Goal: Task Accomplishment & Management: Manage account settings

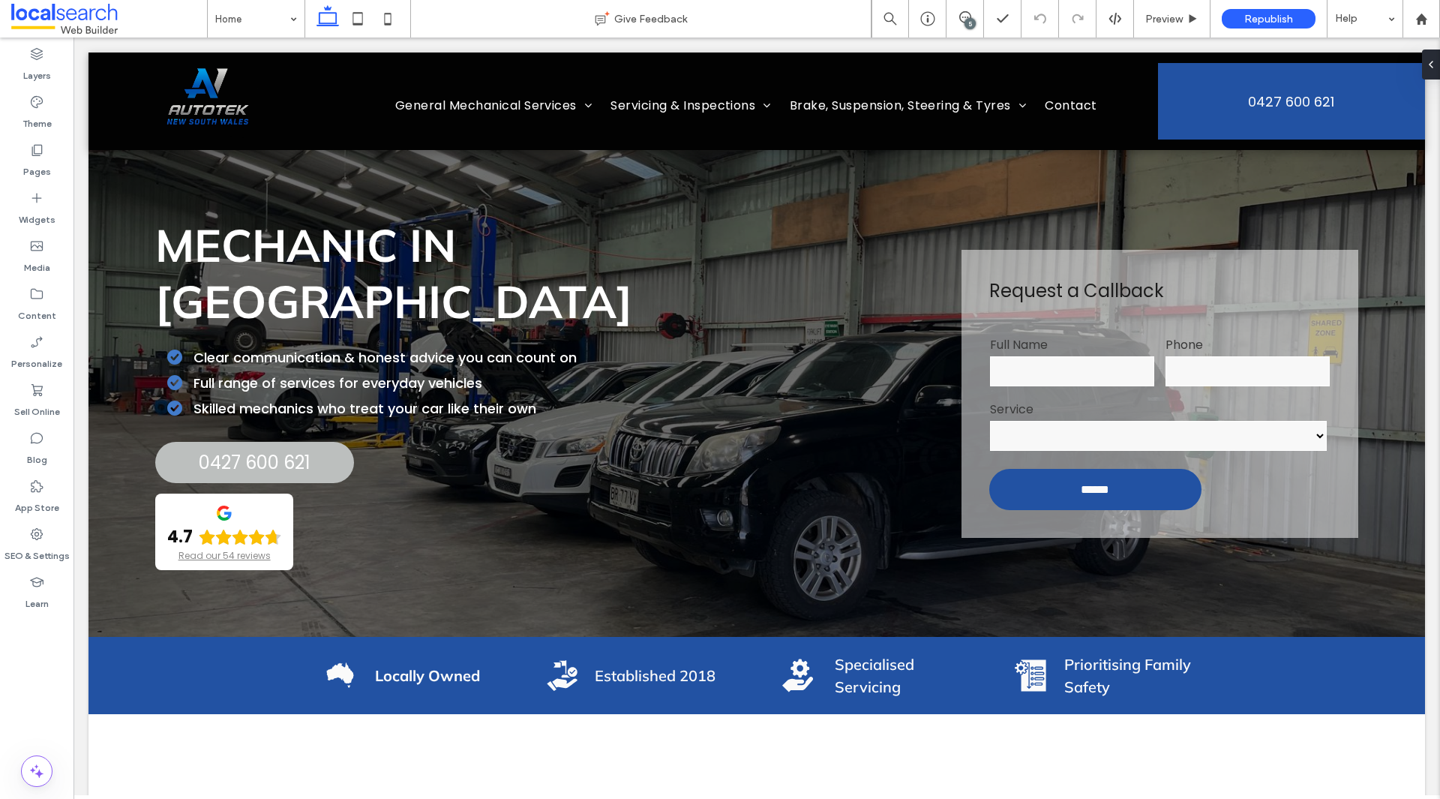
click at [971, 28] on div "5" at bounding box center [969, 23] width 11 height 11
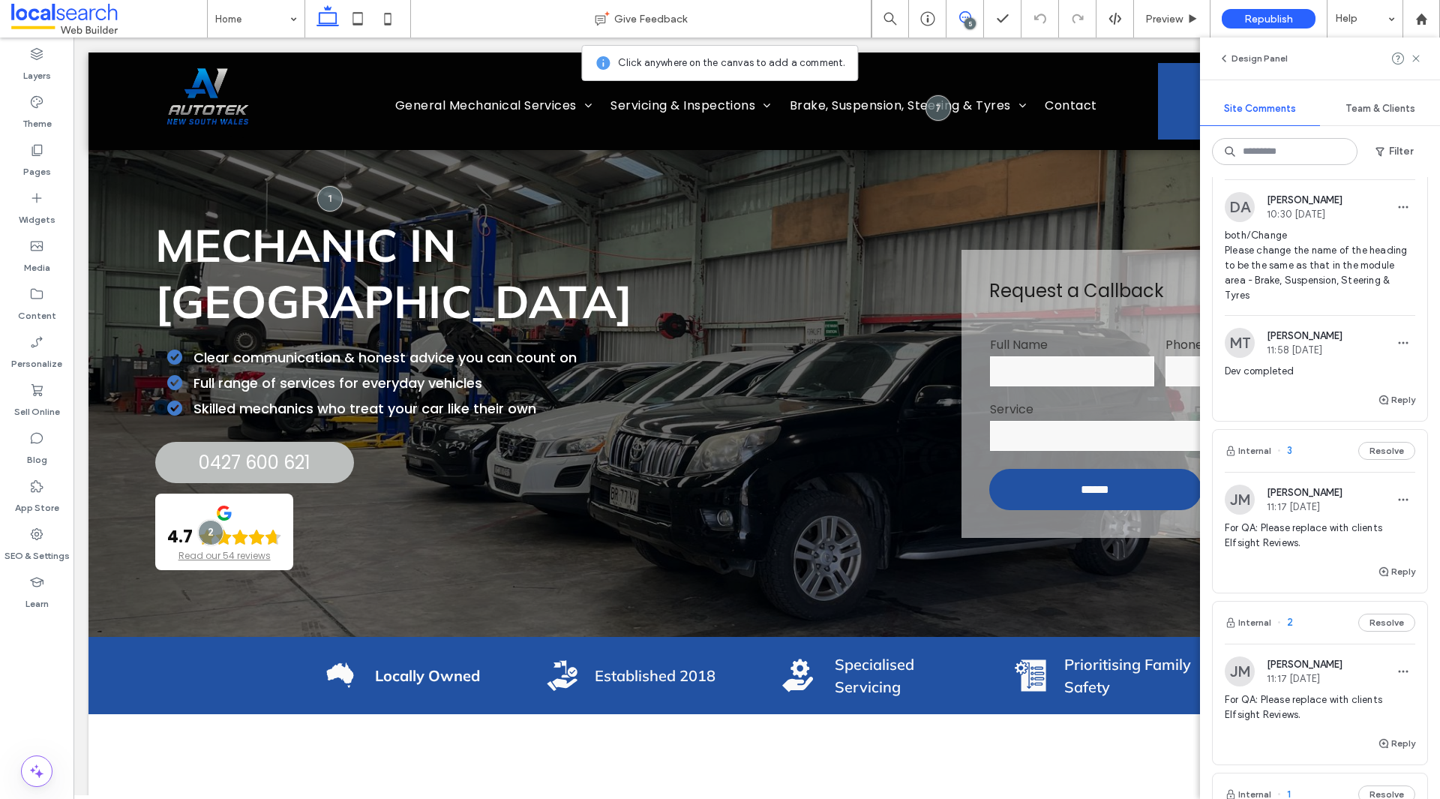
scroll to position [150, 0]
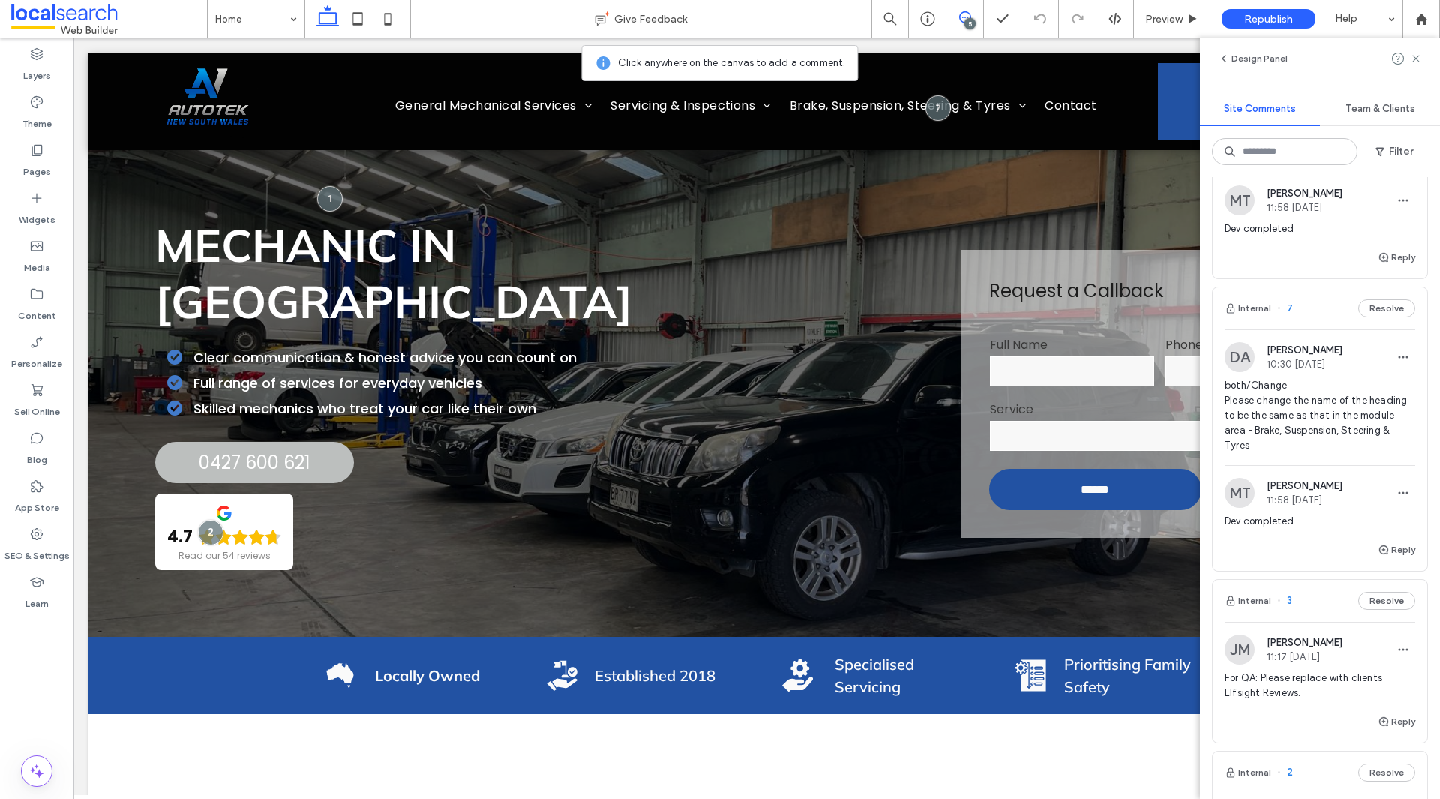
click at [1362, 436] on span "both/Change Please change the name of the heading to be the same as that in the…" at bounding box center [1319, 415] width 190 height 75
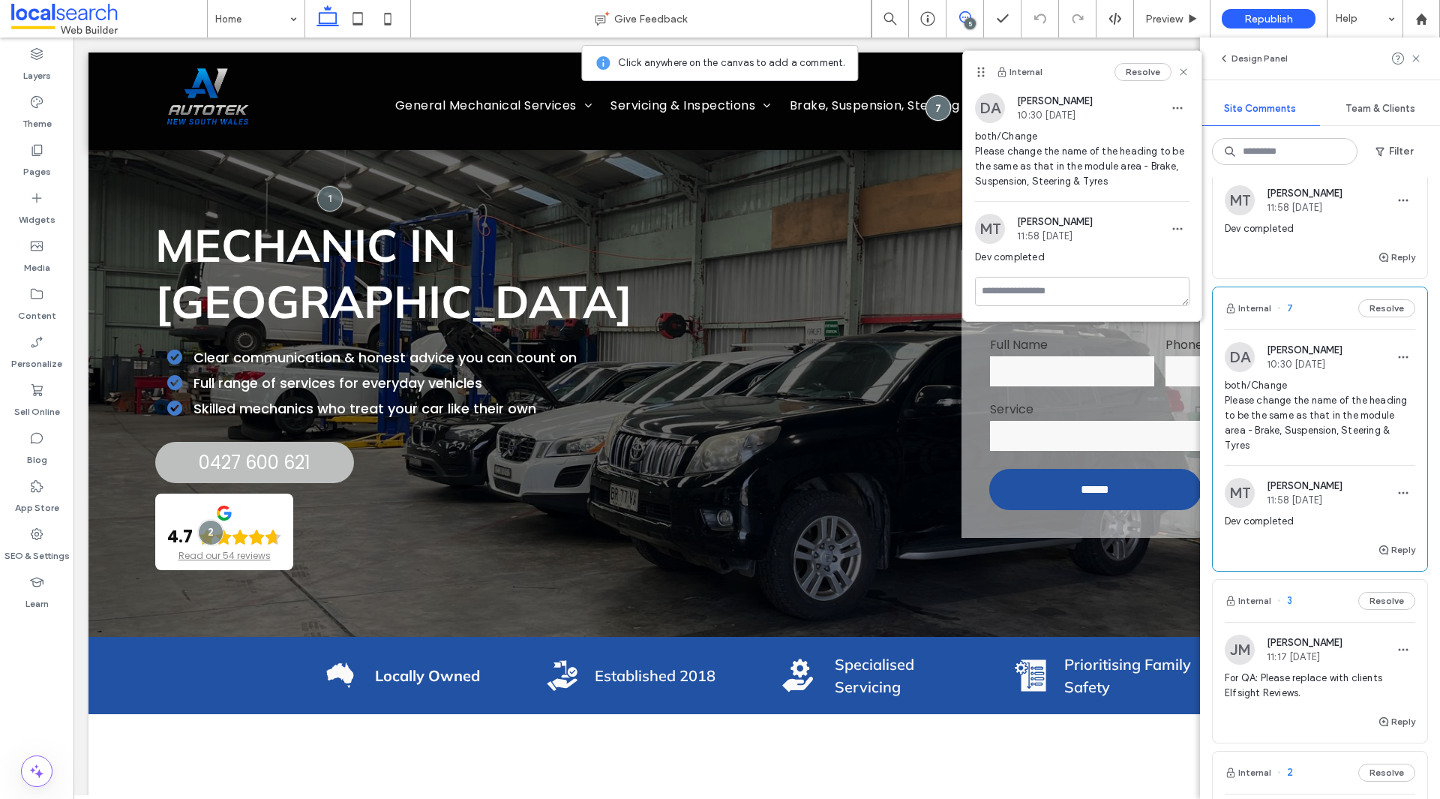
click at [1190, 69] on div "Internal Resolve" at bounding box center [1082, 72] width 238 height 42
click at [1185, 70] on use at bounding box center [1183, 71] width 7 height 7
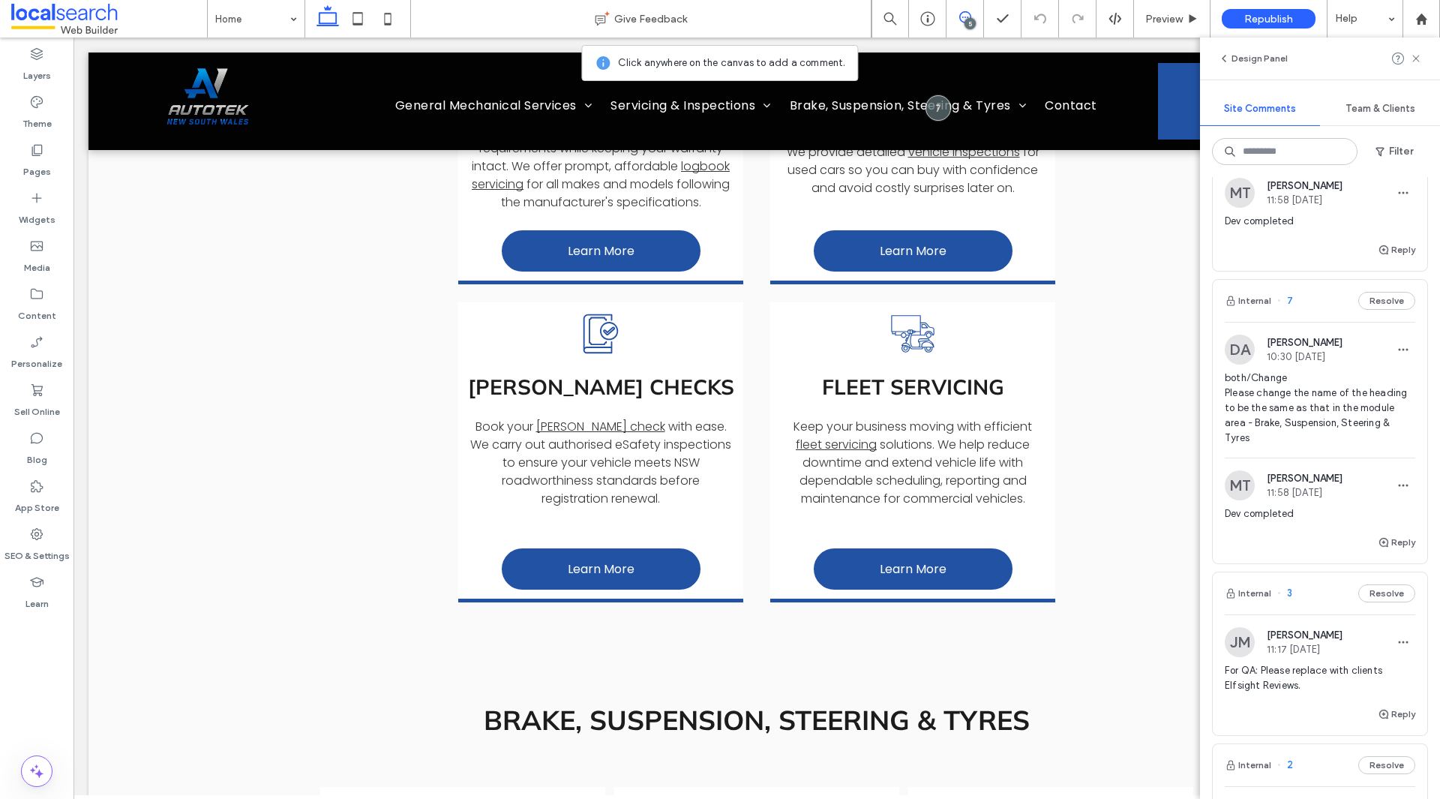
scroll to position [0, 0]
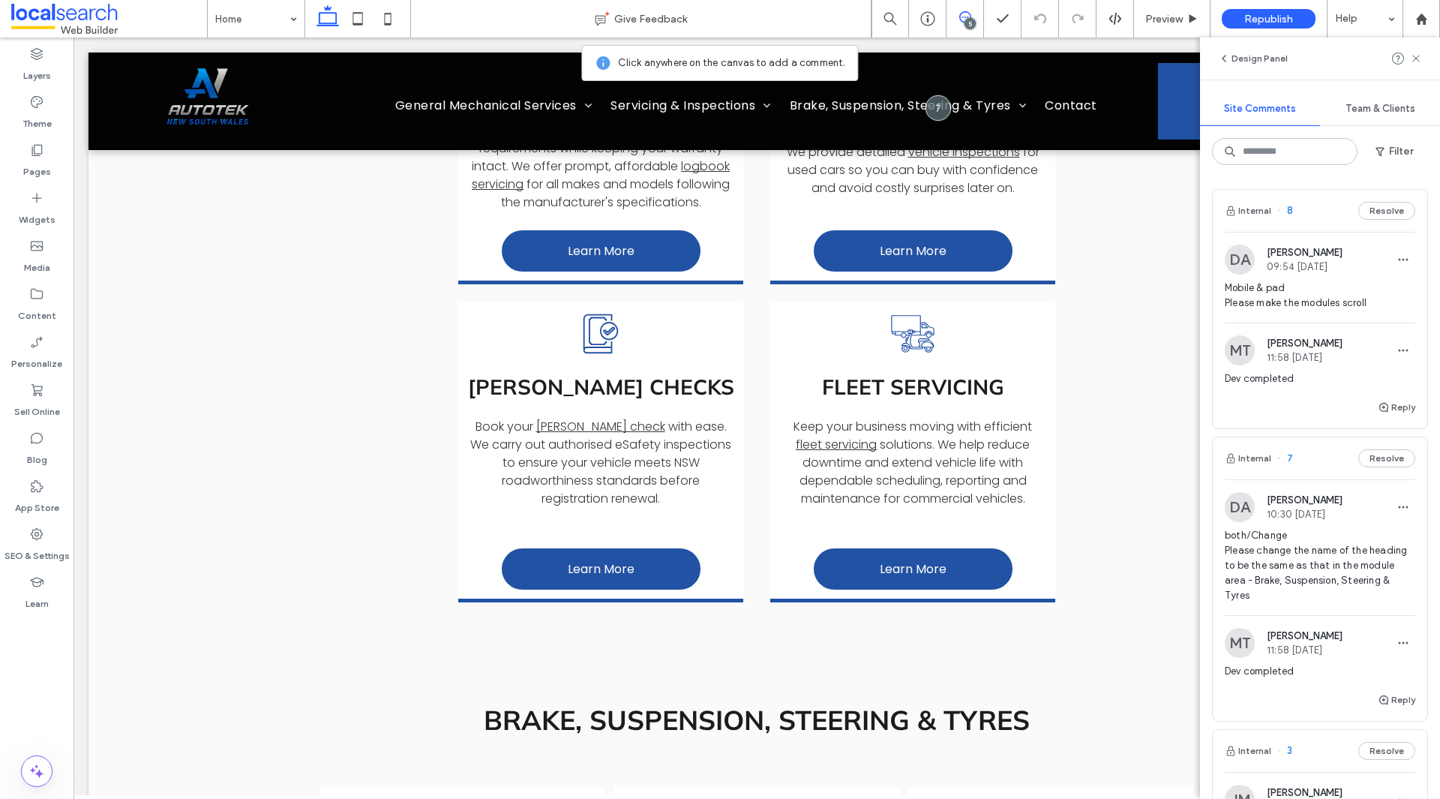
click at [1269, 309] on span "Mobile & pad Please make the modules scroll" at bounding box center [1319, 295] width 190 height 30
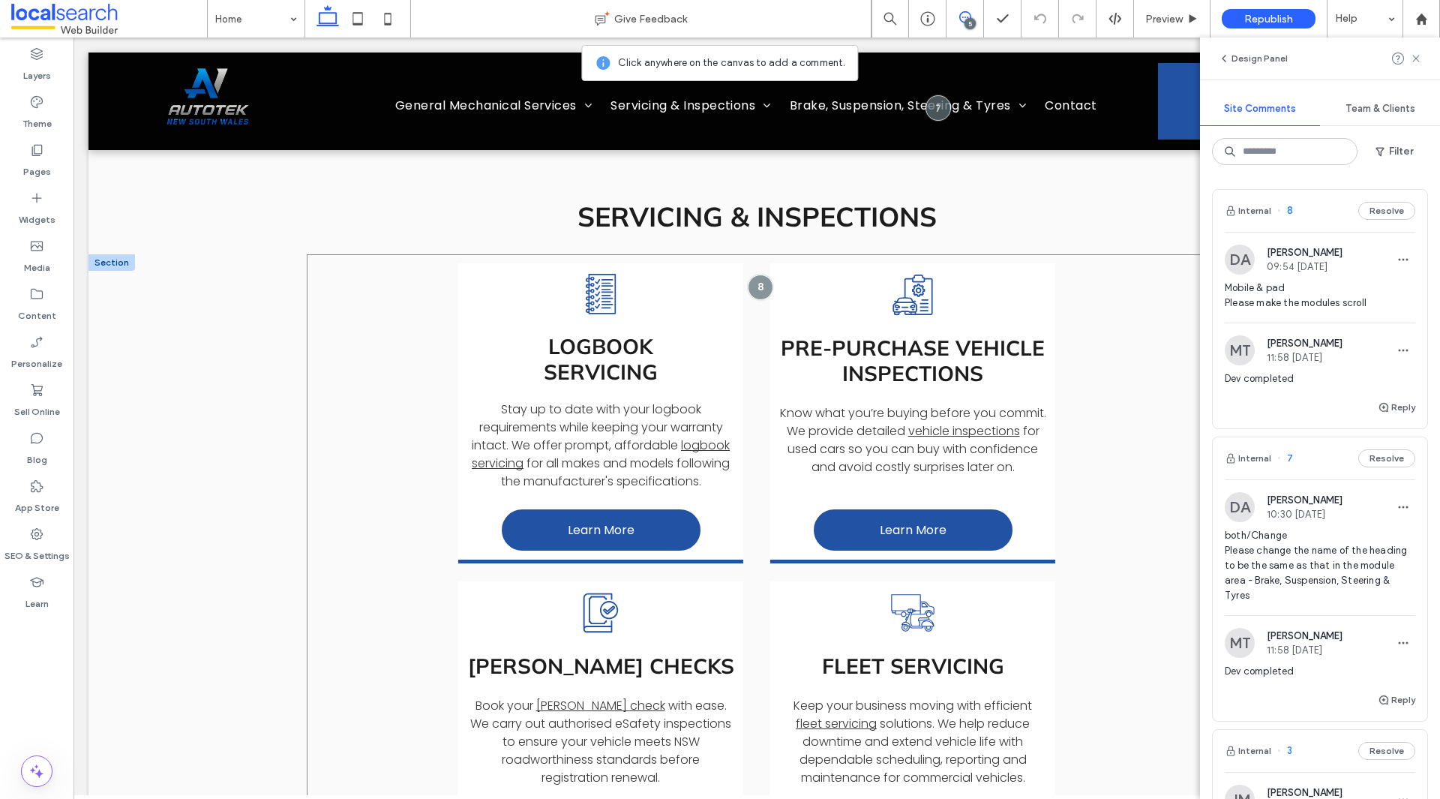
scroll to position [1581, 0]
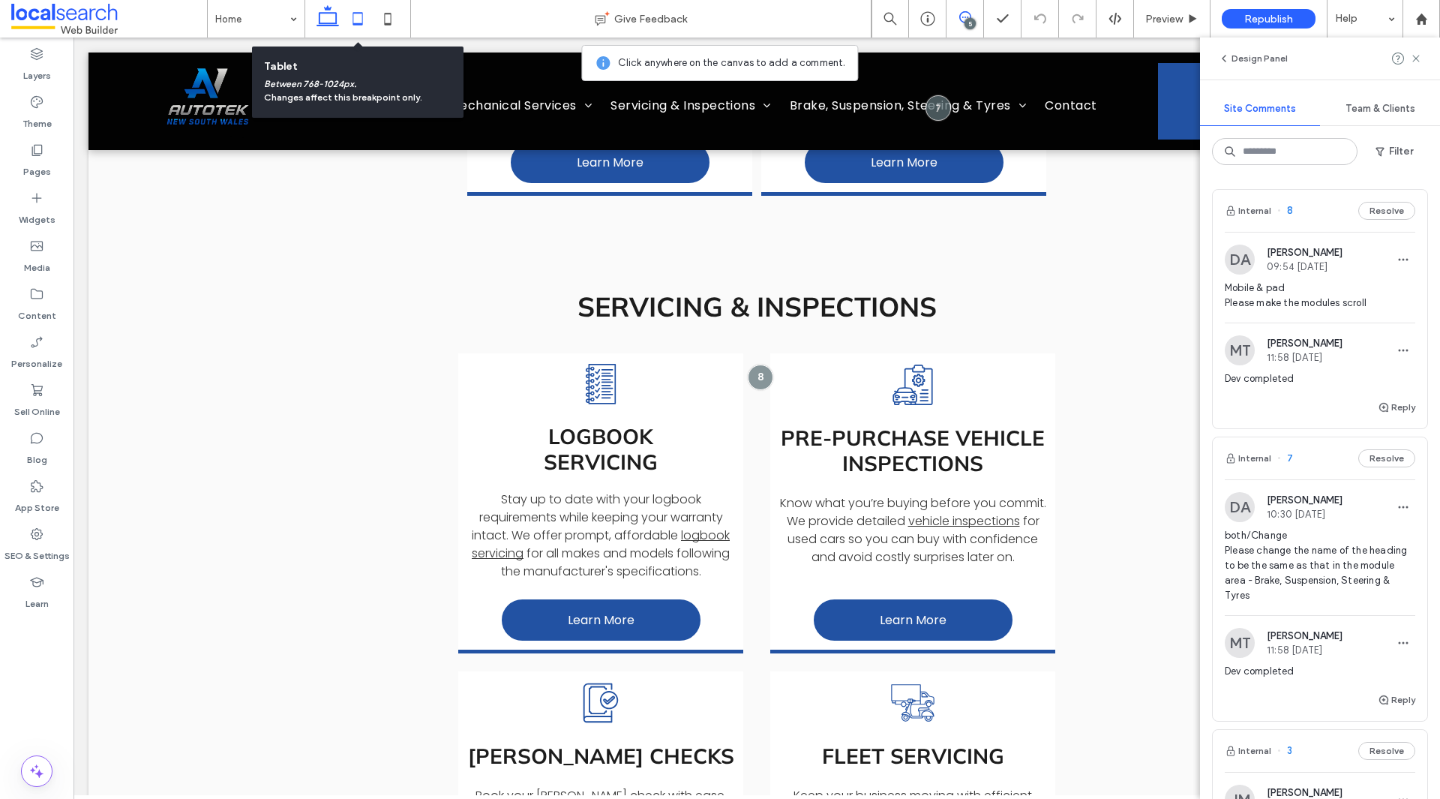
click at [365, 7] on icon at bounding box center [358, 19] width 30 height 30
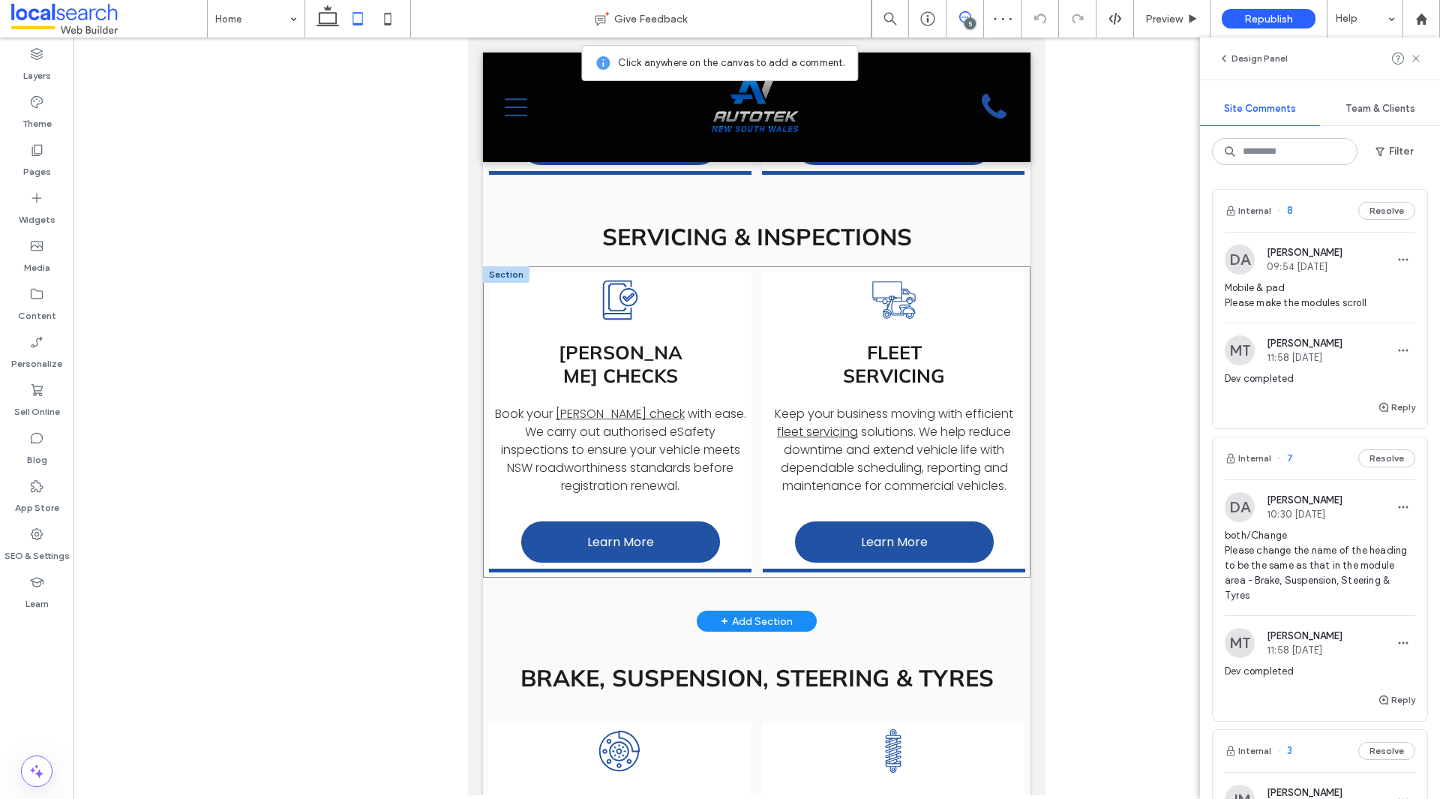
scroll to position [0, 0]
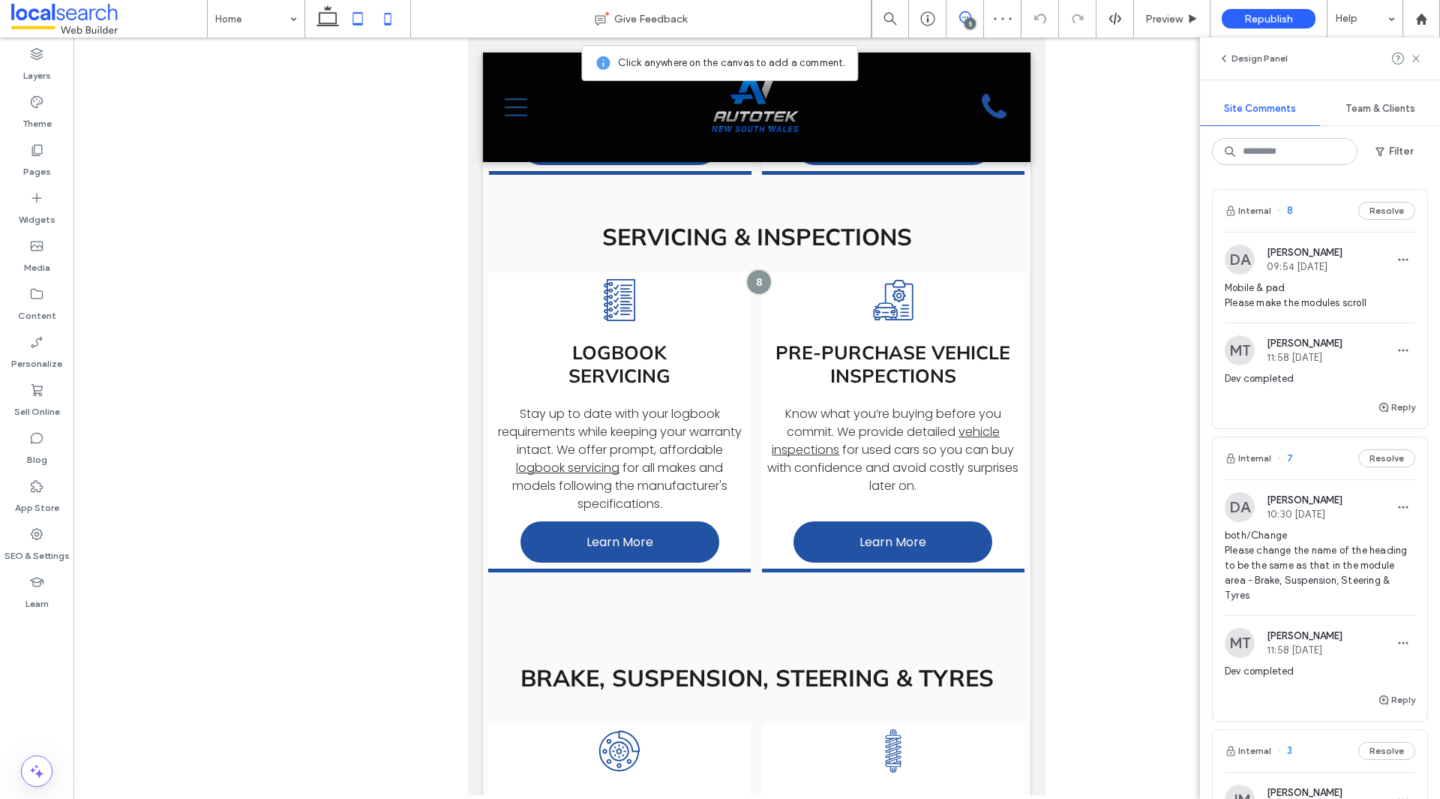
click at [394, 11] on icon at bounding box center [388, 19] width 30 height 30
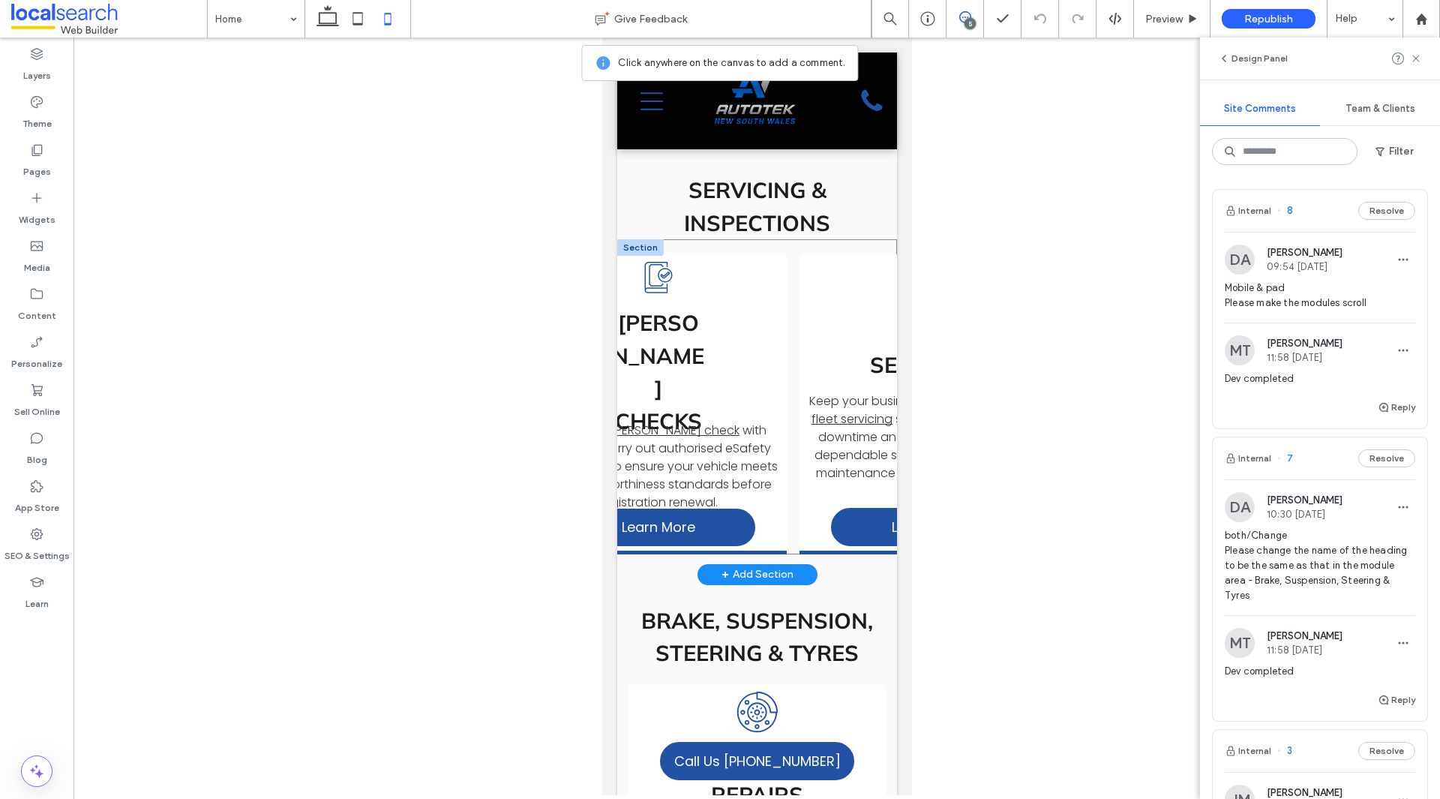
scroll to position [0, 775]
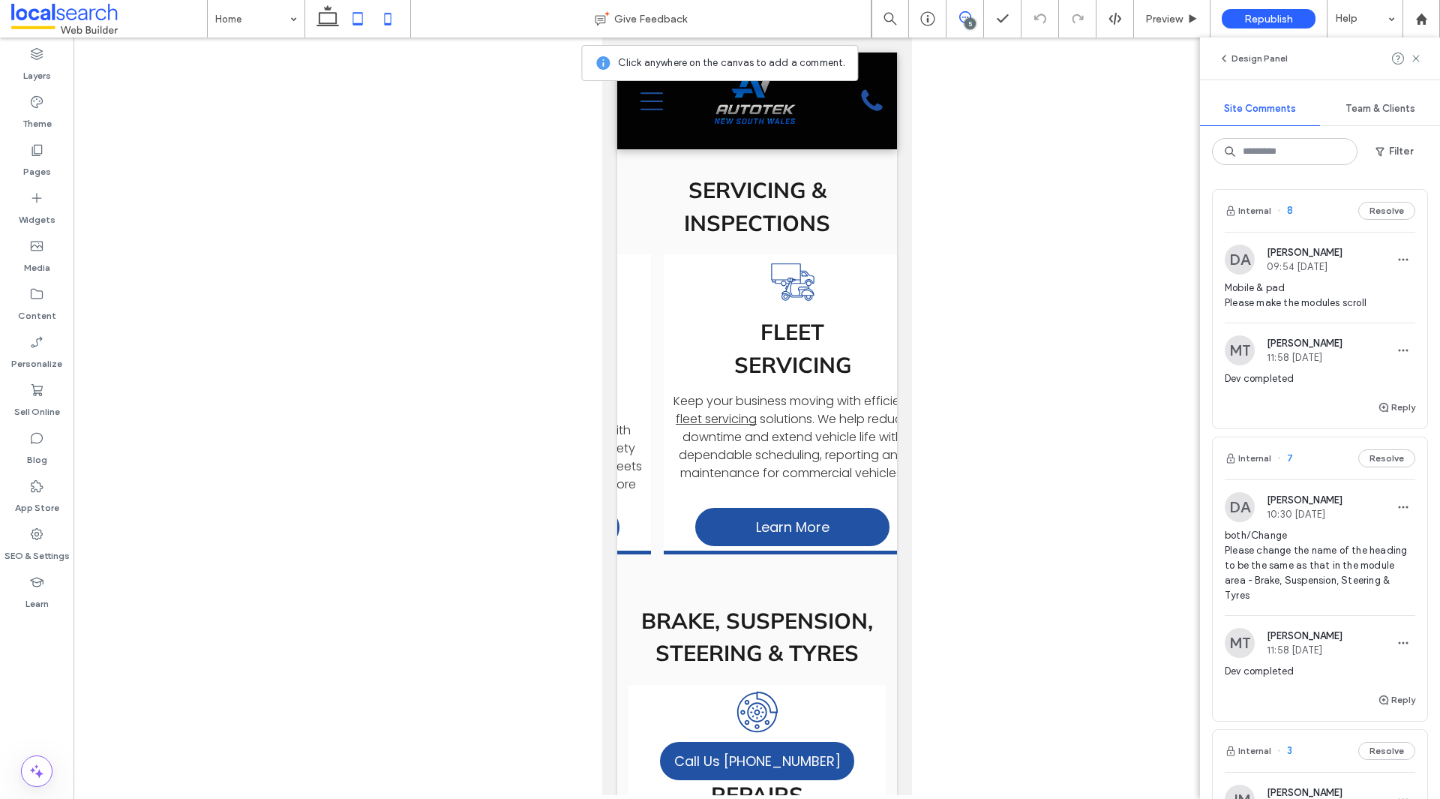
click at [358, 34] on span at bounding box center [358, 18] width 30 height 37
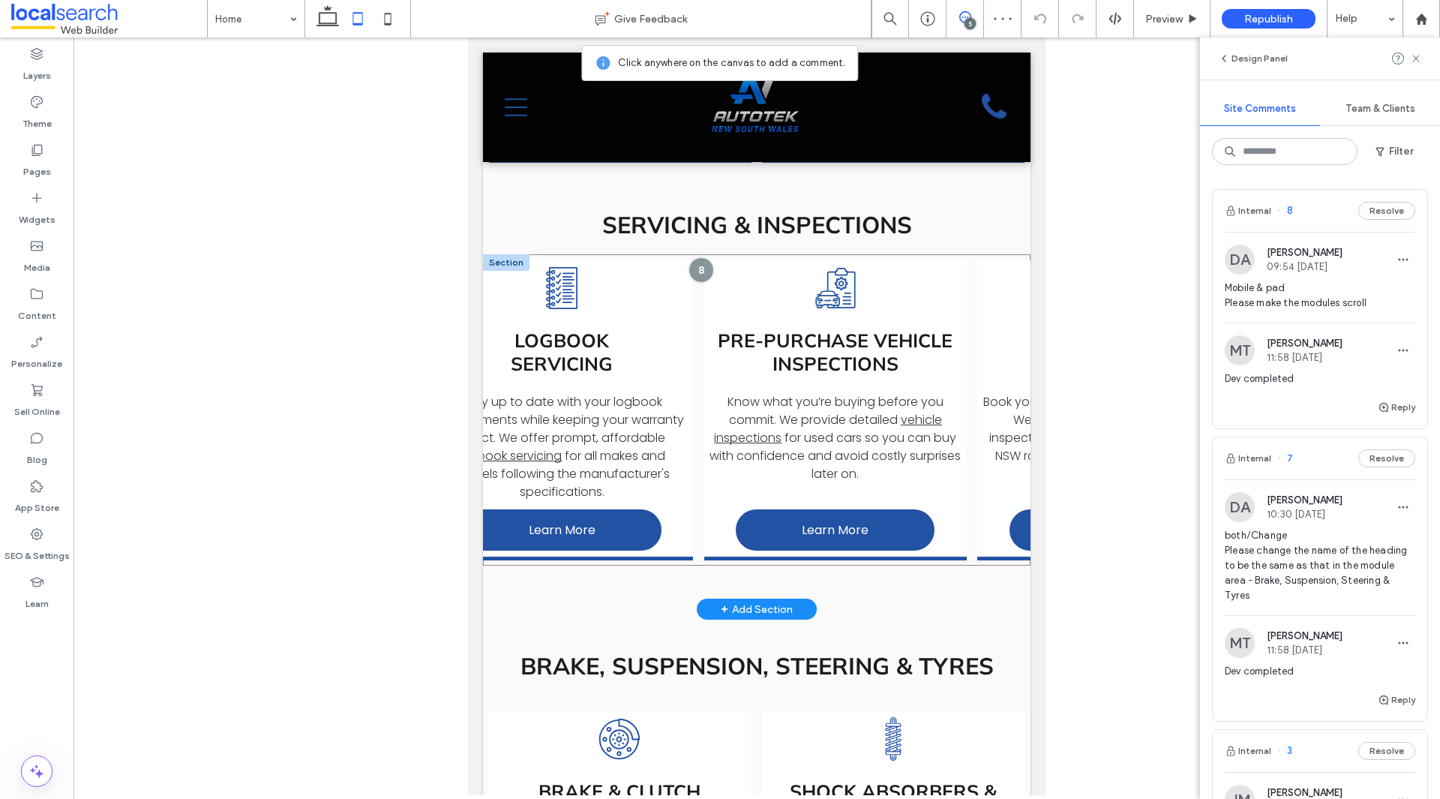
scroll to position [0, 0]
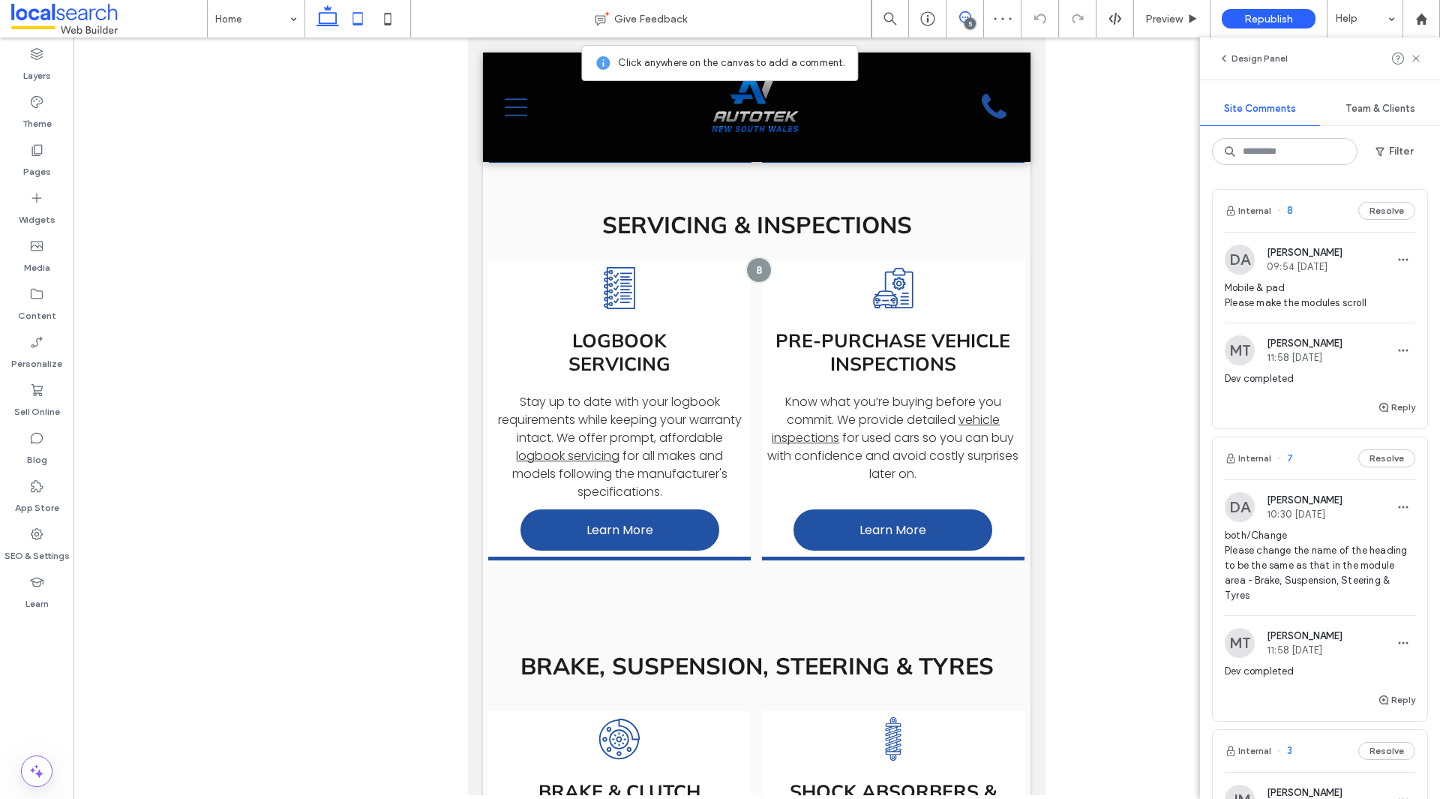
drag, startPoint x: 333, startPoint y: 17, endPoint x: 670, endPoint y: 49, distance: 339.0
click at [333, 17] on icon at bounding box center [328, 19] width 30 height 30
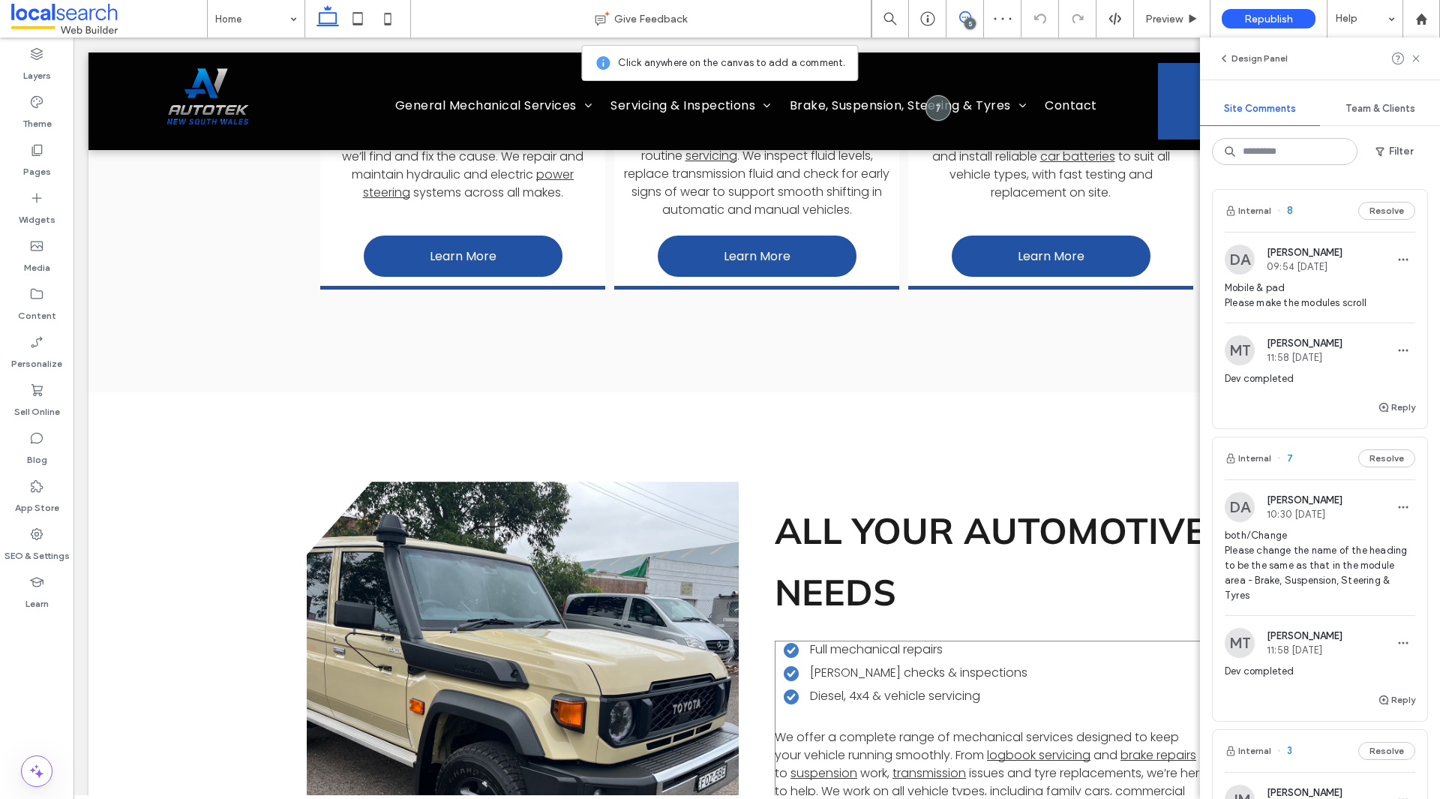
scroll to position [3364, 0]
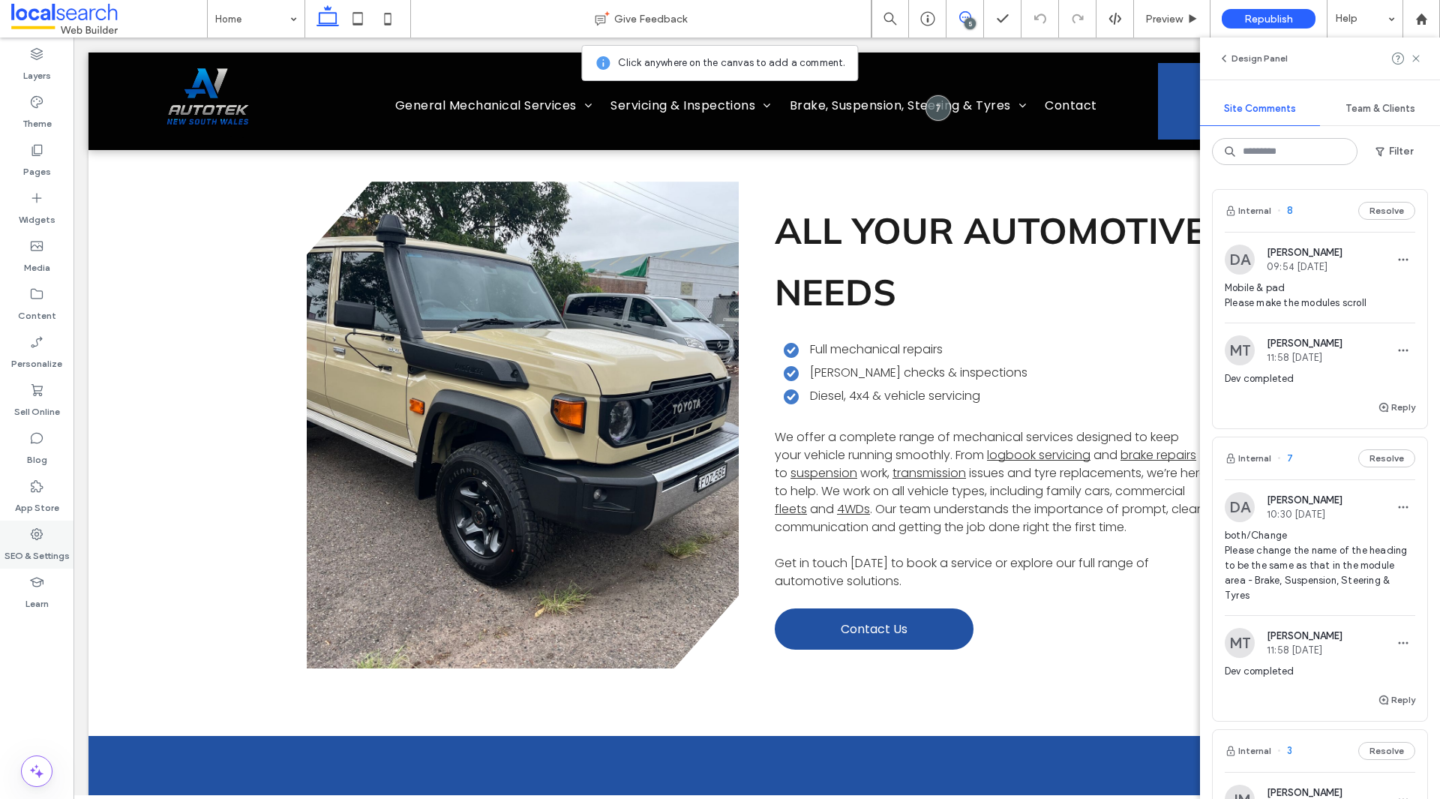
click at [42, 560] on label "SEO & Settings" at bounding box center [36, 551] width 65 height 21
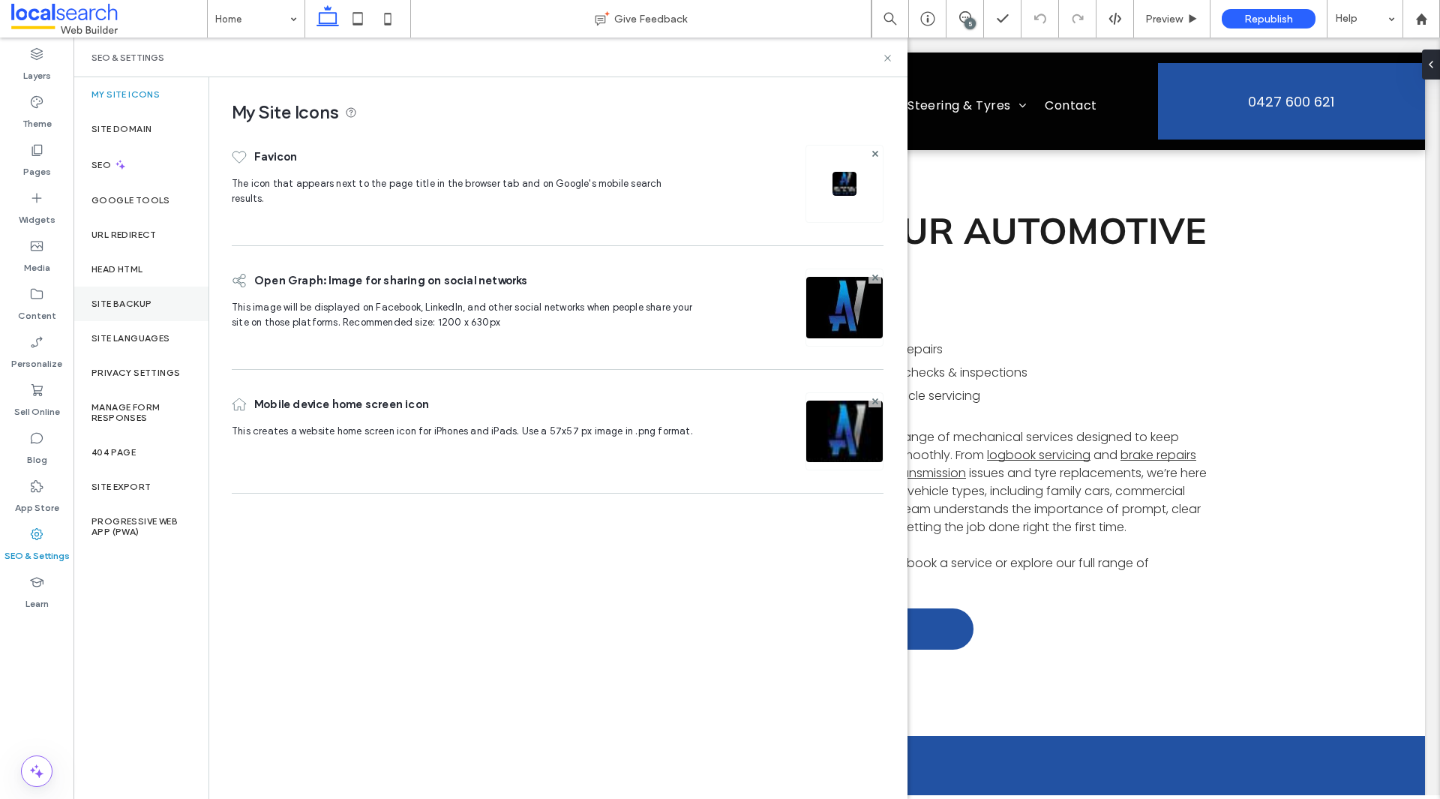
click at [148, 291] on div "Site Backup" at bounding box center [140, 303] width 135 height 34
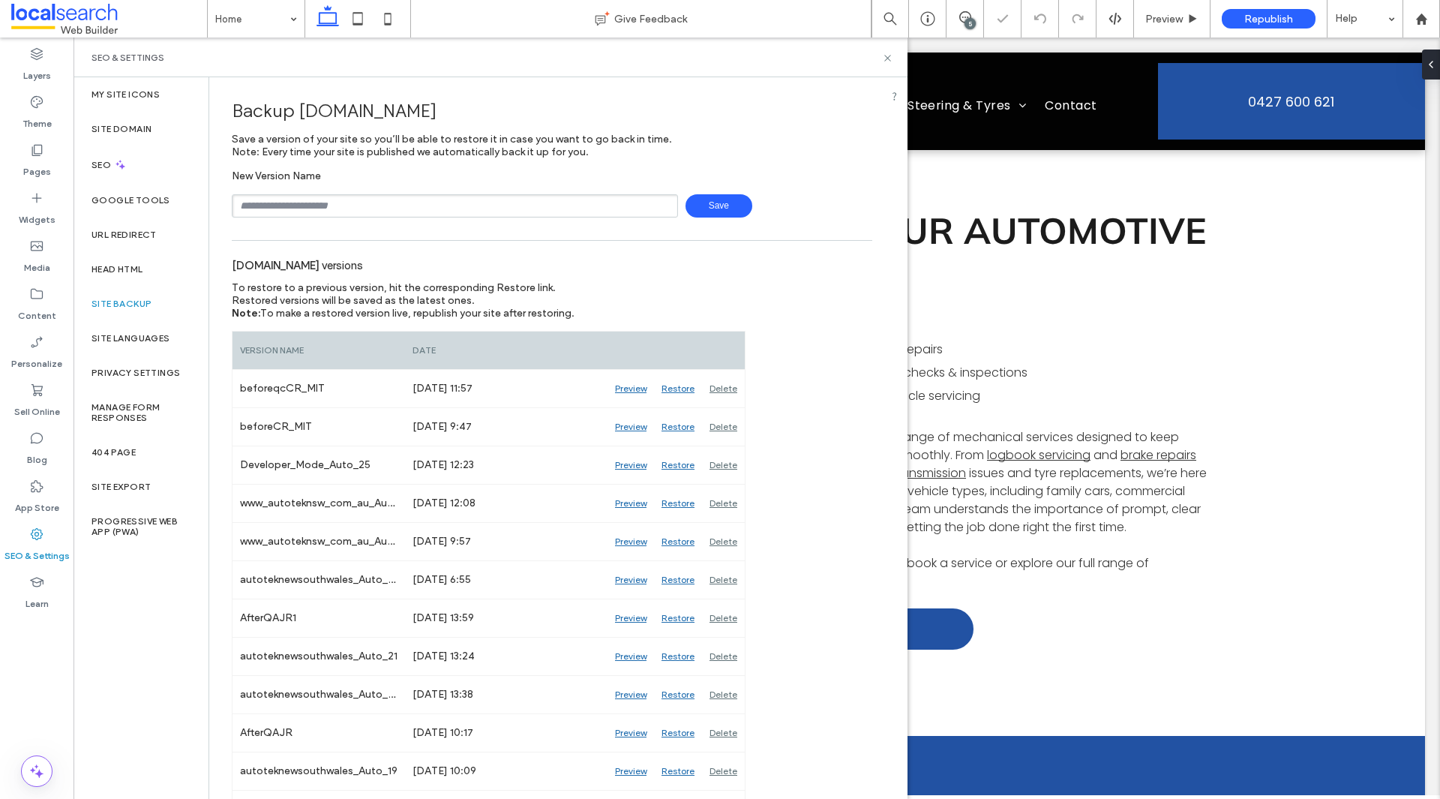
click at [318, 193] on div "New Version Name Save" at bounding box center [552, 193] width 640 height 48
click at [327, 206] on input "text" at bounding box center [455, 205] width 446 height 23
type input "**********"
click at [726, 199] on span "Save" at bounding box center [718, 205] width 67 height 23
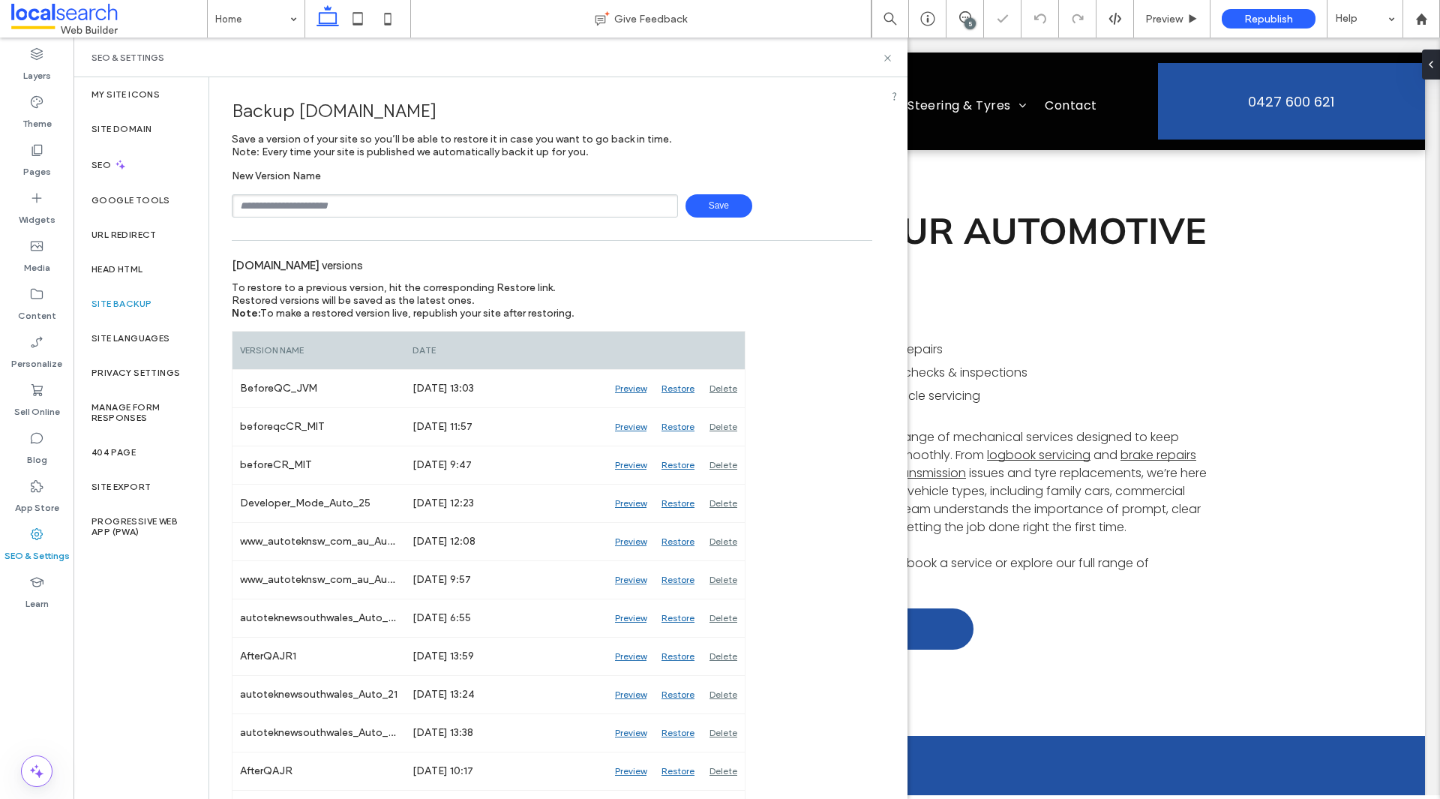
click at [550, 213] on input "text" at bounding box center [455, 205] width 446 height 23
click at [885, 58] on icon at bounding box center [887, 57] width 11 height 11
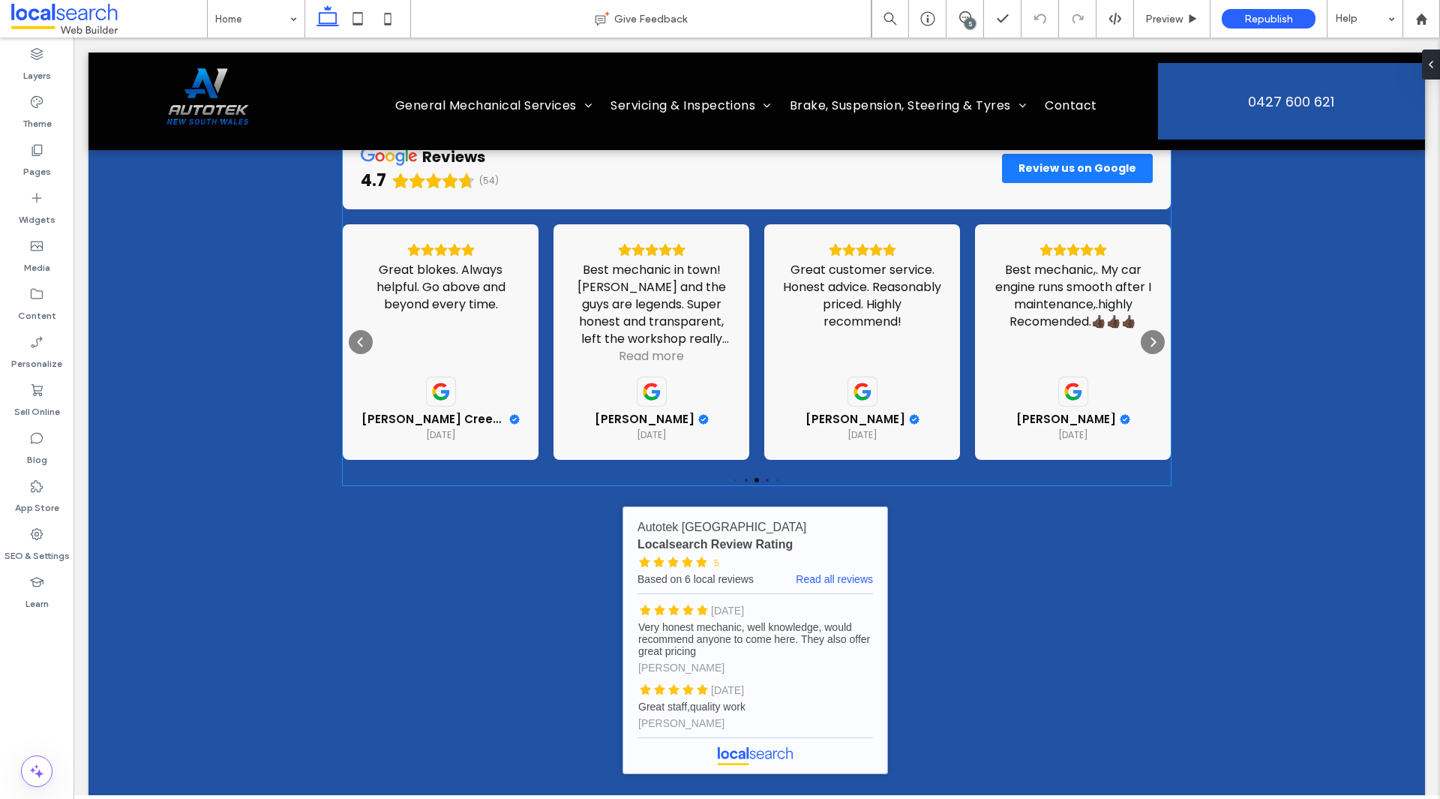
scroll to position [4339, 0]
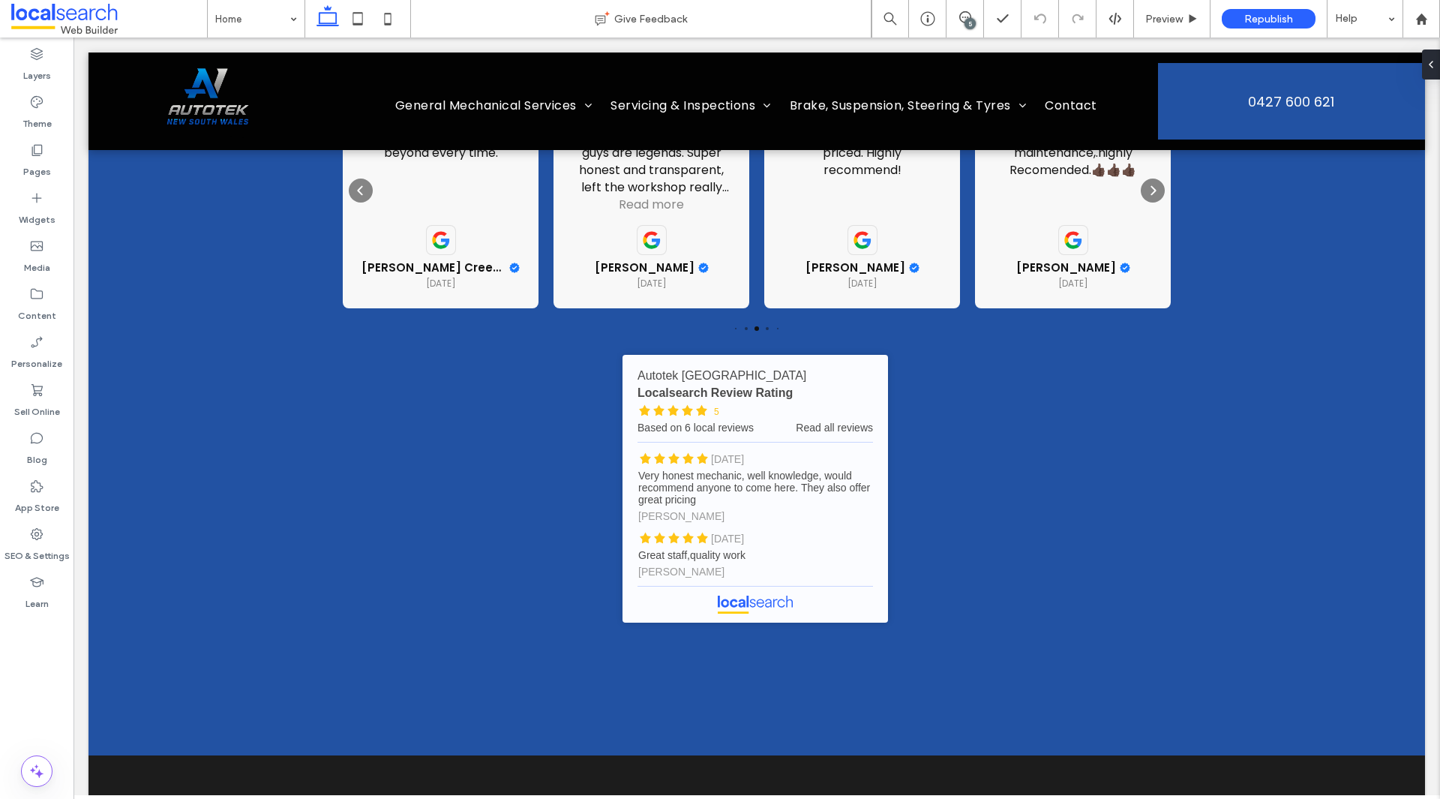
click at [967, 19] on div "5" at bounding box center [969, 23] width 11 height 11
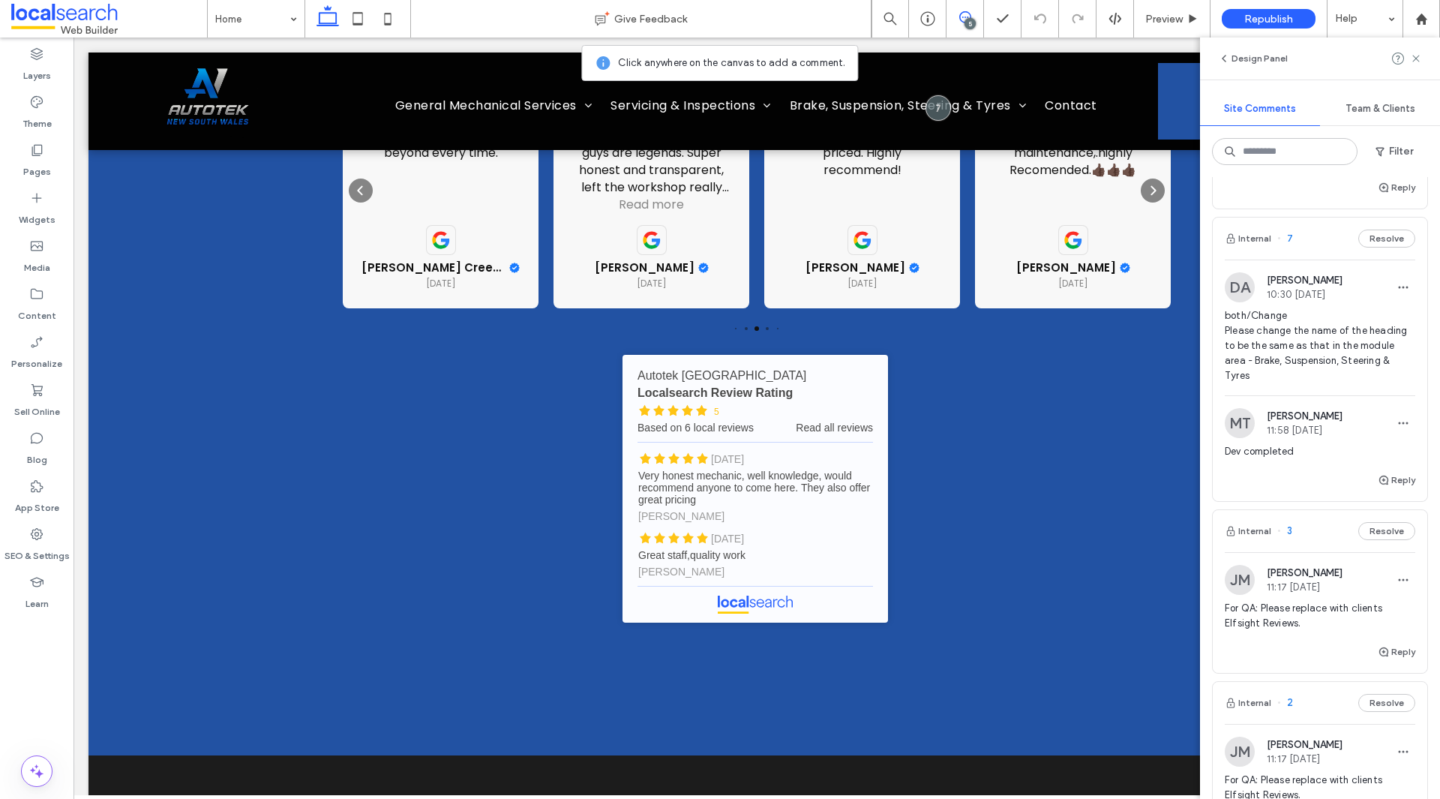
scroll to position [150, 0]
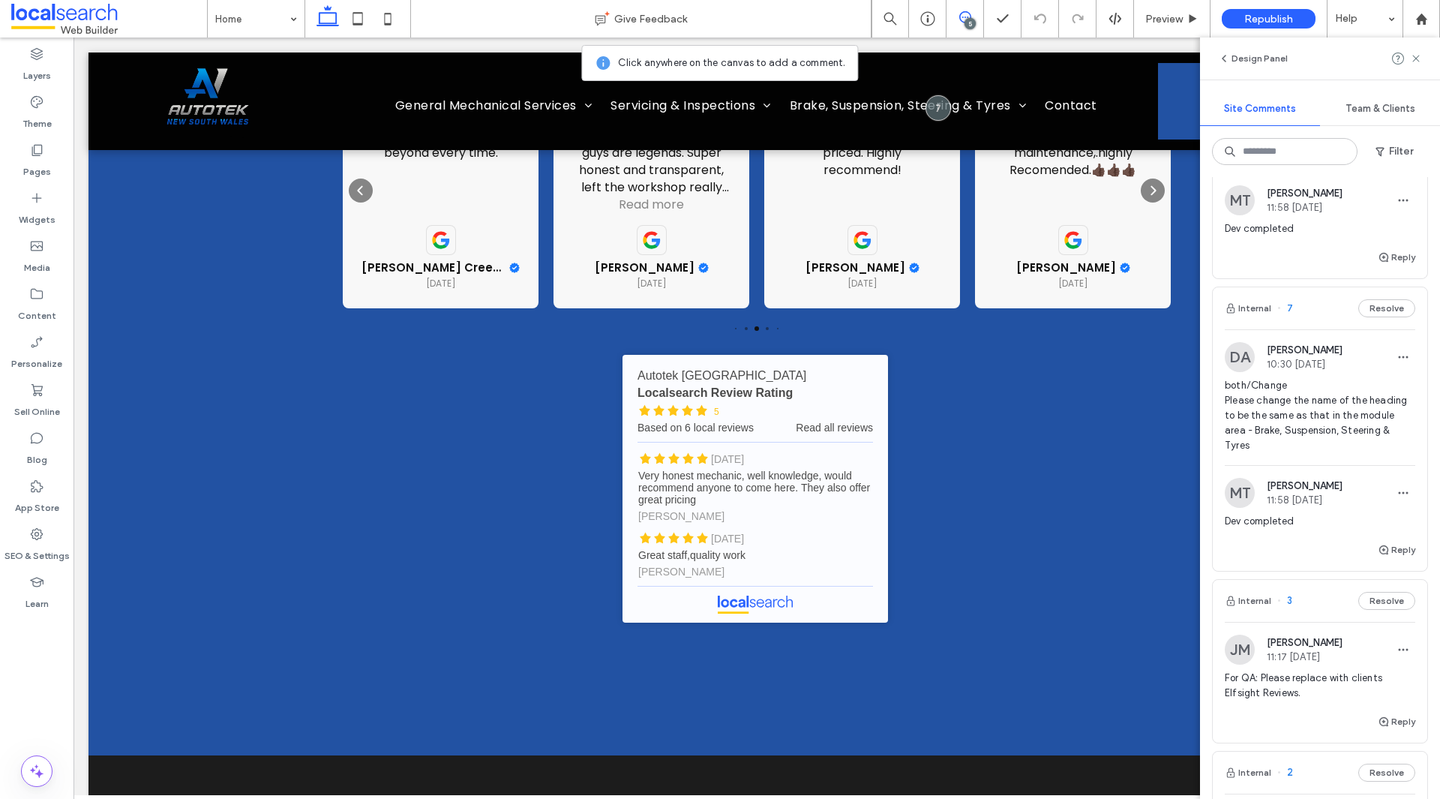
click at [1358, 413] on span "both/Change Please change the name of the heading to be the same as that in the…" at bounding box center [1319, 415] width 190 height 75
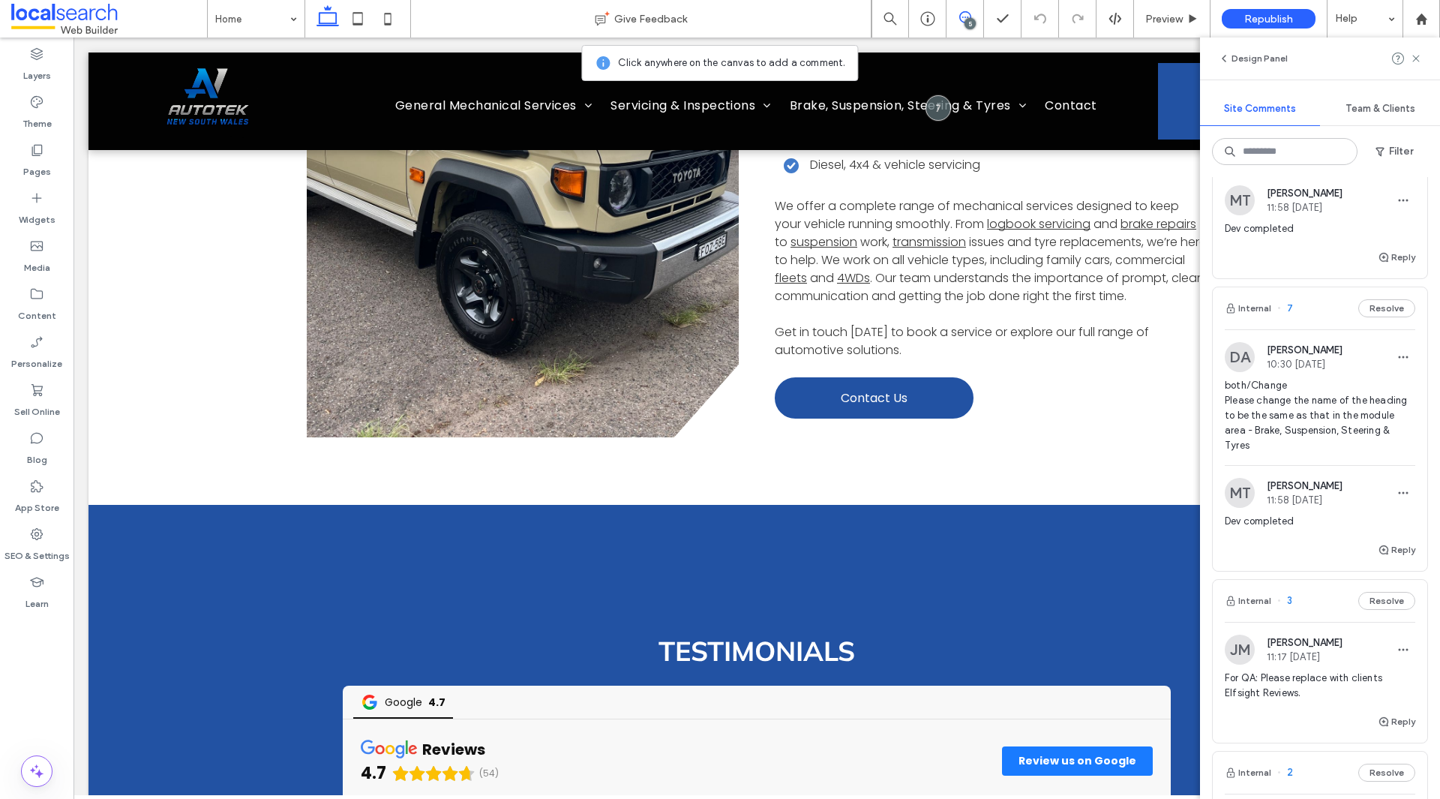
scroll to position [1074, 0]
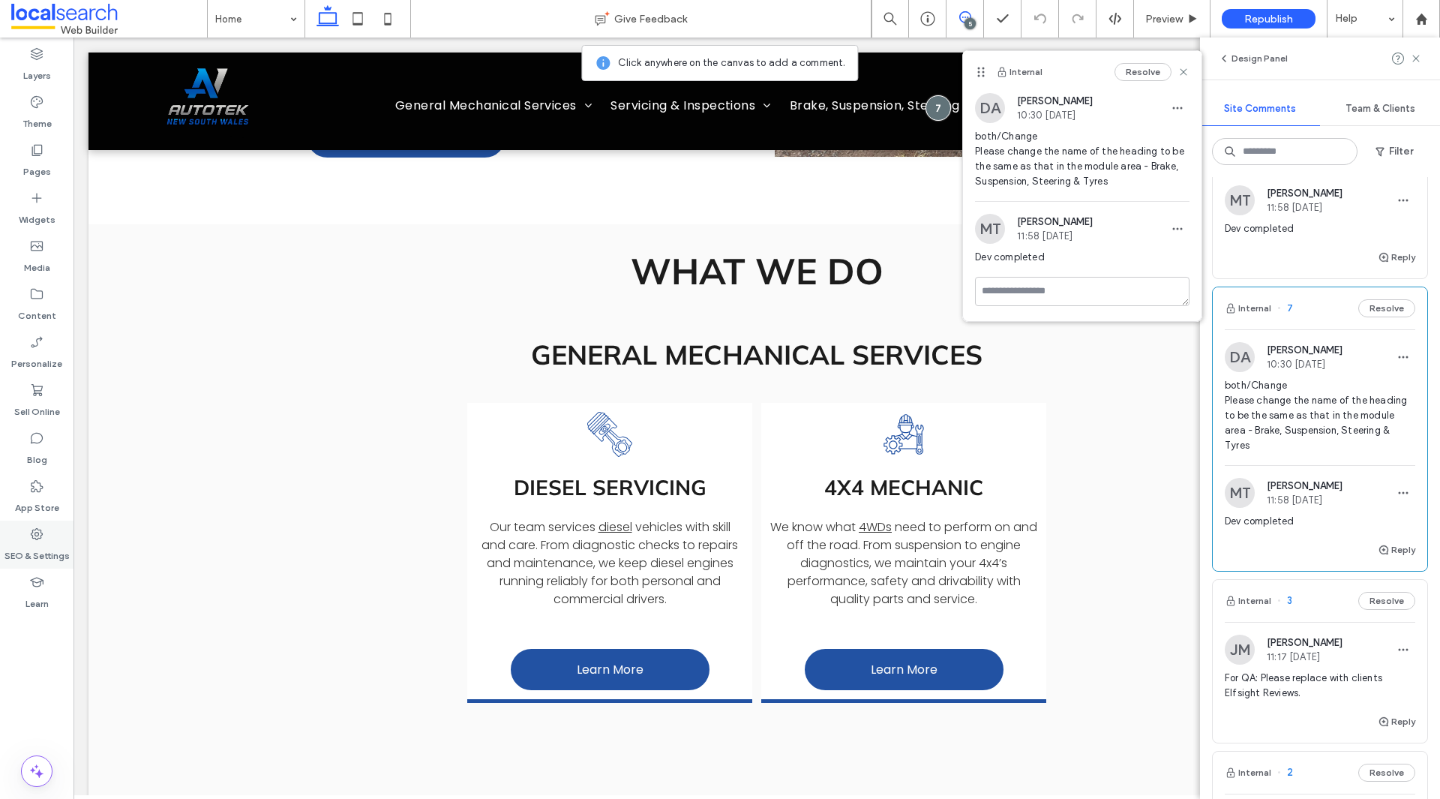
click at [46, 533] on div "SEO & Settings" at bounding box center [36, 544] width 73 height 48
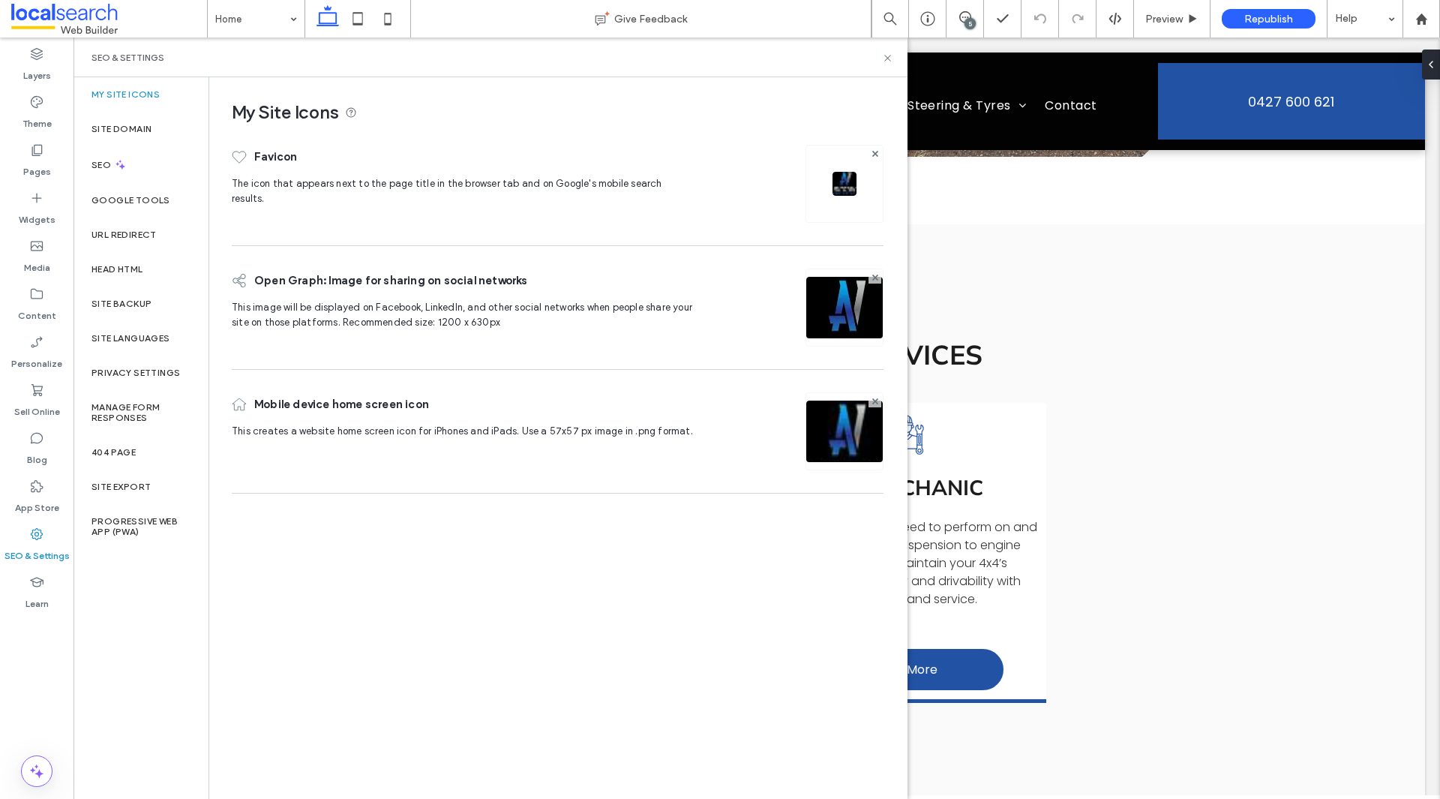
scroll to position [0, 0]
click at [136, 292] on div "Site Backup" at bounding box center [140, 303] width 135 height 34
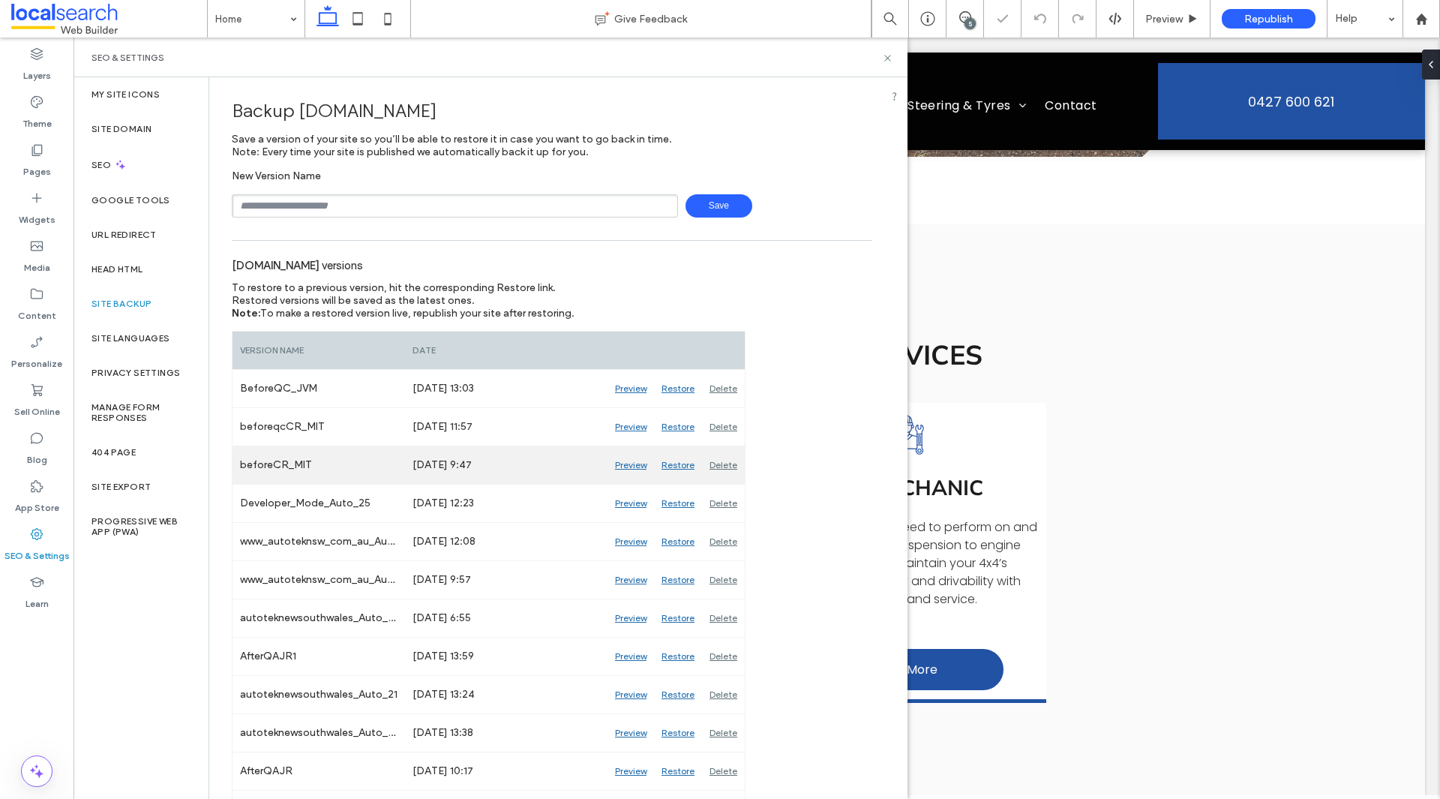
click at [634, 469] on div "Preview" at bounding box center [630, 464] width 46 height 37
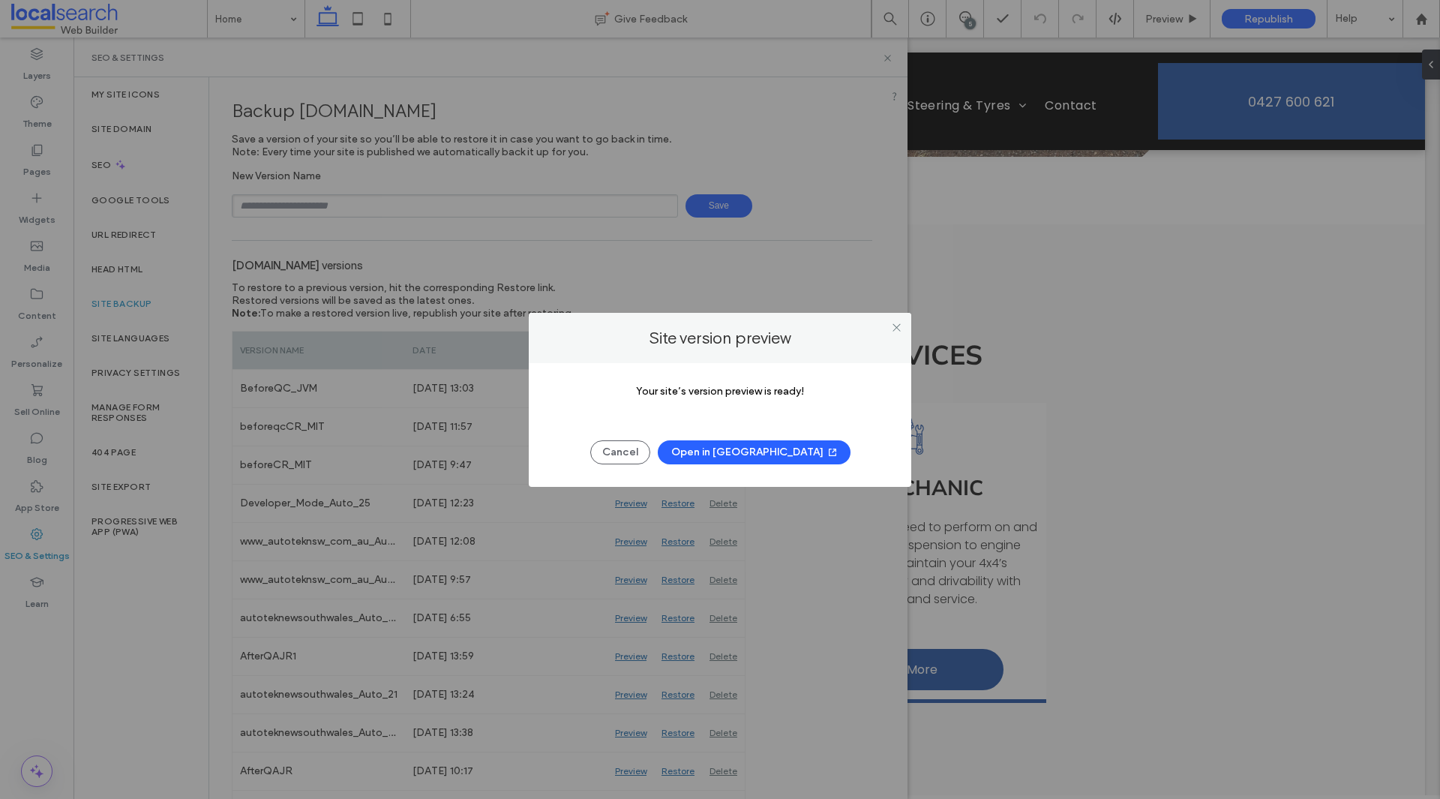
click at [775, 449] on button "Open in [GEOGRAPHIC_DATA]" at bounding box center [754, 452] width 193 height 24
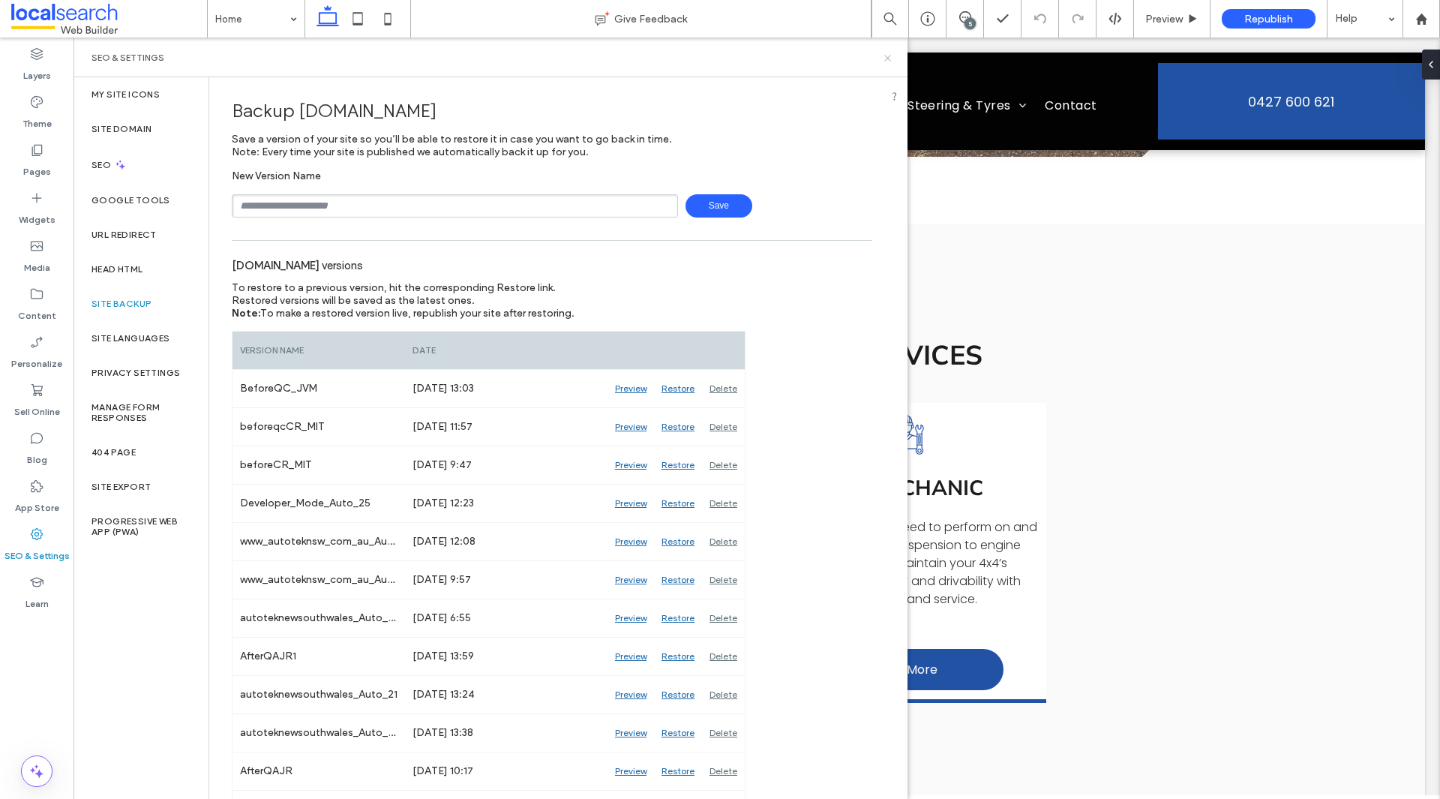
click at [888, 59] on icon at bounding box center [887, 57] width 11 height 11
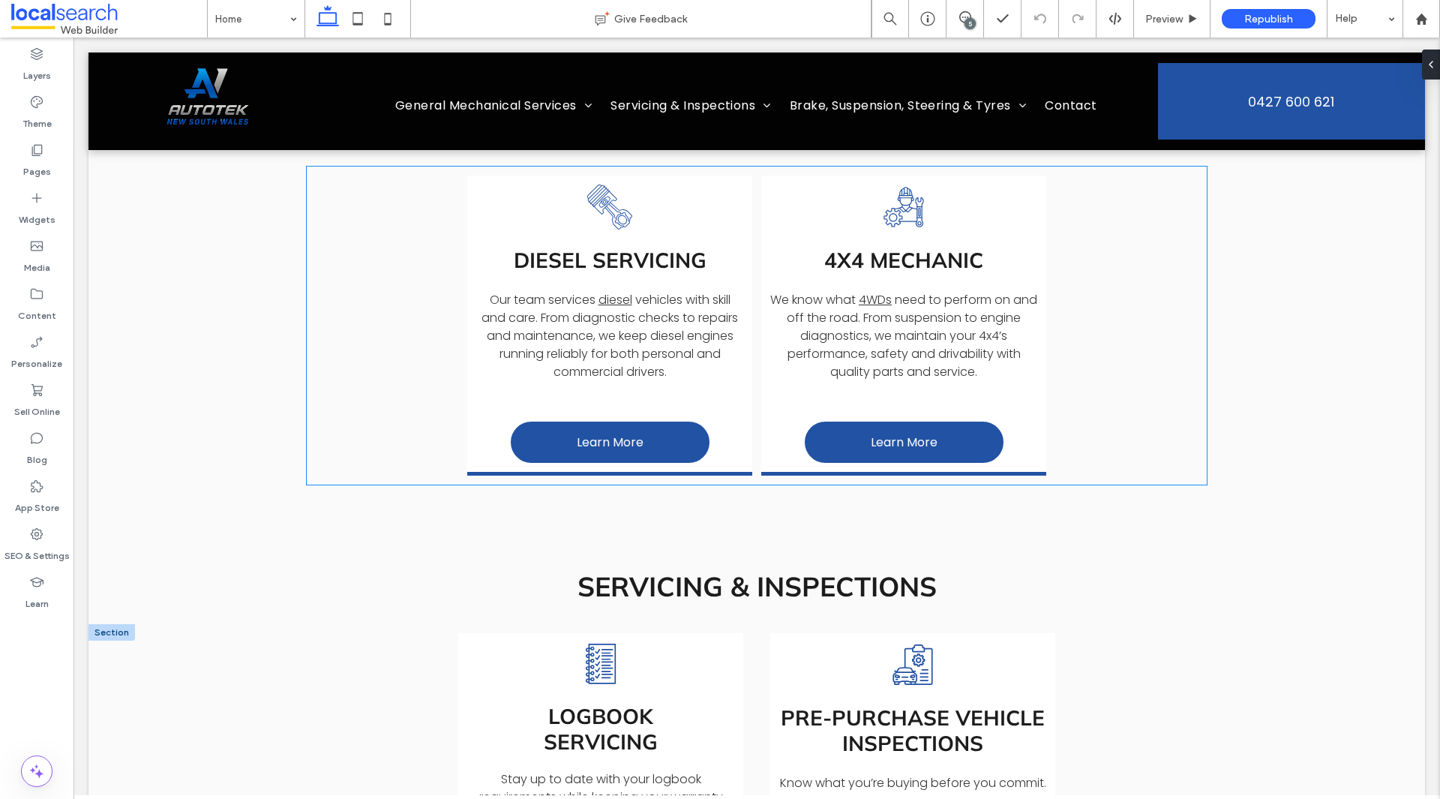
scroll to position [1524, 0]
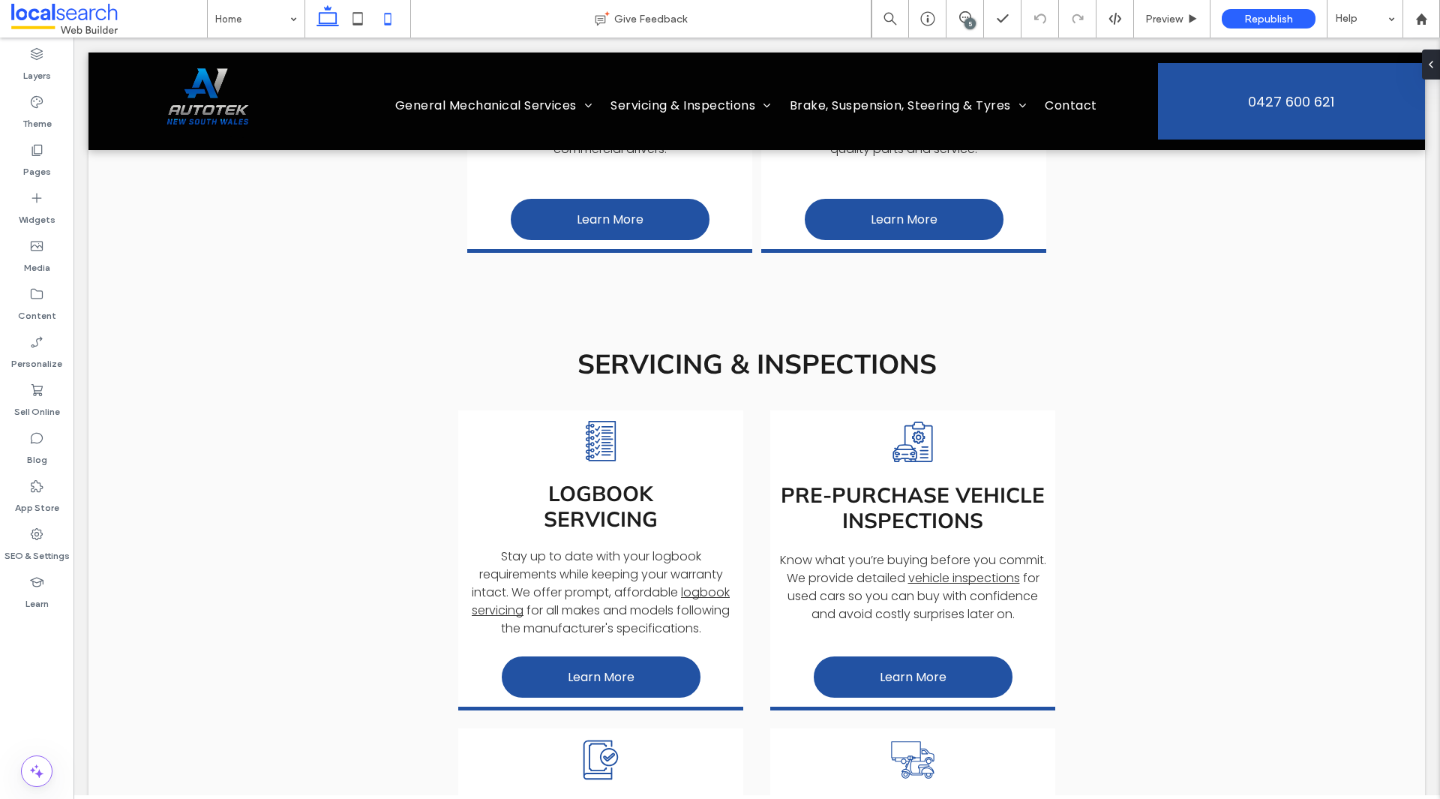
click at [393, 12] on icon at bounding box center [388, 19] width 30 height 30
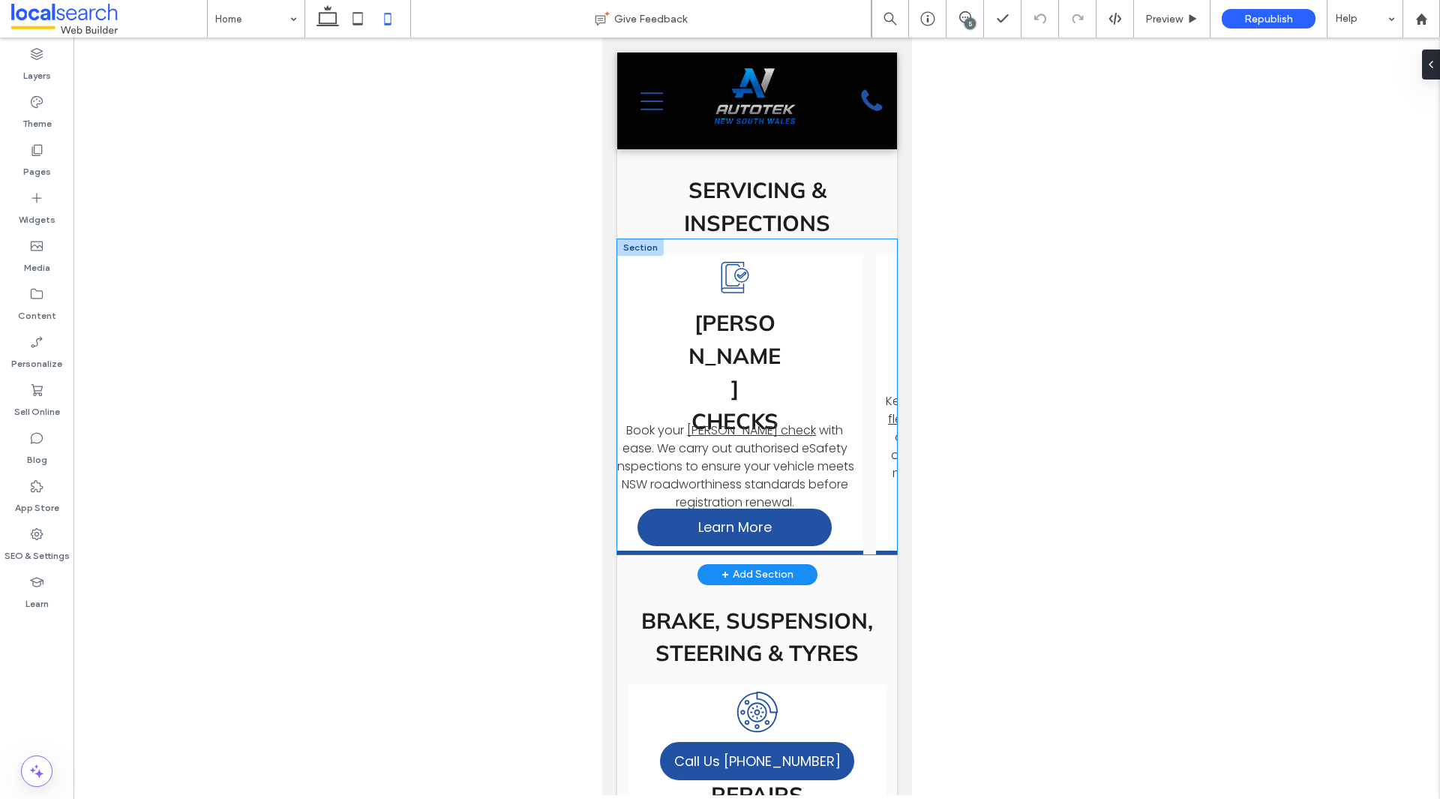
scroll to position [0, 775]
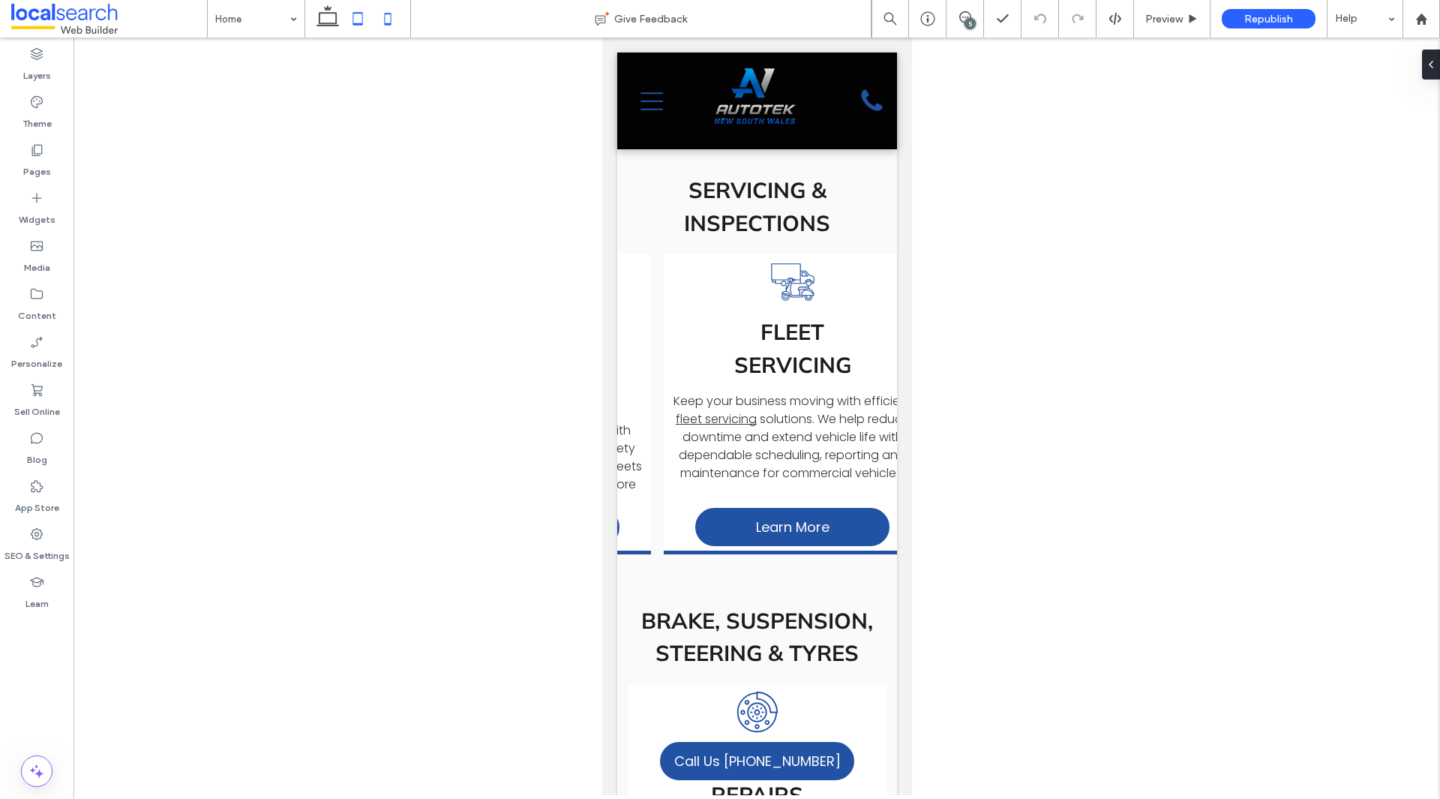
click at [356, 23] on use at bounding box center [358, 18] width 10 height 13
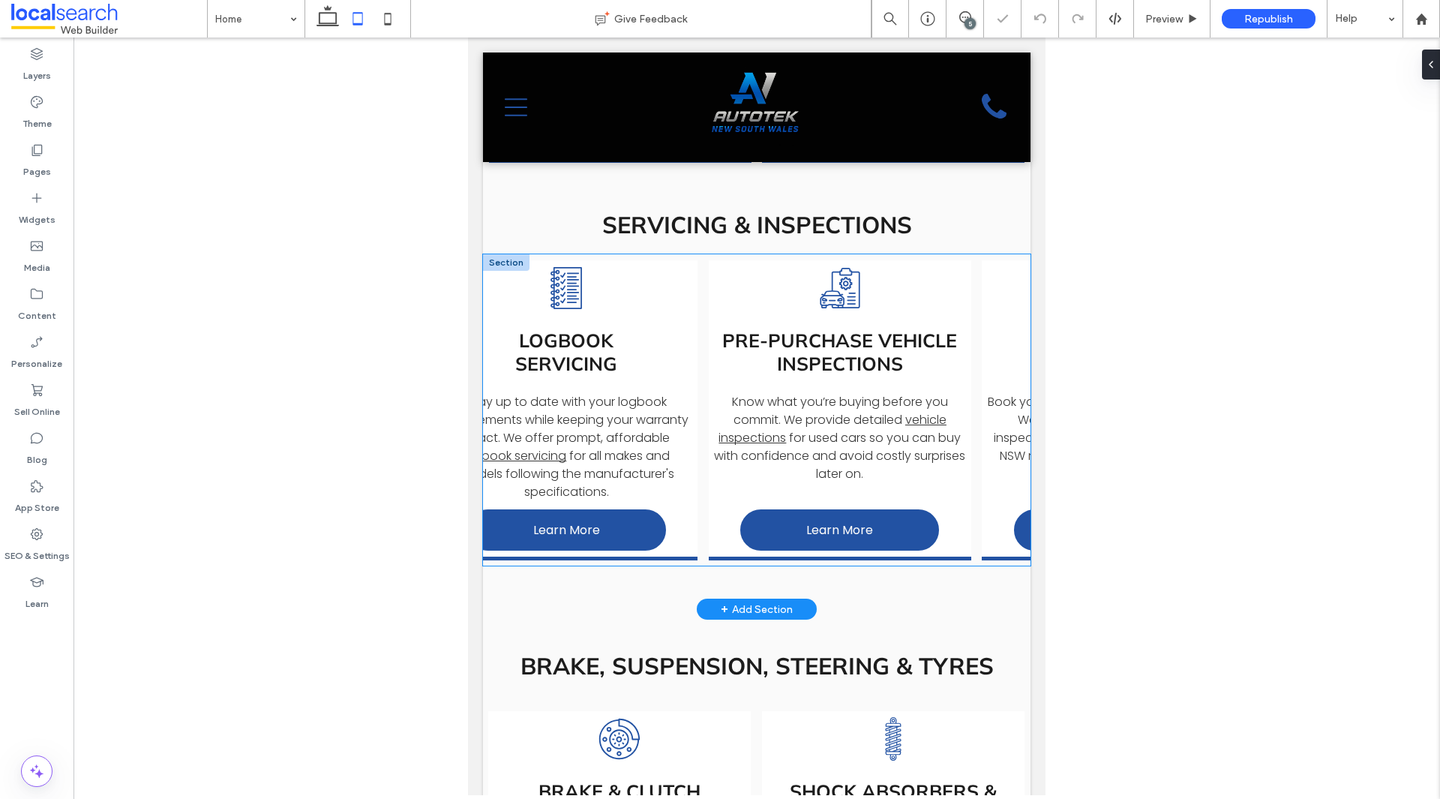
scroll to position [0, 0]
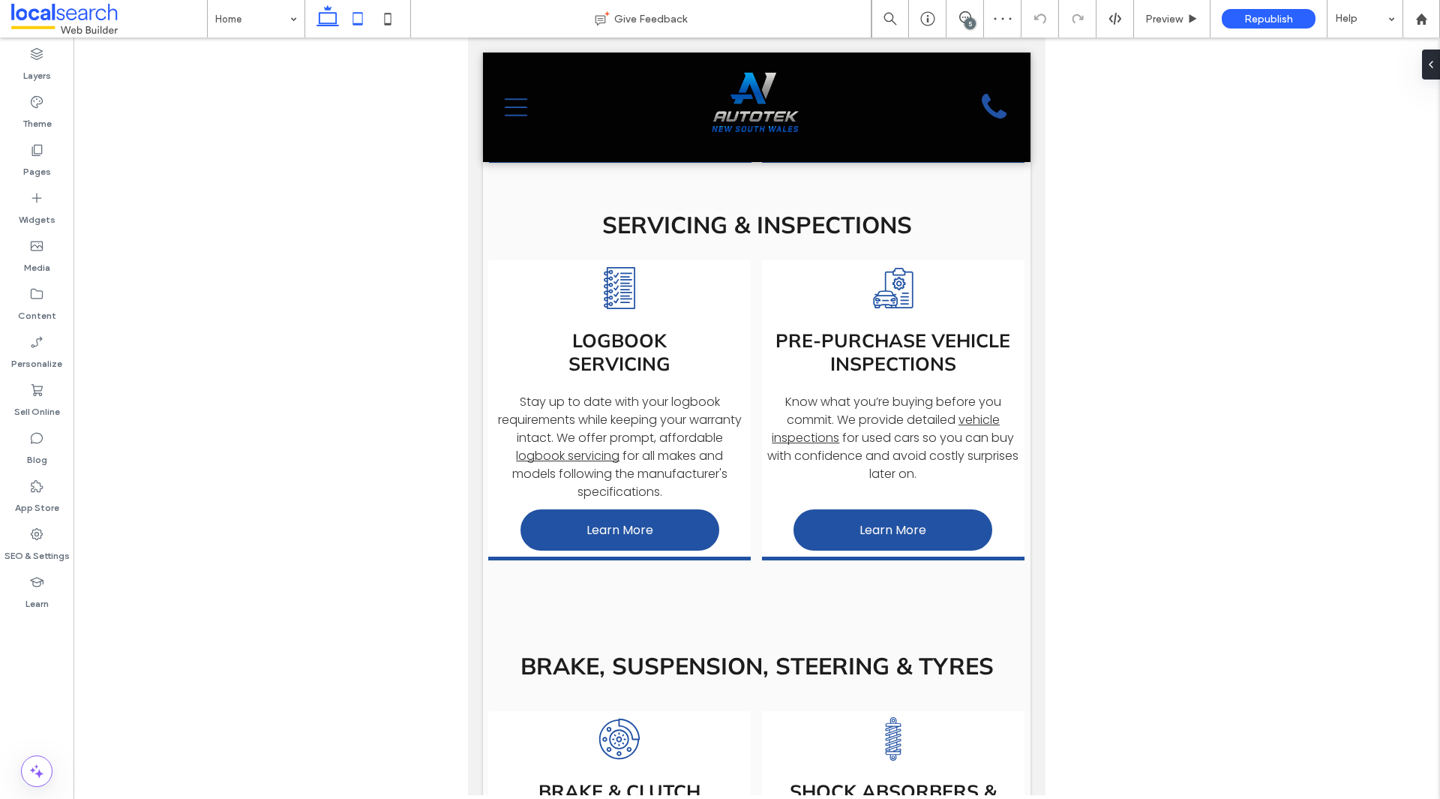
click at [330, 19] on icon at bounding box center [328, 19] width 30 height 30
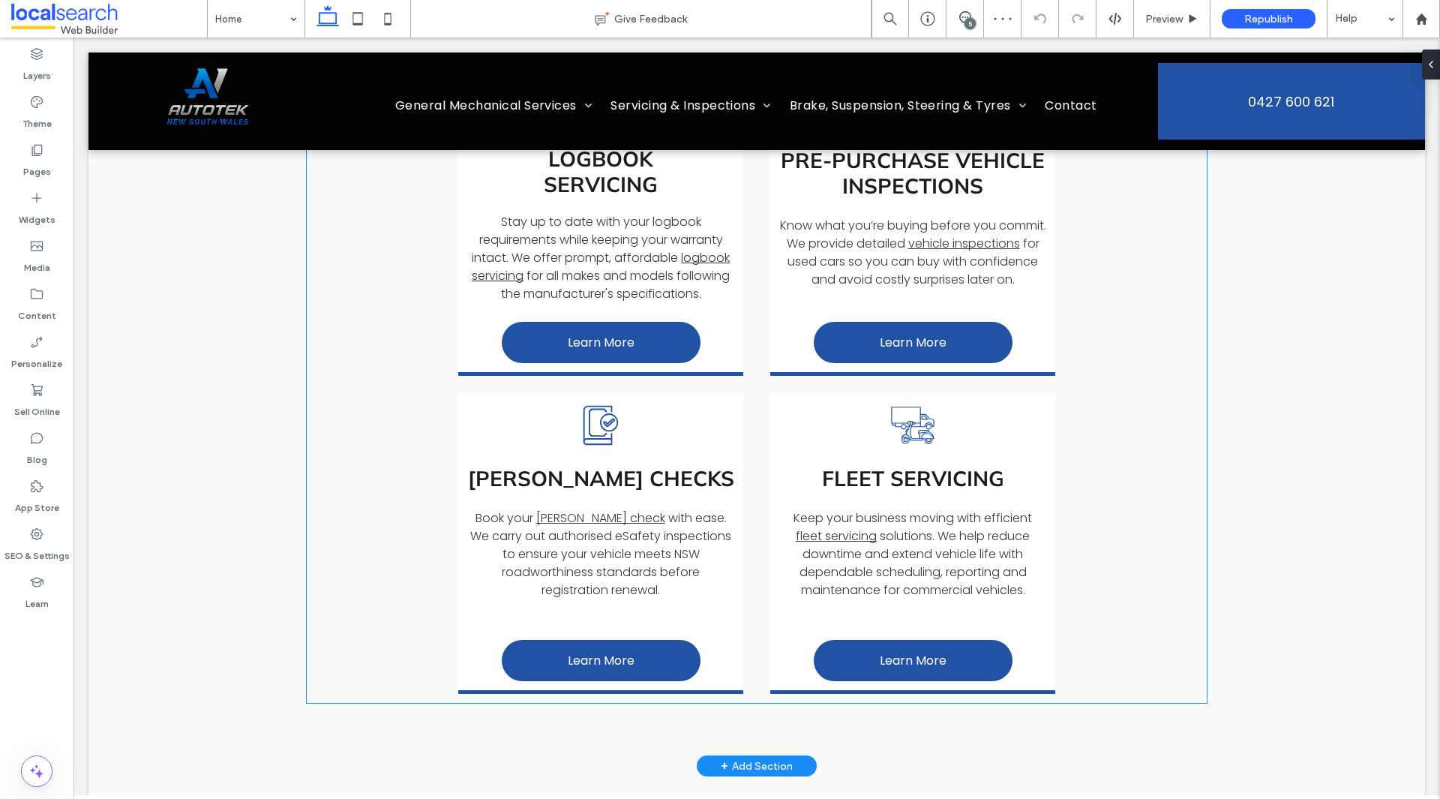
scroll to position [2015, 0]
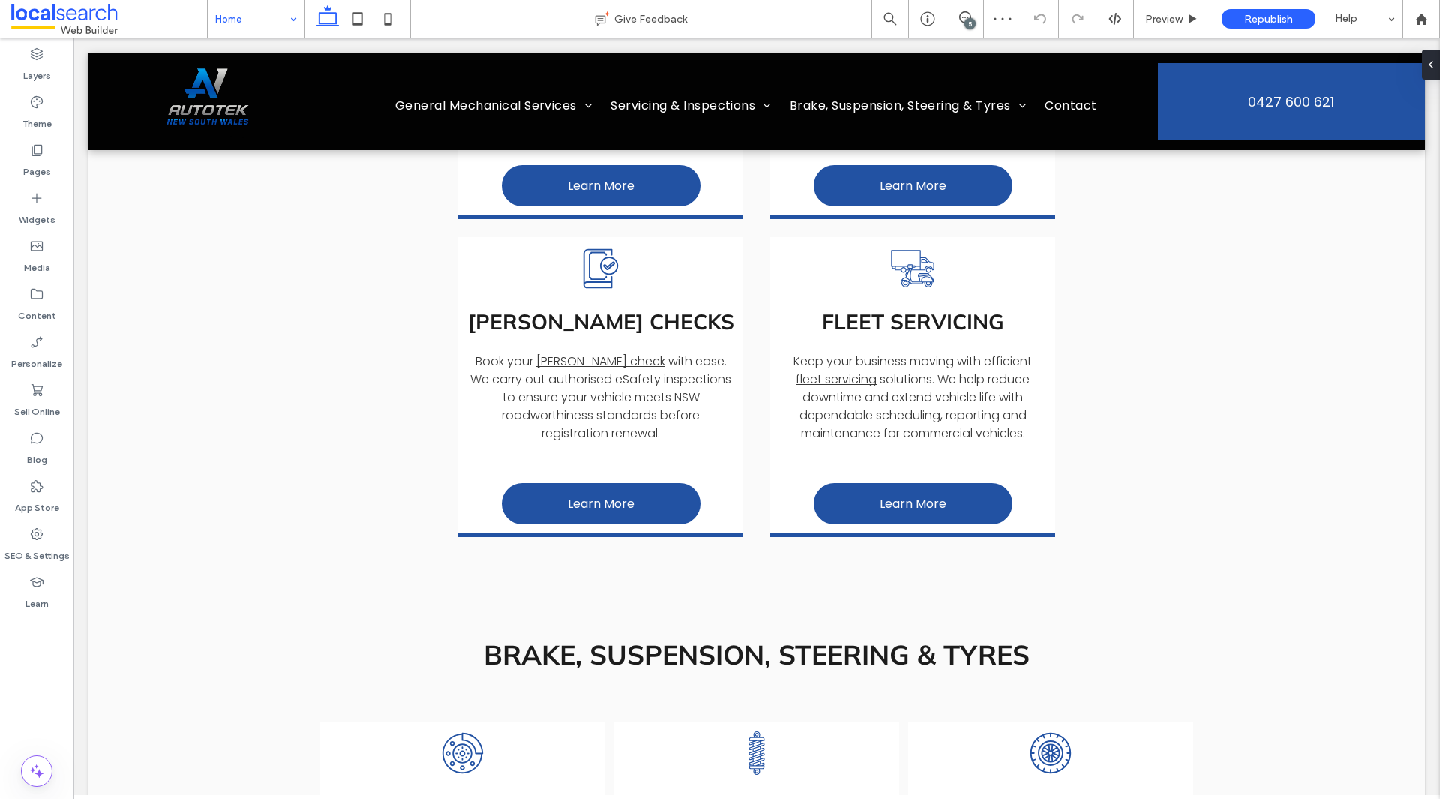
drag, startPoint x: 273, startPoint y: 19, endPoint x: 270, endPoint y: 27, distance: 8.1
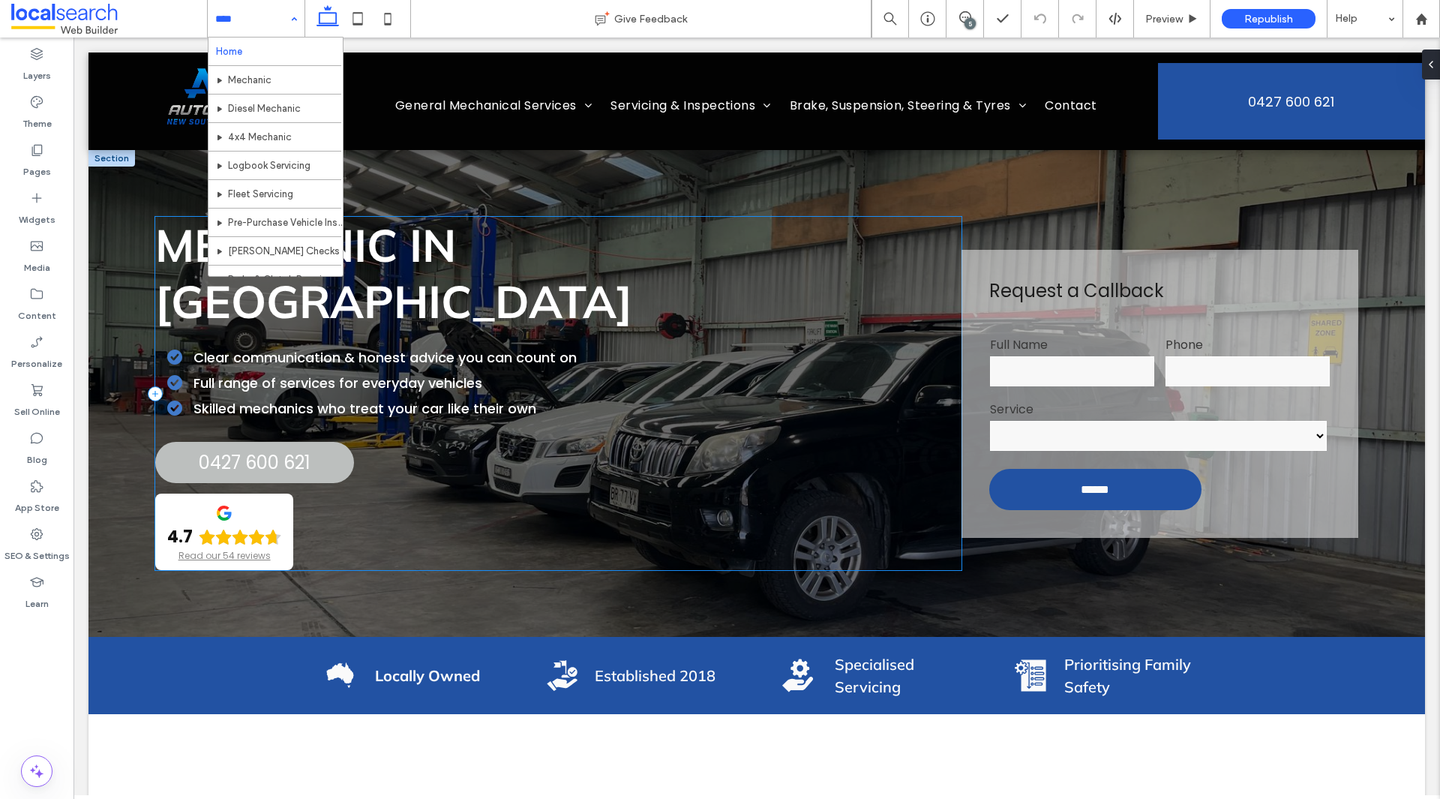
scroll to position [0, 0]
click at [277, 17] on input at bounding box center [252, 18] width 74 height 37
click at [292, 15] on div "Home Mechanic Diesel Mechanic 4x4 Mechanic Logbook Servicing Fleet Servicing Pr…" at bounding box center [256, 18] width 97 height 37
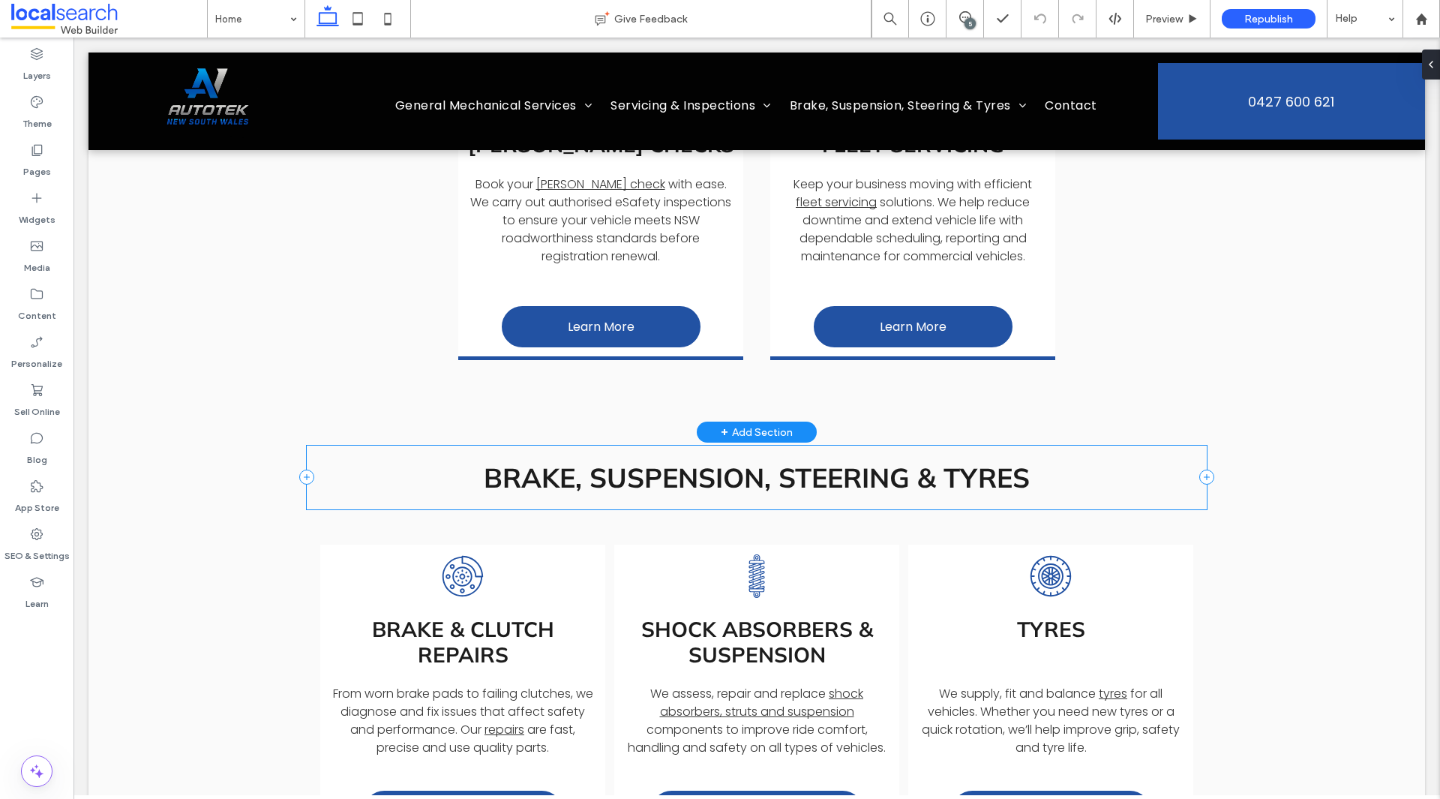
scroll to position [2324, 0]
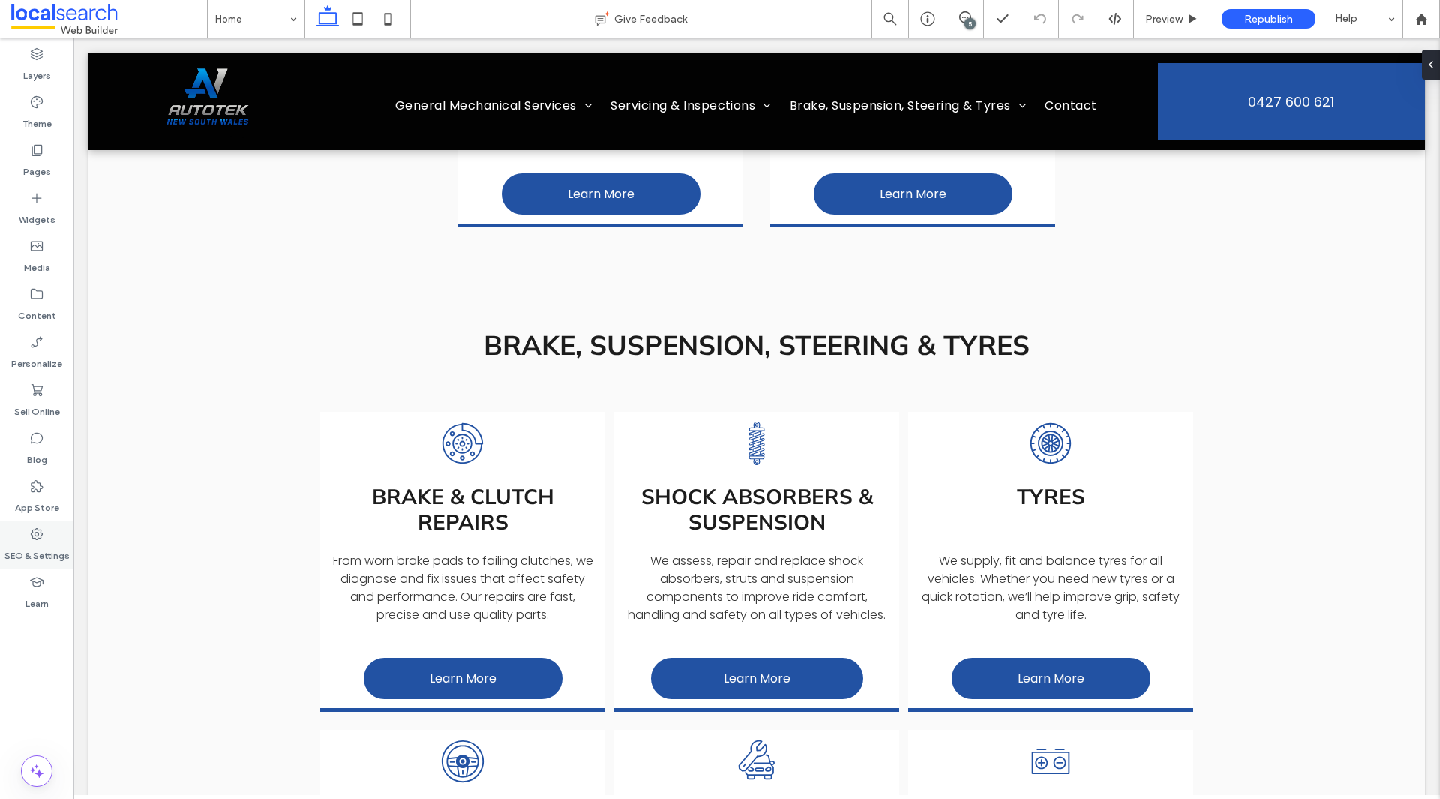
click at [25, 541] on label "SEO & Settings" at bounding box center [36, 551] width 65 height 21
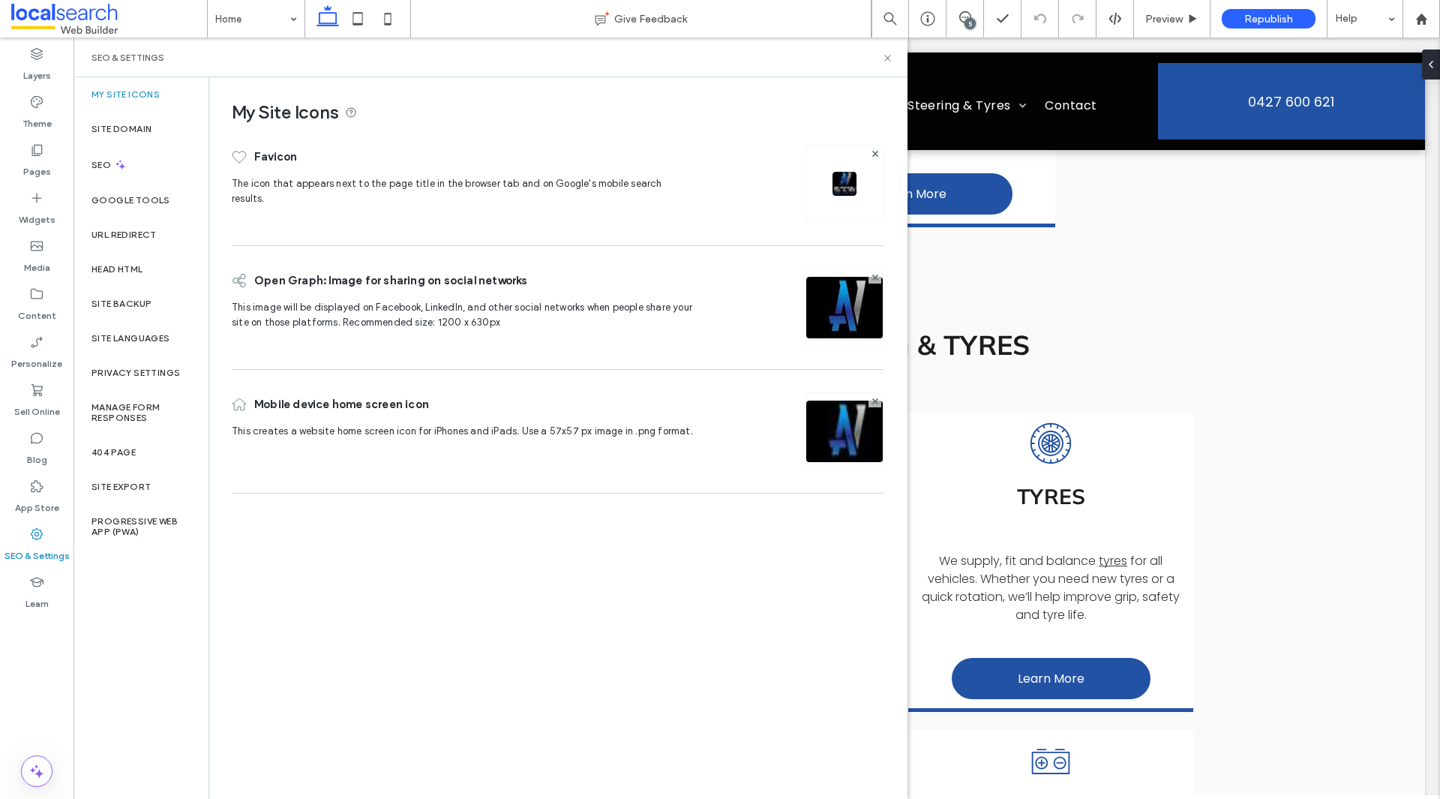
click at [25, 541] on label "SEO & Settings" at bounding box center [36, 551] width 65 height 21
click at [890, 57] on icon at bounding box center [887, 57] width 11 height 11
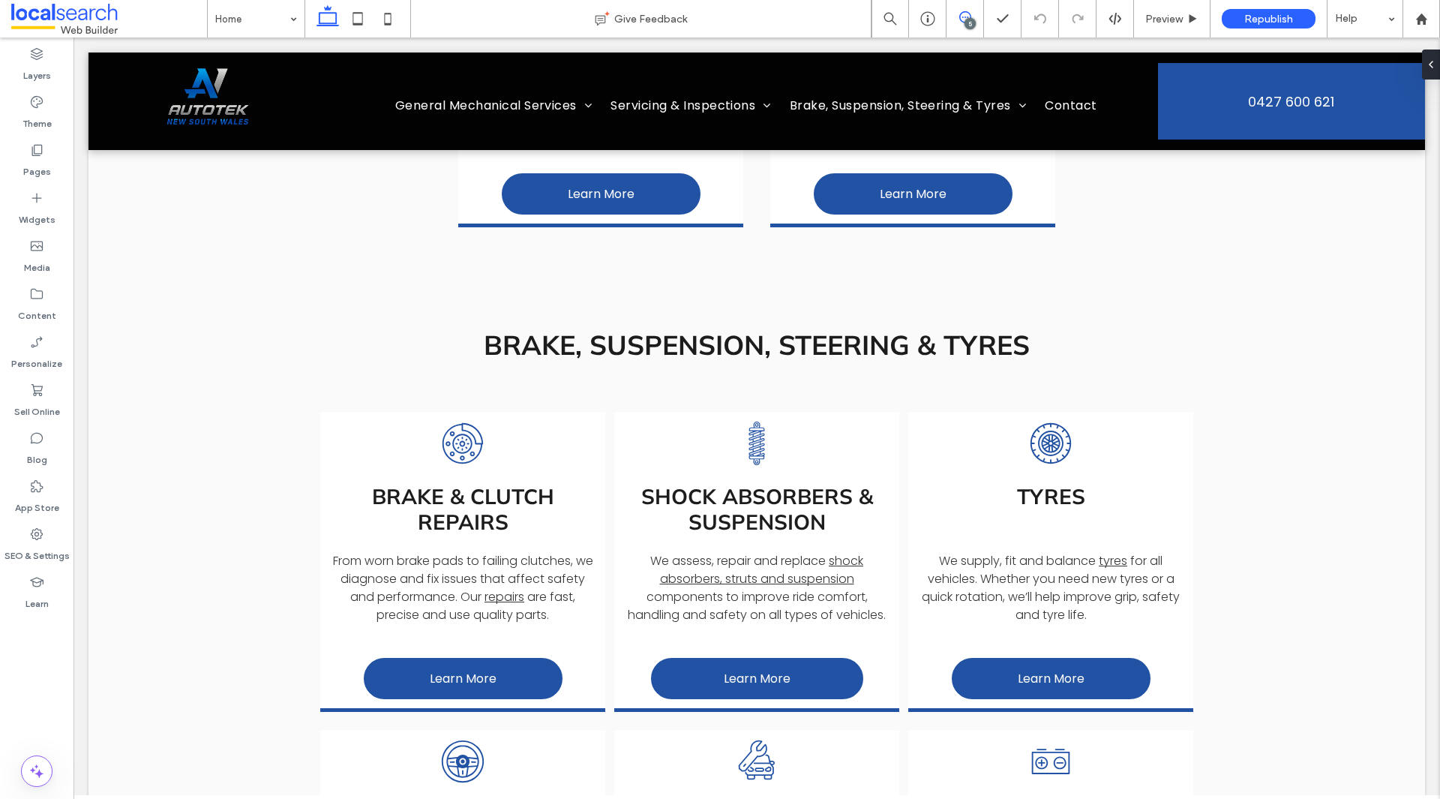
click at [972, 16] on span at bounding box center [964, 17] width 37 height 12
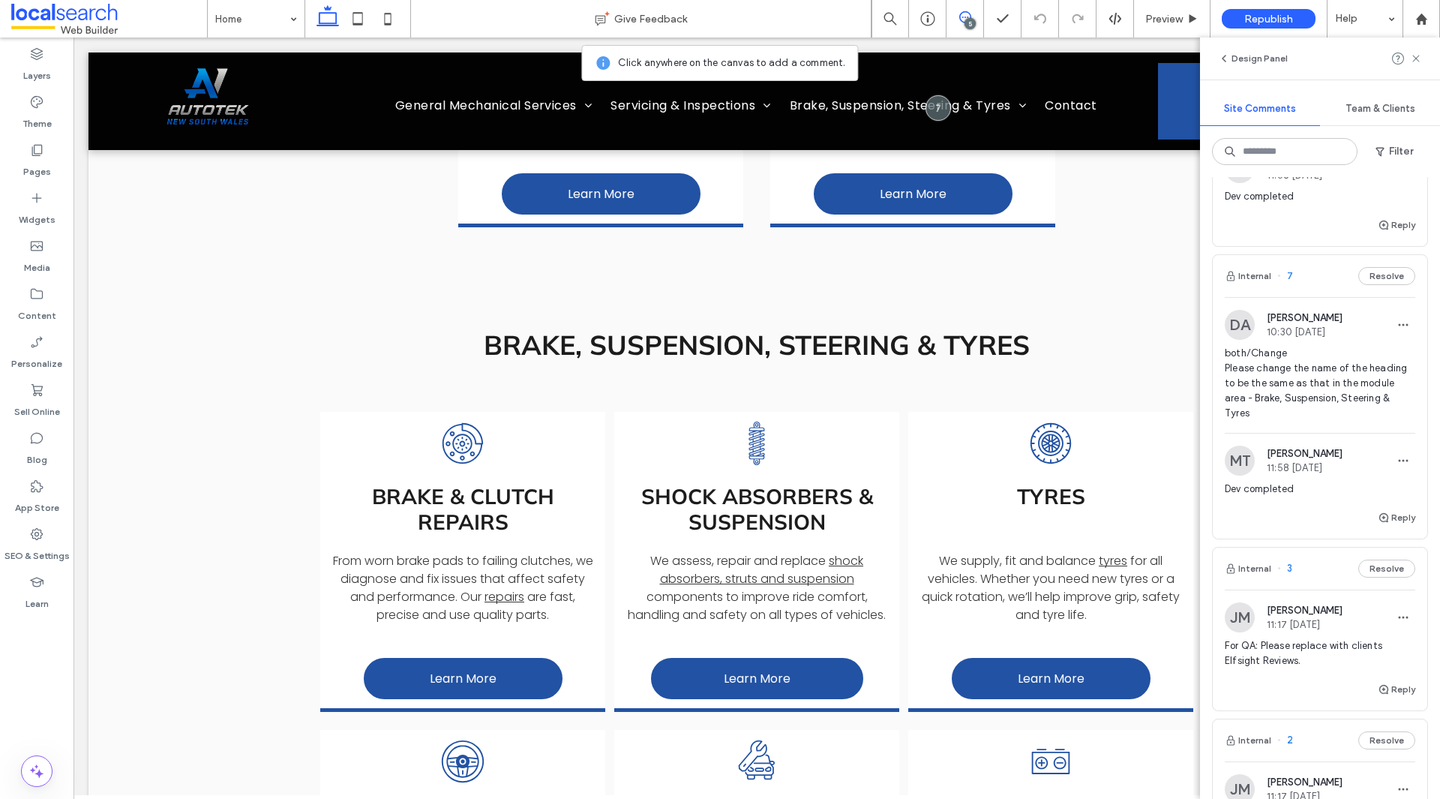
scroll to position [225, 0]
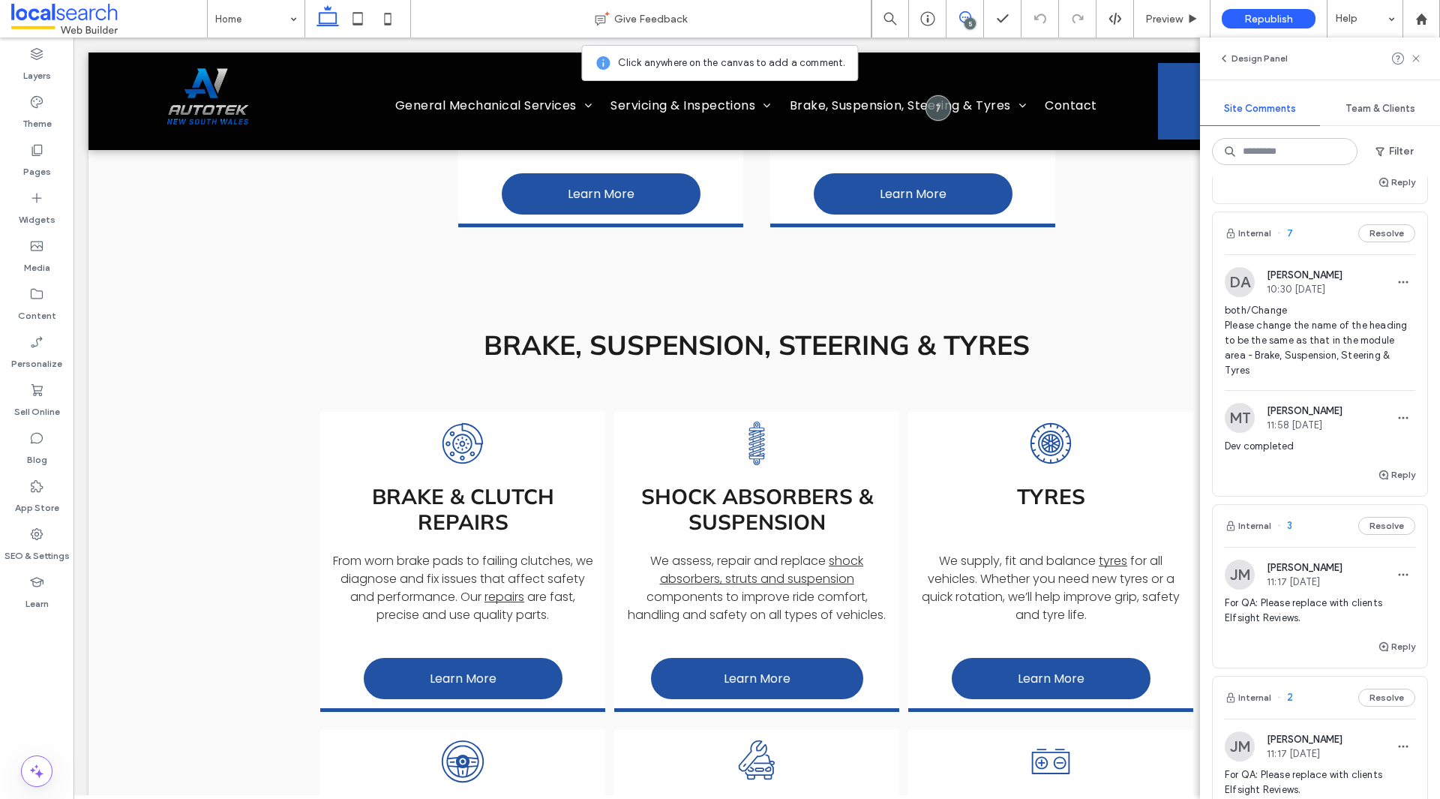
click at [1275, 351] on span "both/Change Please change the name of the heading to be the same as that in the…" at bounding box center [1319, 340] width 190 height 75
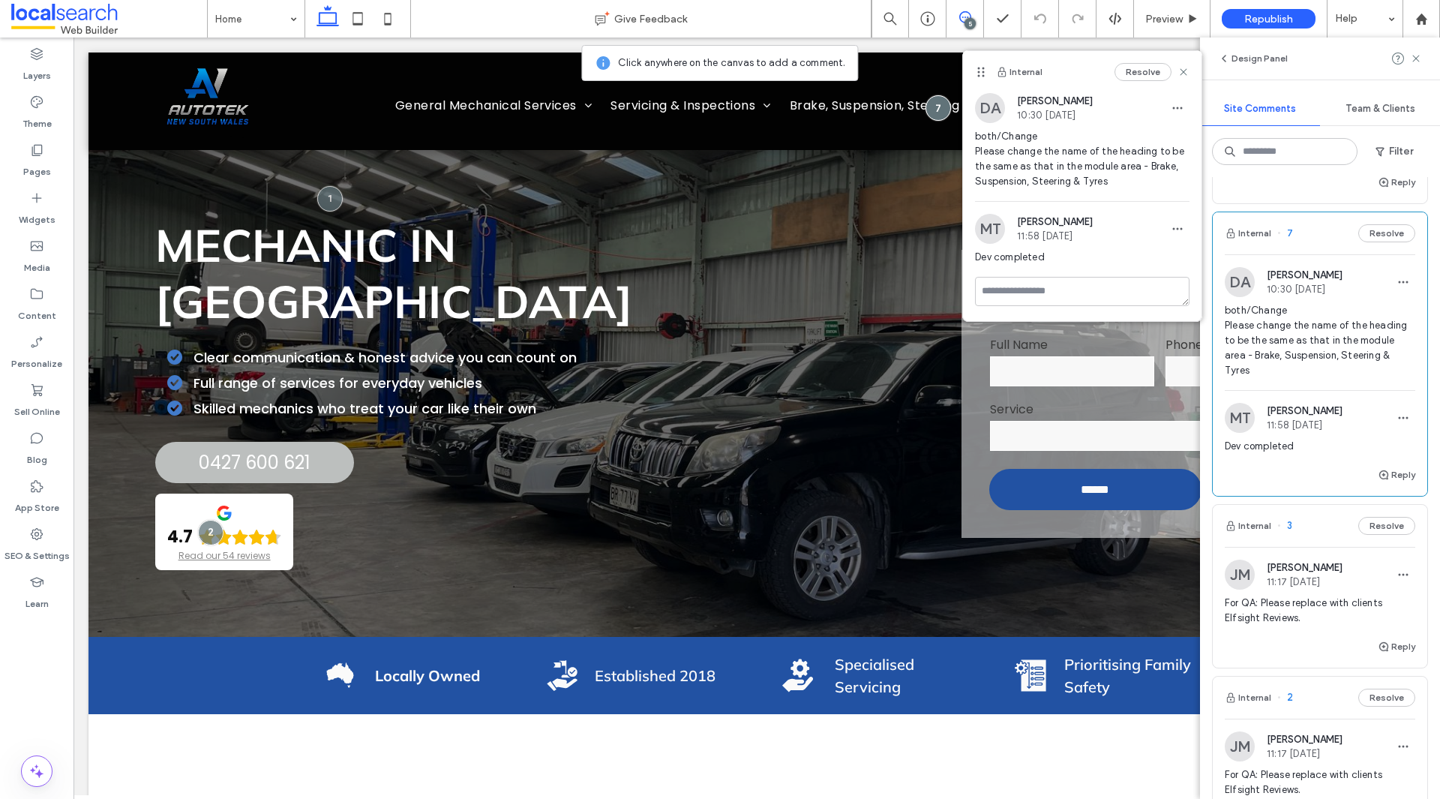
scroll to position [0, 0]
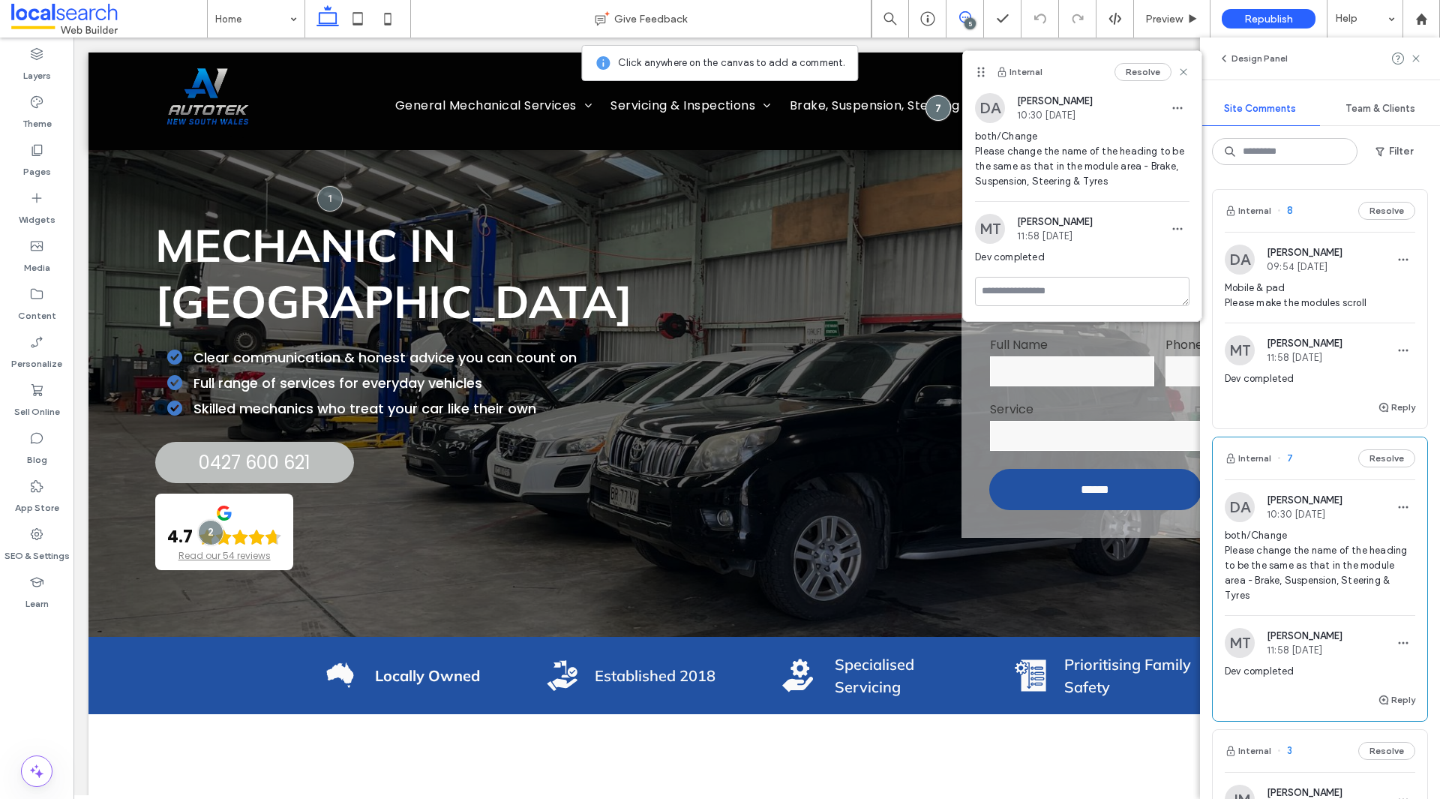
click at [1302, 291] on span "Mobile & pad Please make the modules scroll" at bounding box center [1319, 295] width 190 height 30
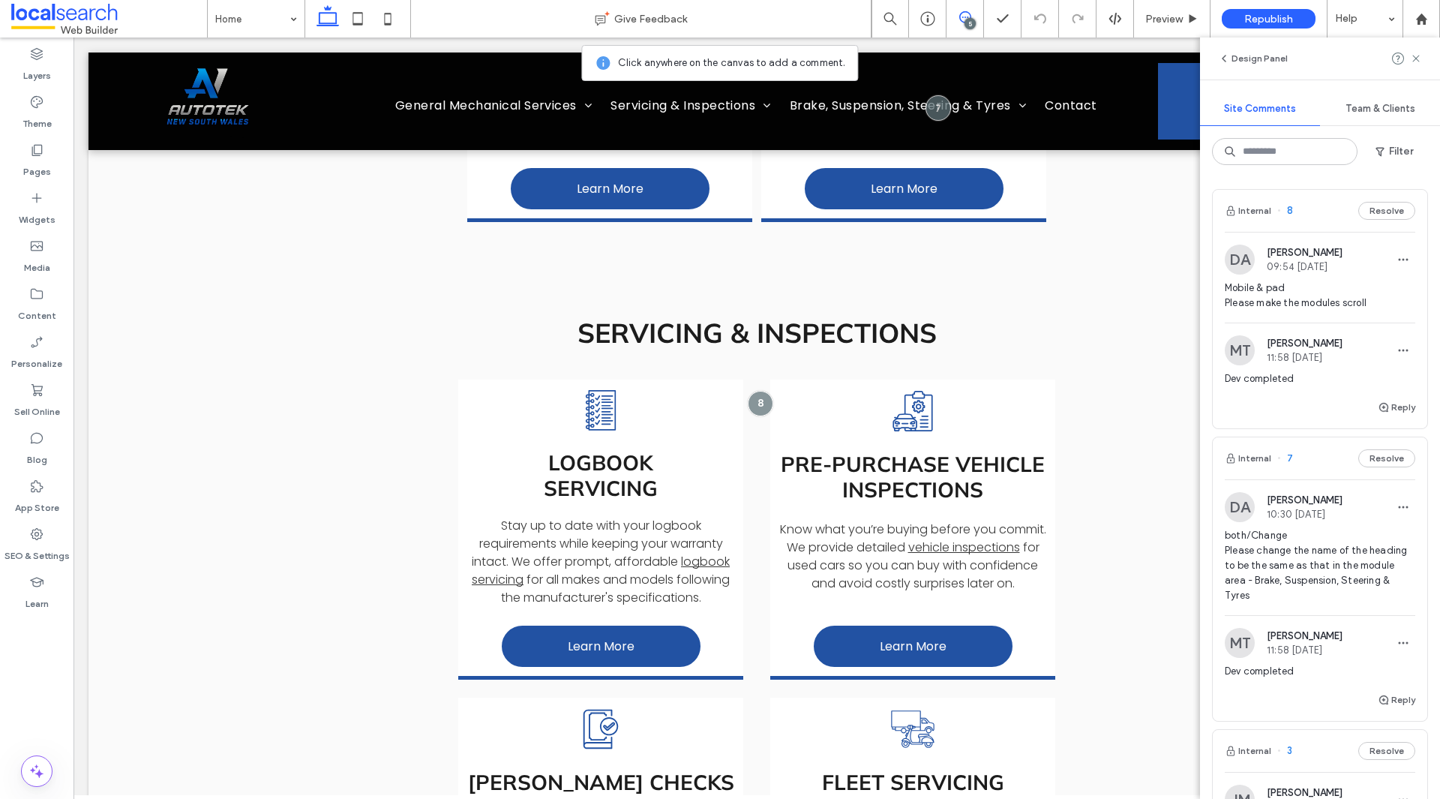
scroll to position [1731, 0]
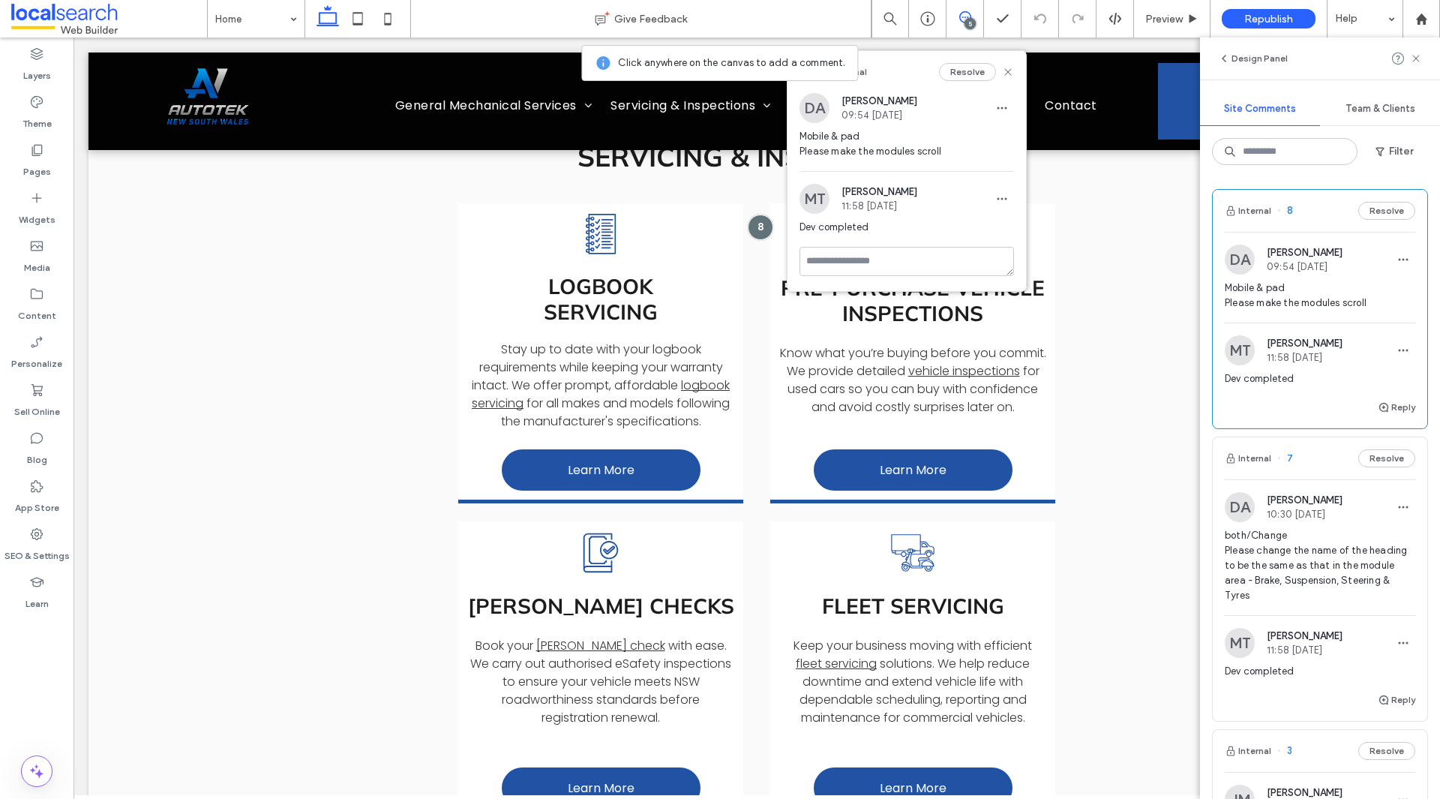
click at [836, 152] on span "Mobile & pad Please make the modules scroll" at bounding box center [906, 144] width 214 height 30
click at [833, 226] on span "Dev completed" at bounding box center [906, 227] width 214 height 15
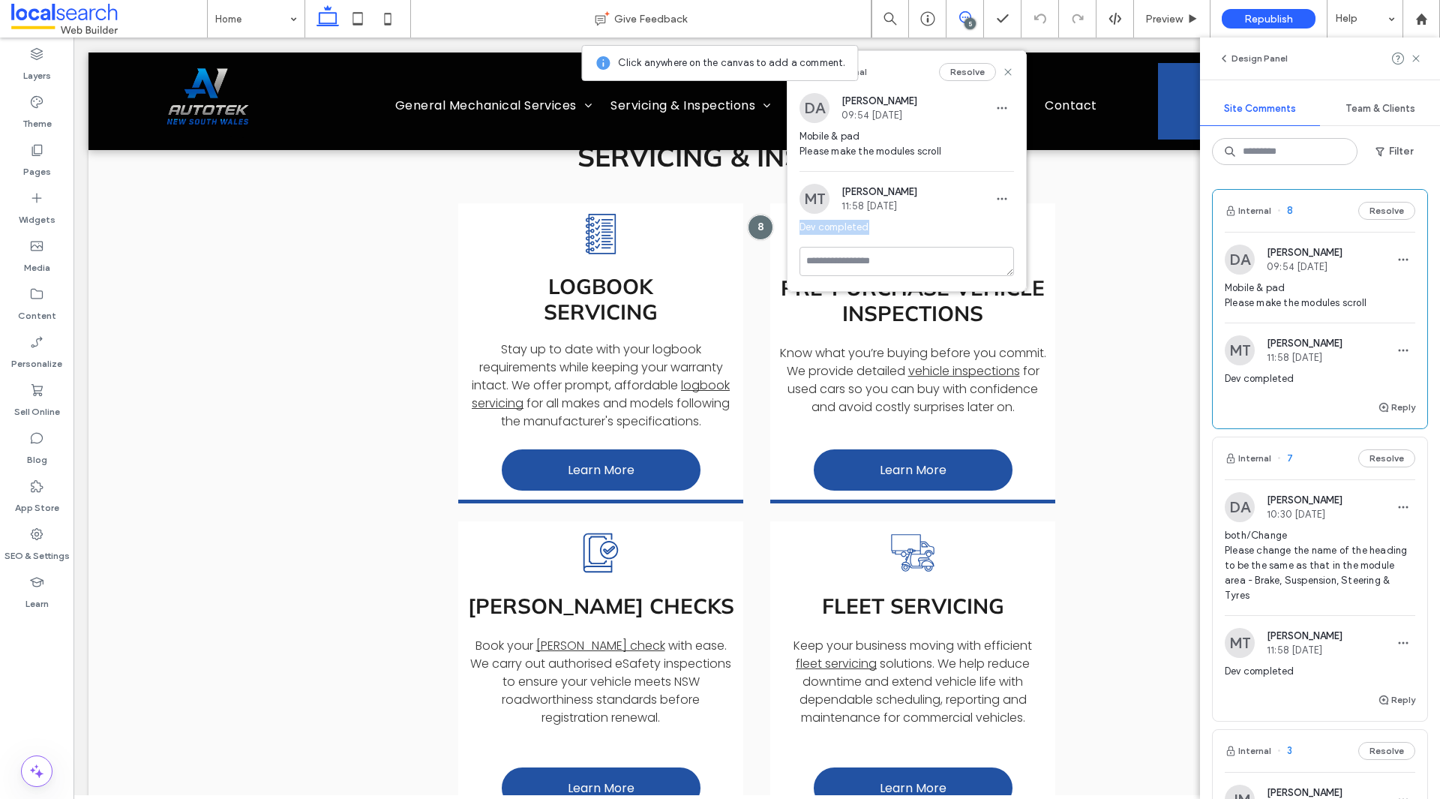
click at [833, 226] on span "Dev completed" at bounding box center [906, 227] width 214 height 15
click at [804, 148] on span "Mobile & pad Please make the modules scroll" at bounding box center [906, 144] width 214 height 30
click at [811, 137] on span "Mobile & pad Please make the modules scroll" at bounding box center [906, 144] width 214 height 30
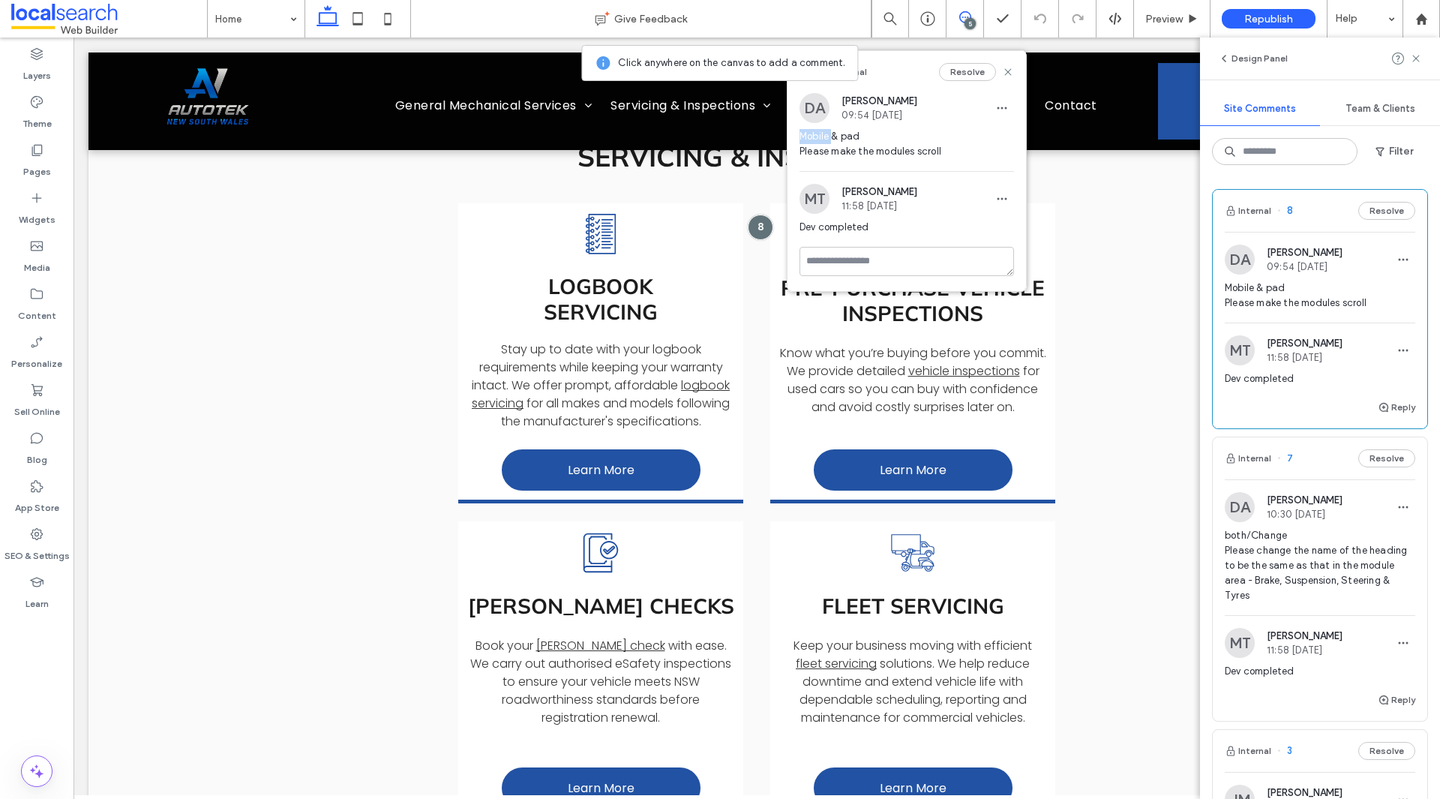
click at [811, 137] on span "Mobile & pad Please make the modules scroll" at bounding box center [906, 144] width 214 height 30
click at [818, 151] on span "Mobile & pad Please make the modules scroll" at bounding box center [906, 144] width 214 height 30
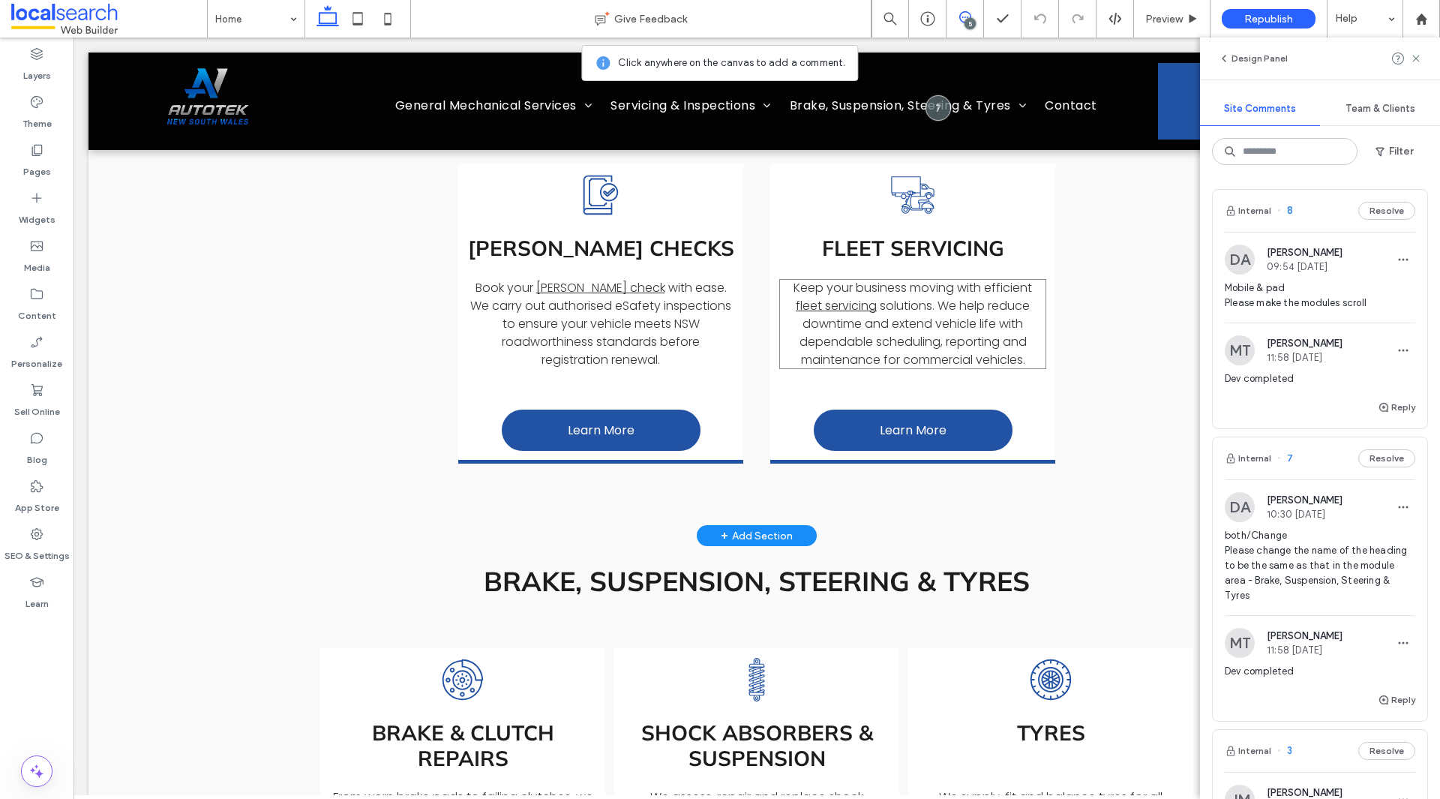
scroll to position [2105, 0]
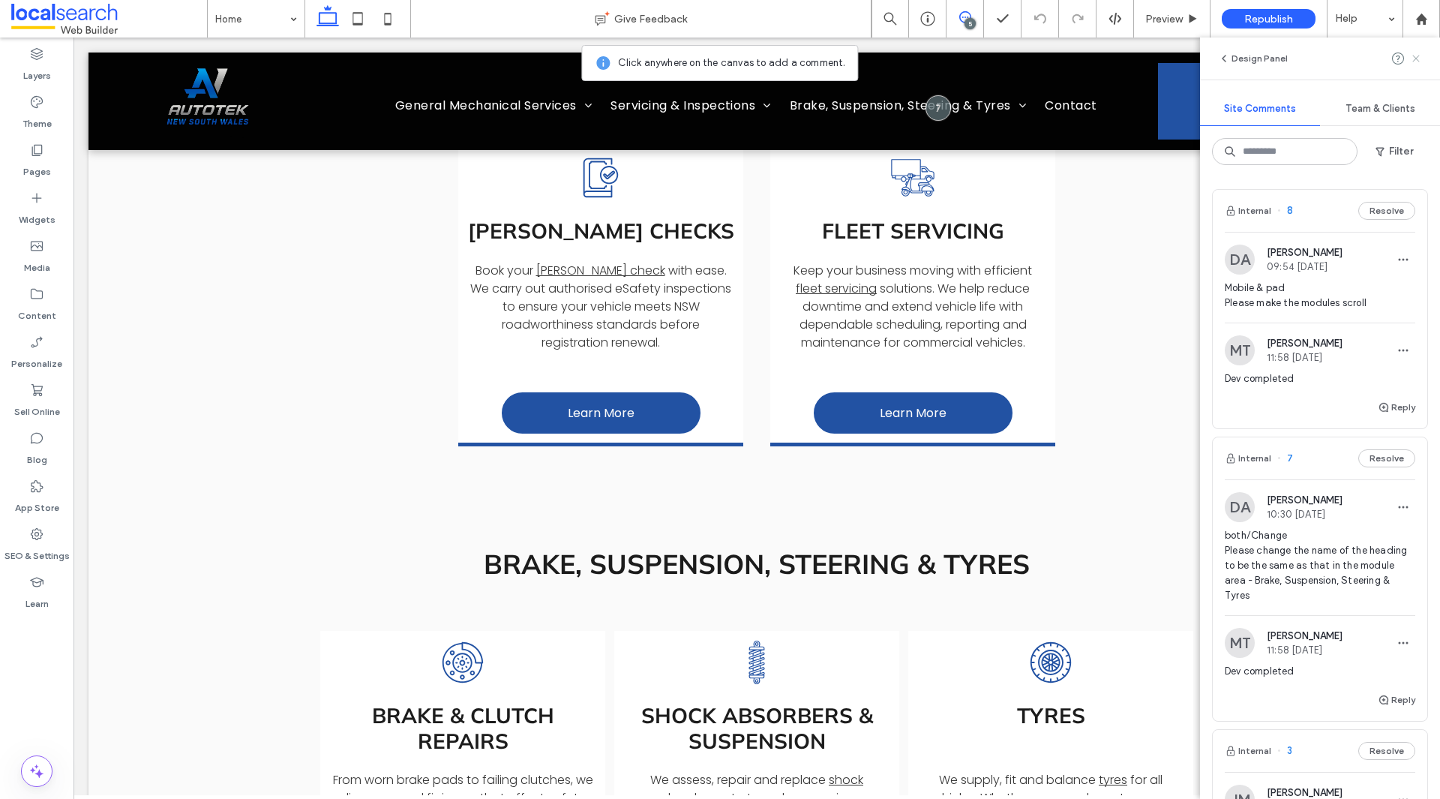
click at [1414, 63] on icon at bounding box center [1416, 58] width 12 height 12
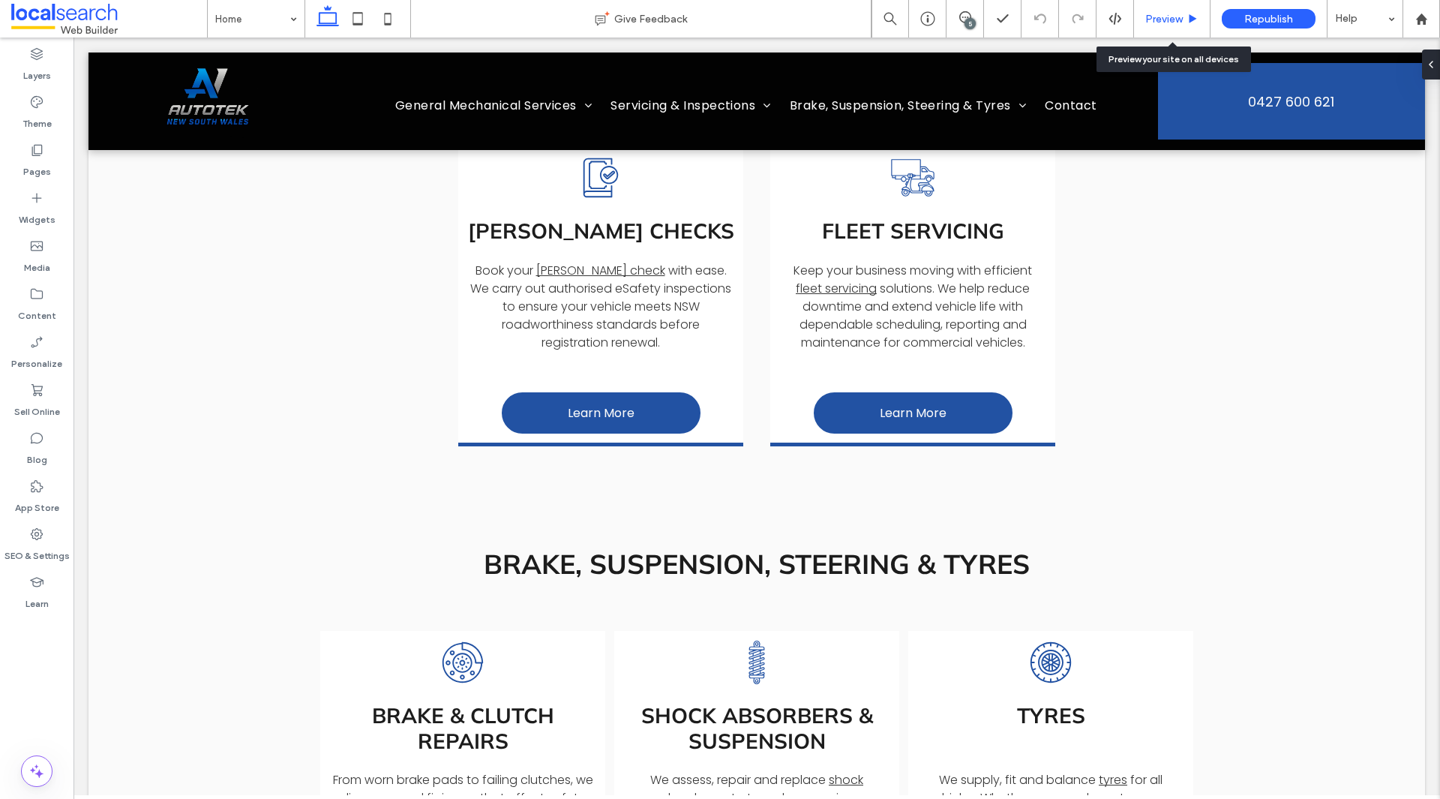
click at [1176, 15] on span "Preview" at bounding box center [1163, 19] width 37 height 13
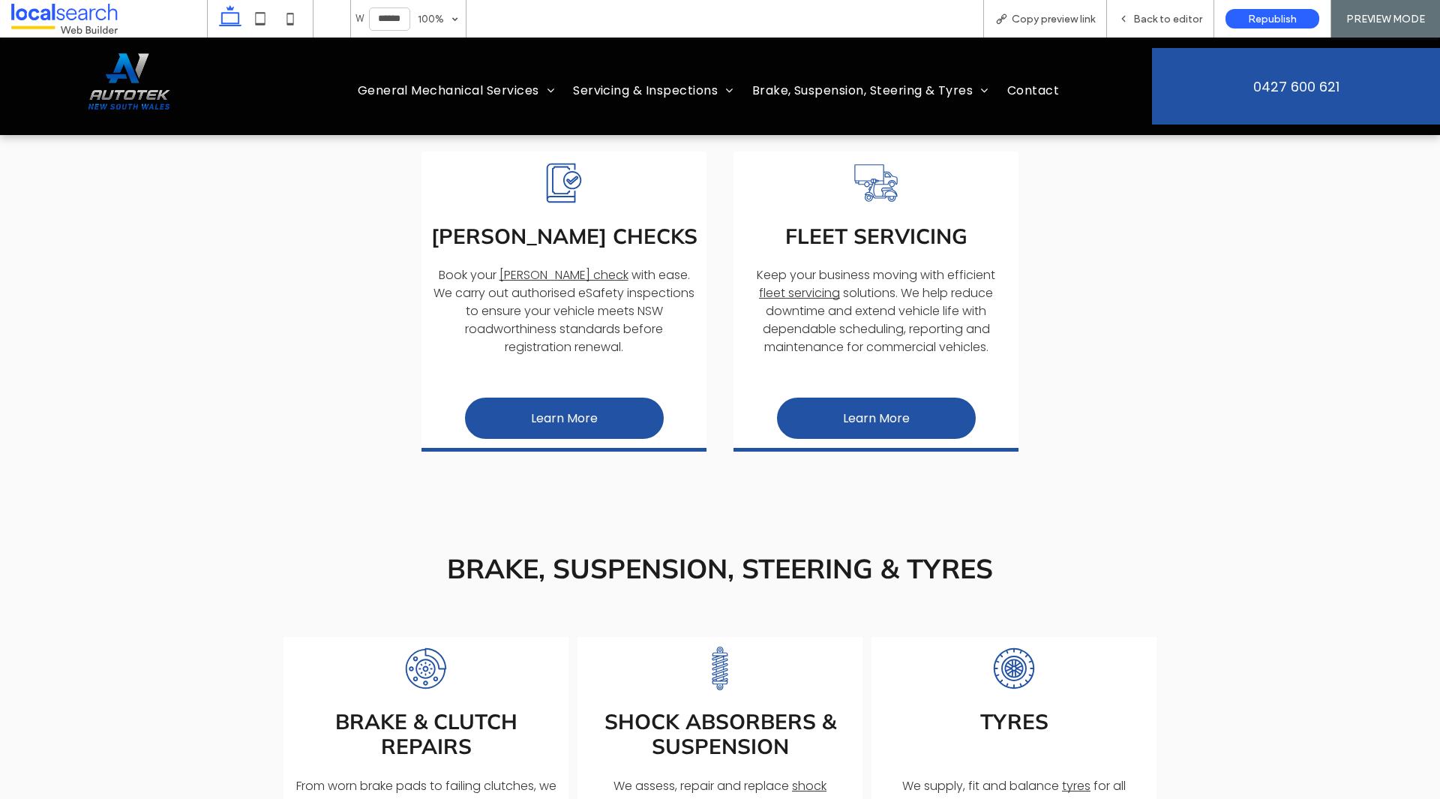
scroll to position [2120, 0]
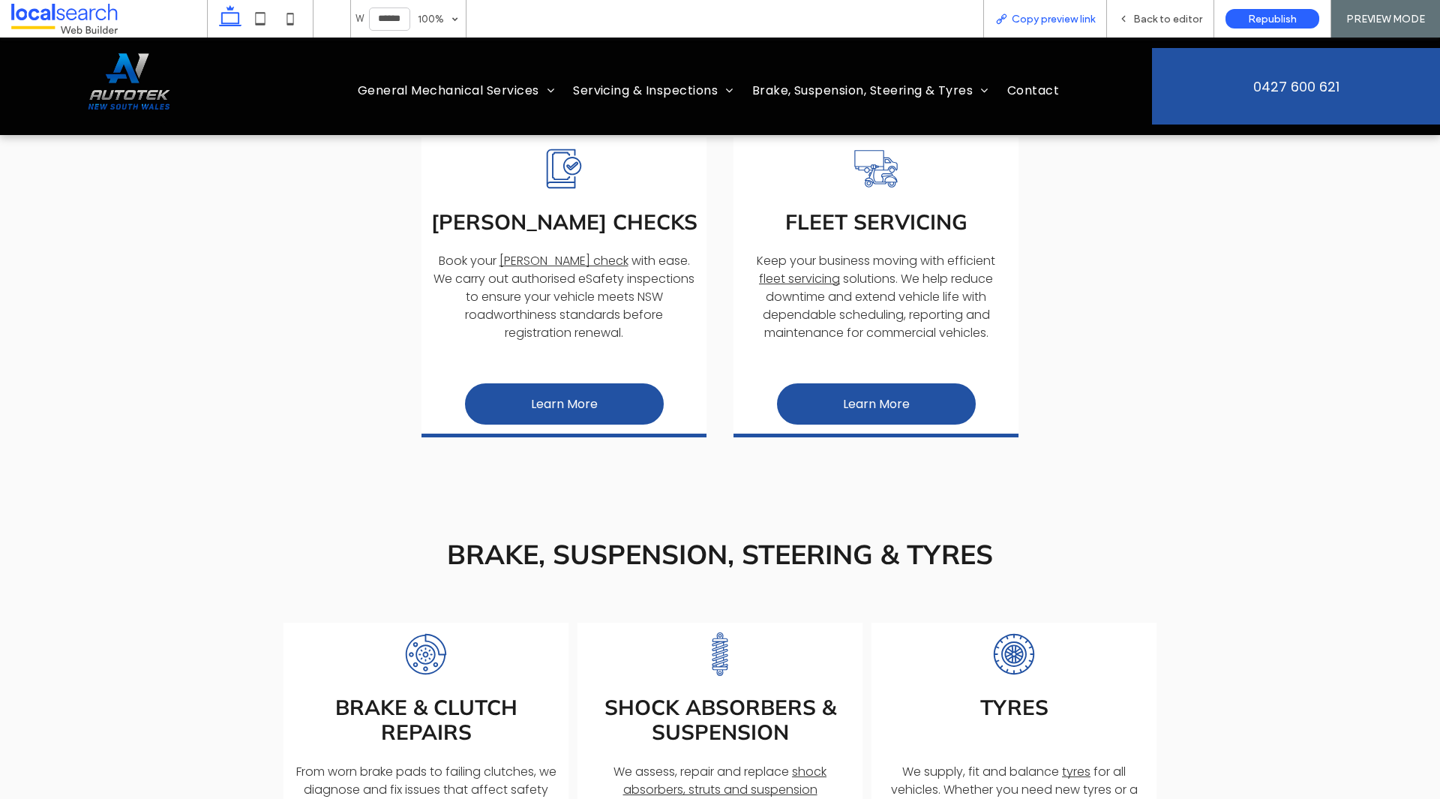
click at [1020, 25] on span "Copy preview link" at bounding box center [1053, 19] width 83 height 13
click at [1155, 22] on span "Back to editor" at bounding box center [1167, 19] width 69 height 13
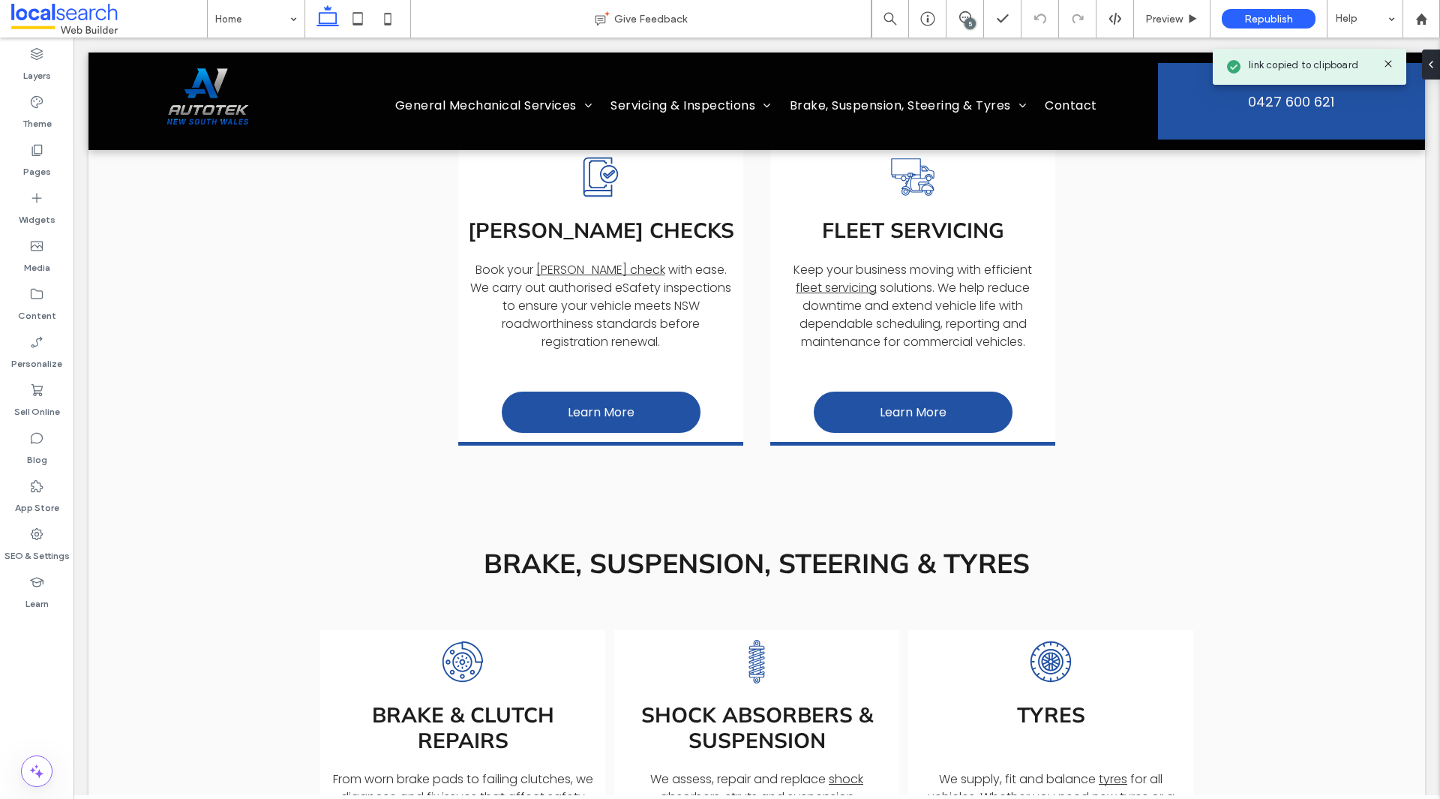
scroll to position [2105, 0]
click at [1177, 28] on div "Preview" at bounding box center [1172, 18] width 76 height 37
click at [1173, 11] on div "Preview" at bounding box center [1172, 18] width 76 height 37
click at [1140, 20] on div "Preview" at bounding box center [1172, 19] width 76 height 13
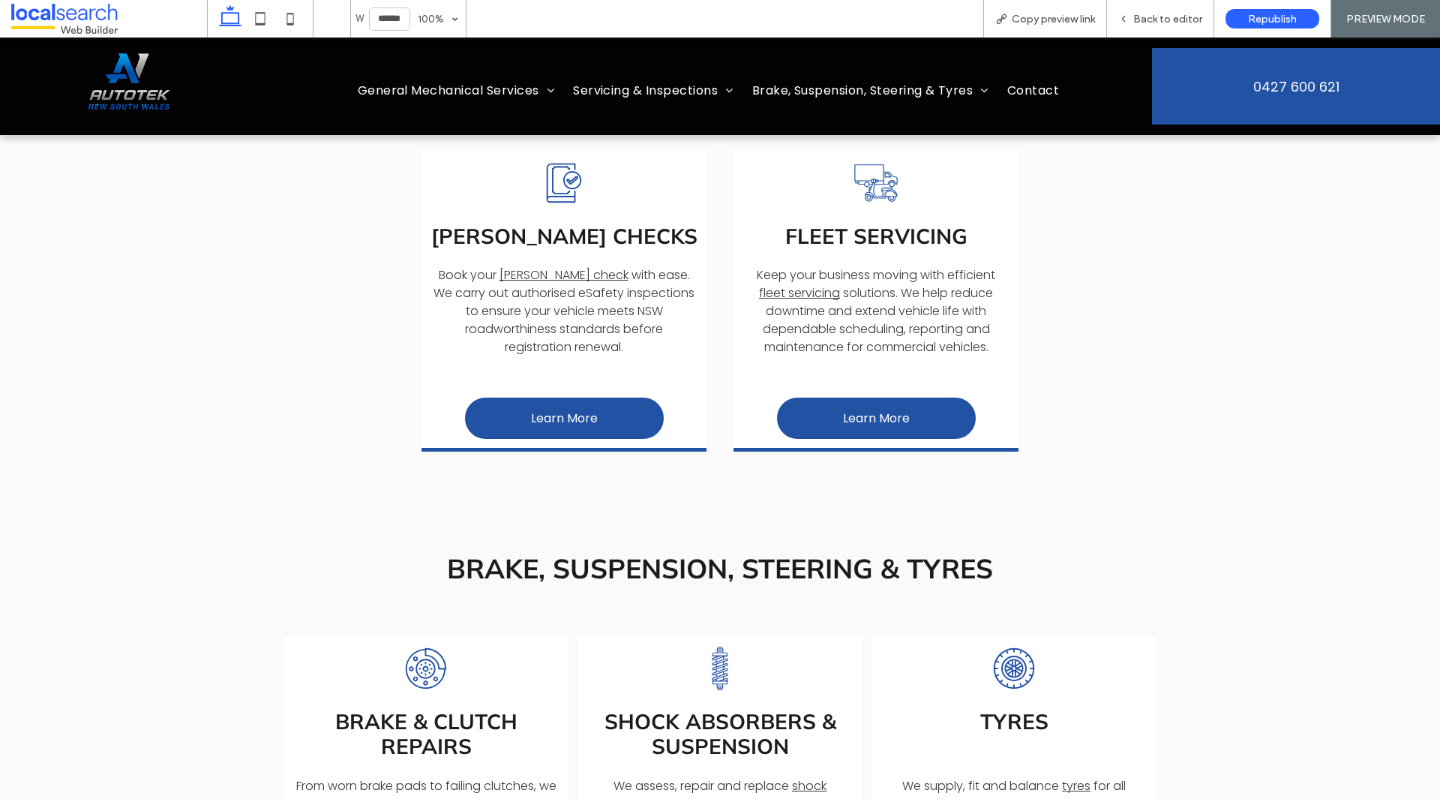
scroll to position [2120, 0]
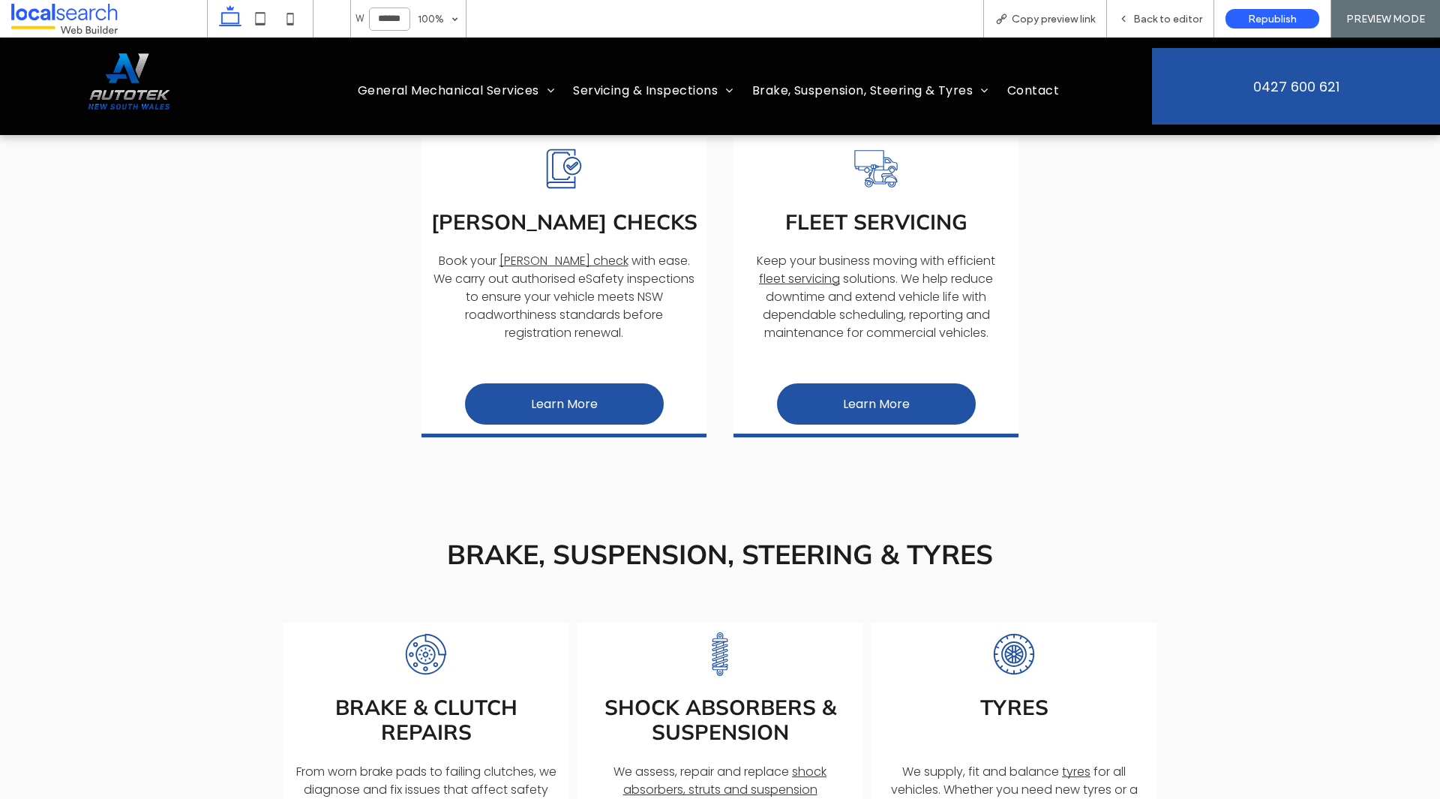
click at [391, 23] on input "******" at bounding box center [389, 18] width 41 height 23
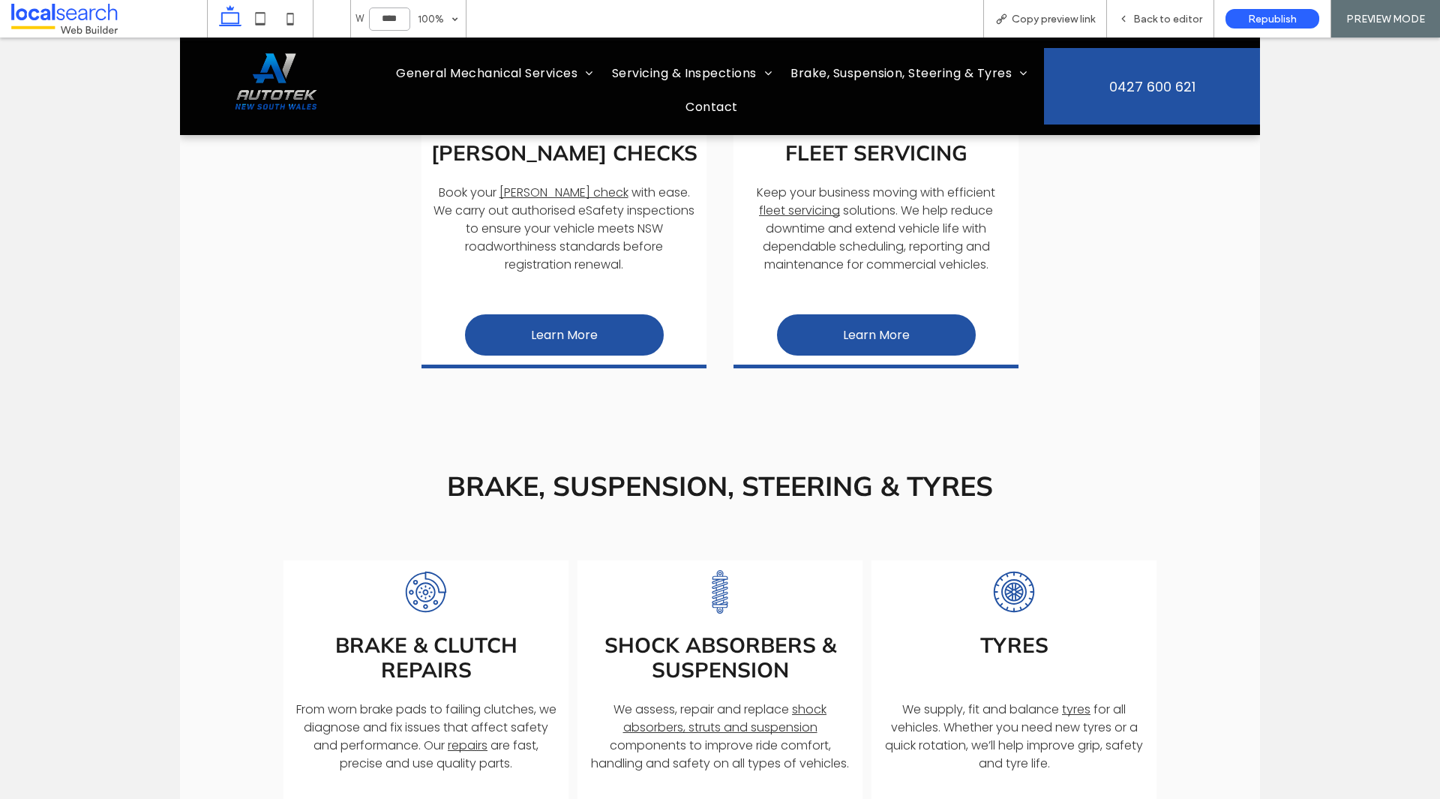
type input "******"
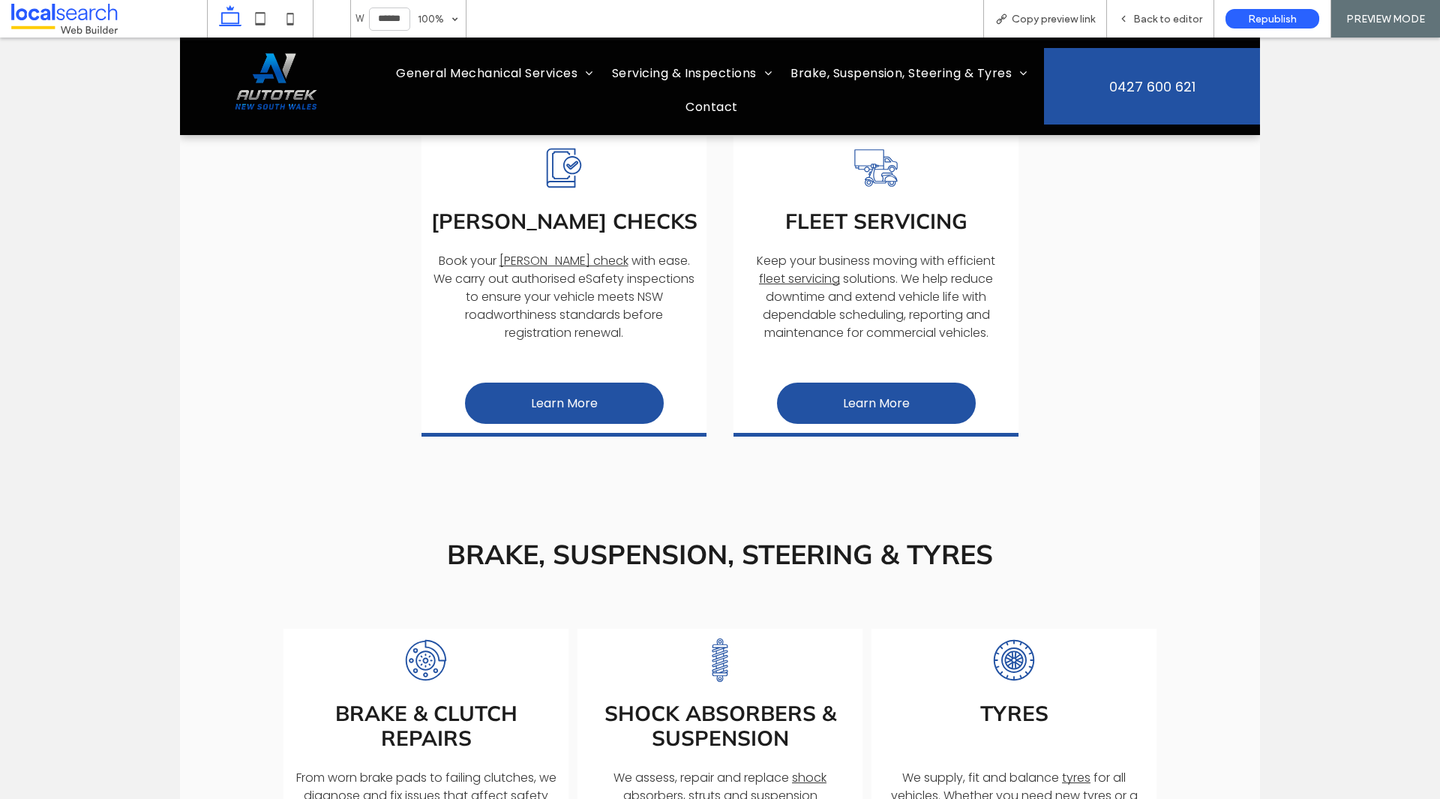
click at [301, 64] on img at bounding box center [277, 85] width 97 height 97
click at [301, 64] on div at bounding box center [720, 399] width 1440 height 799
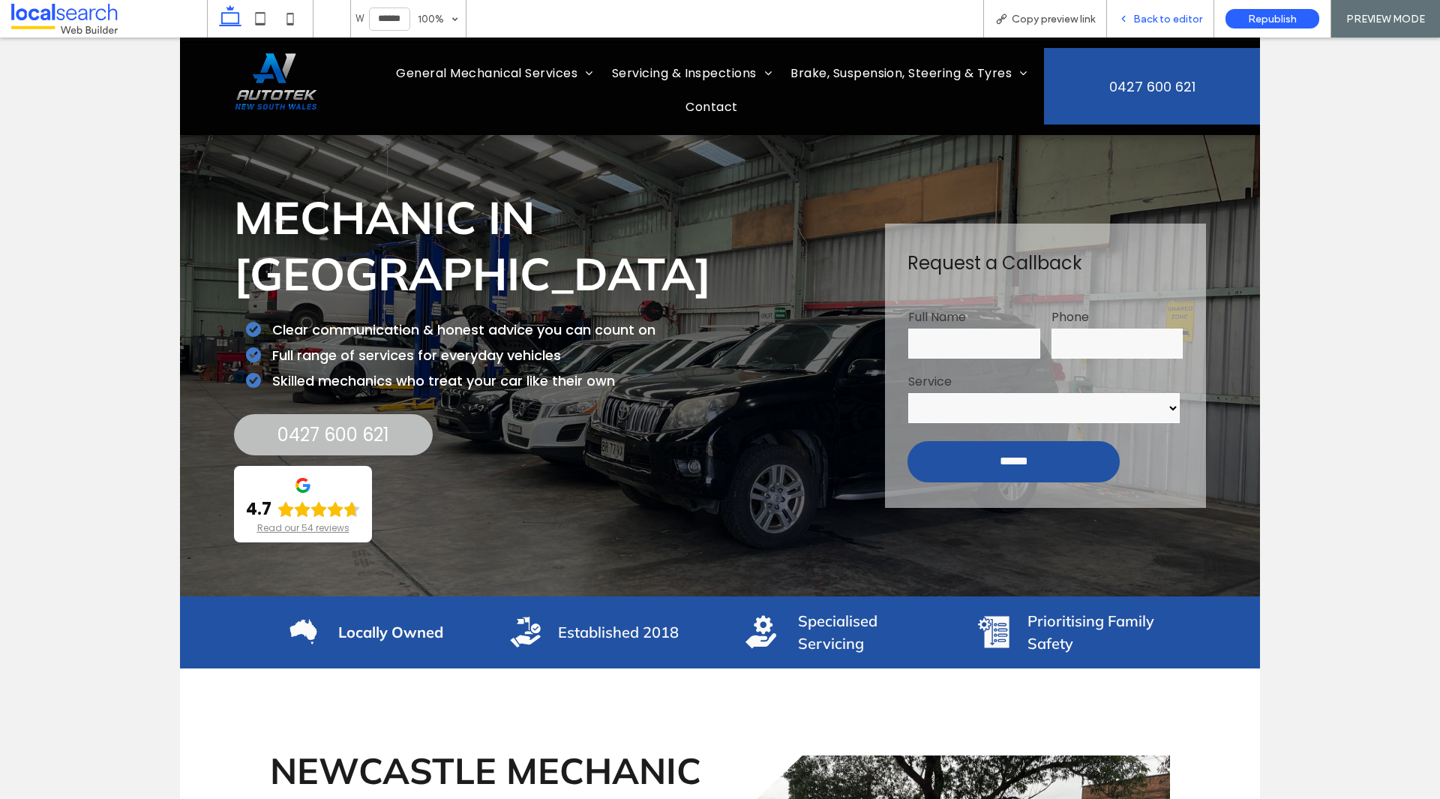
scroll to position [0, 0]
click at [1160, 16] on span "Back to editor" at bounding box center [1167, 19] width 69 height 13
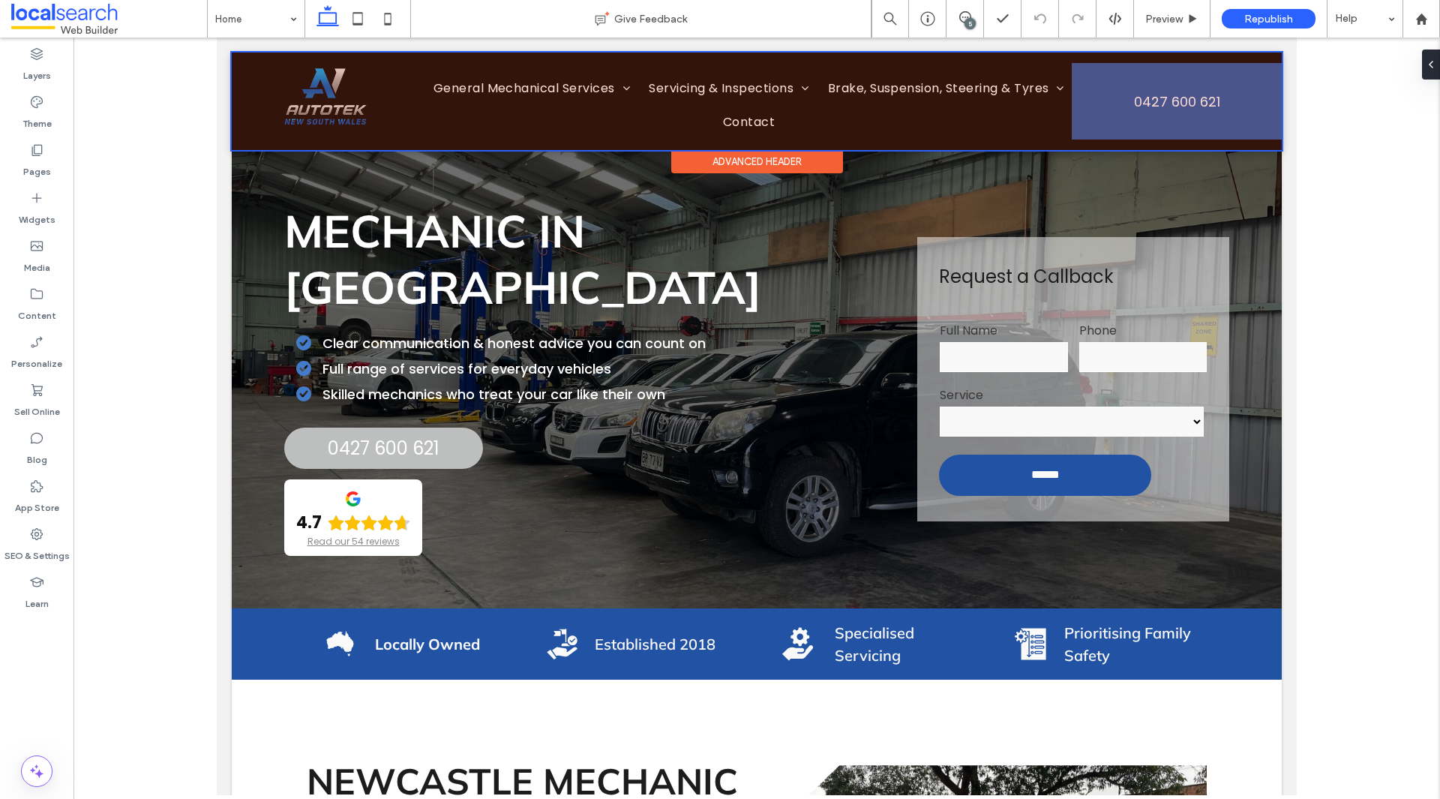
click at [331, 107] on div at bounding box center [757, 100] width 1050 height 97
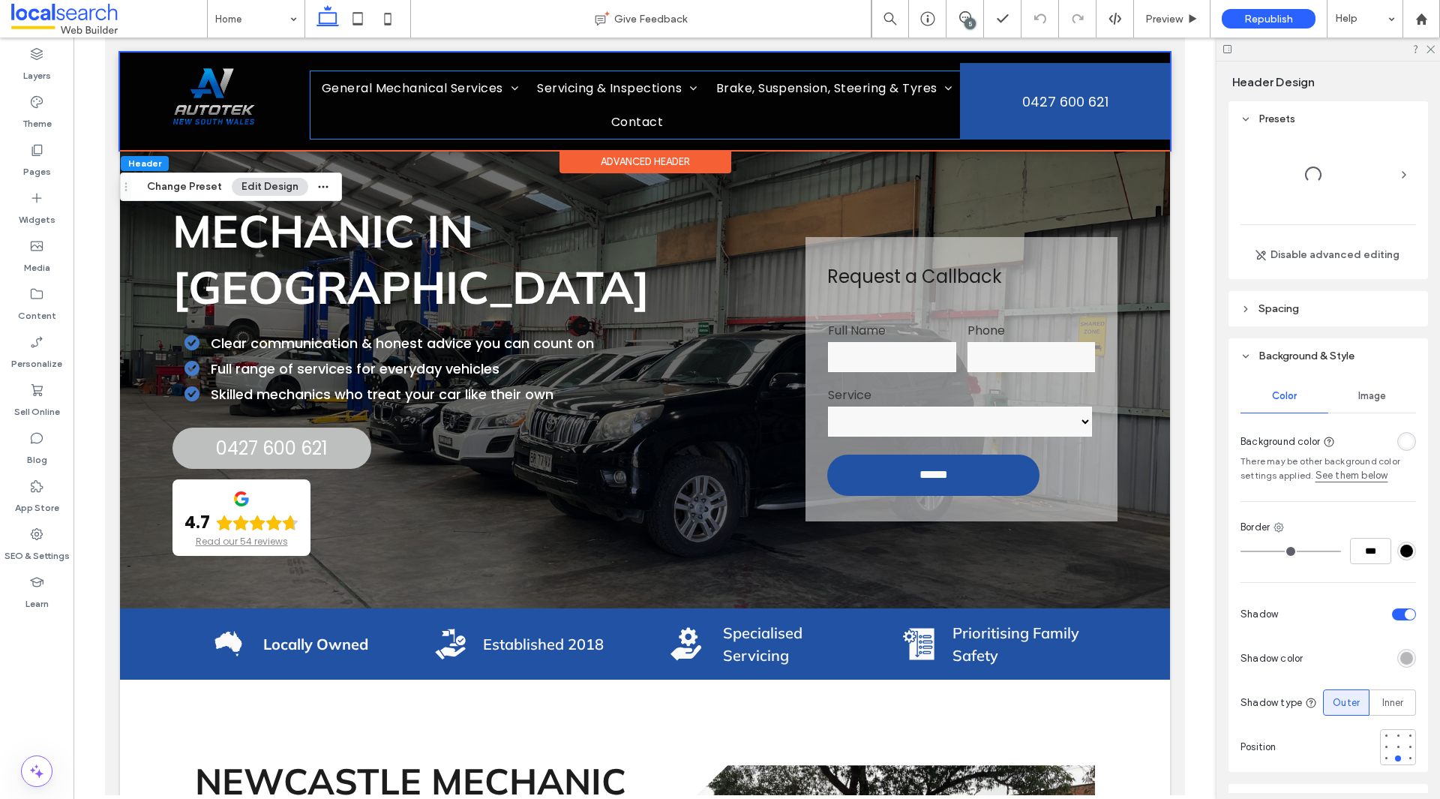
click at [331, 107] on ul "Home General Mechanical Services Diesel Mechanic 4x4 Mechanic Servicing & Inspe…" at bounding box center [634, 104] width 649 height 67
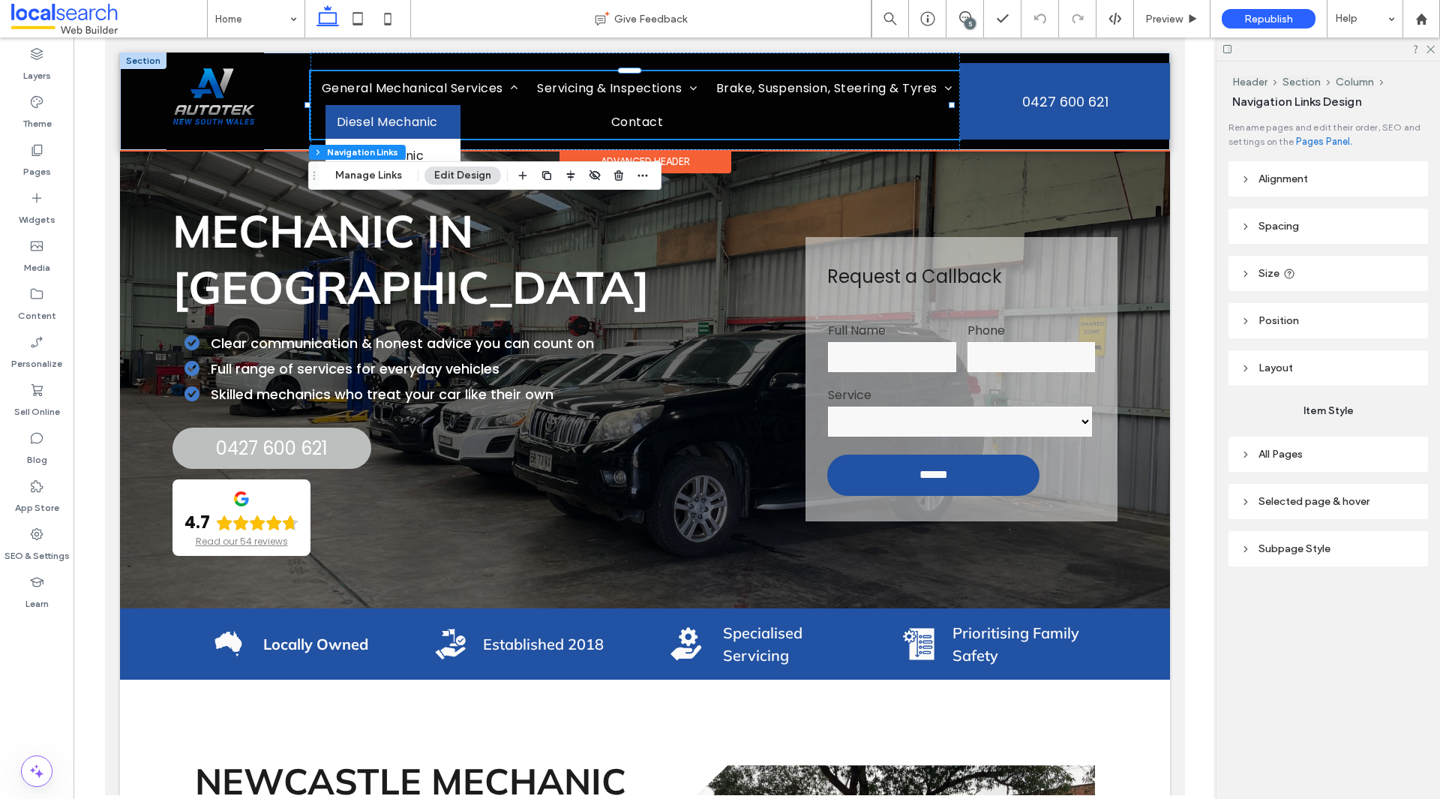
click at [454, 100] on li "General Mechanical Services Diesel Mechanic 4x4 Mechanic" at bounding box center [417, 88] width 215 height 34
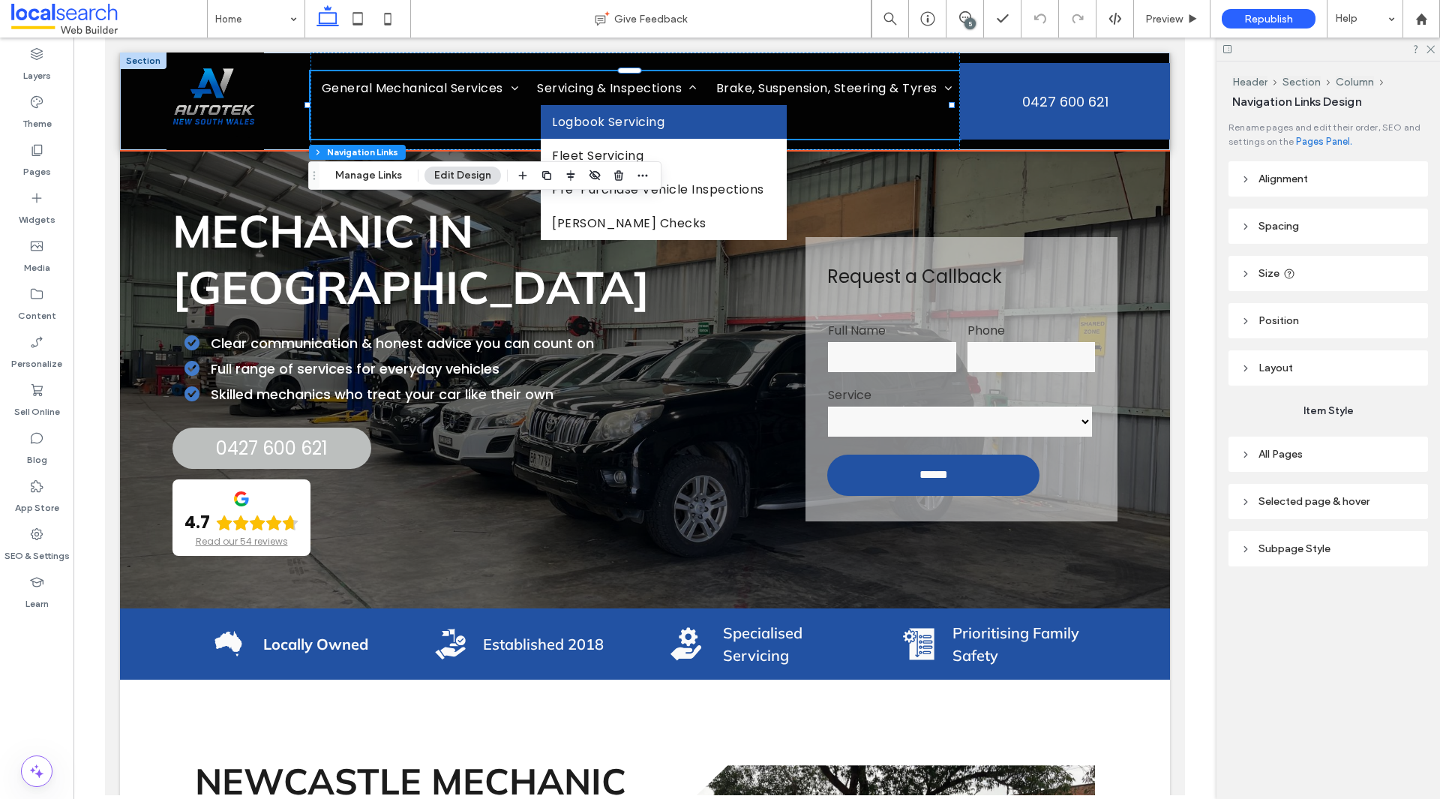
click at [705, 100] on link "Servicing & Inspections" at bounding box center [615, 88] width 179 height 34
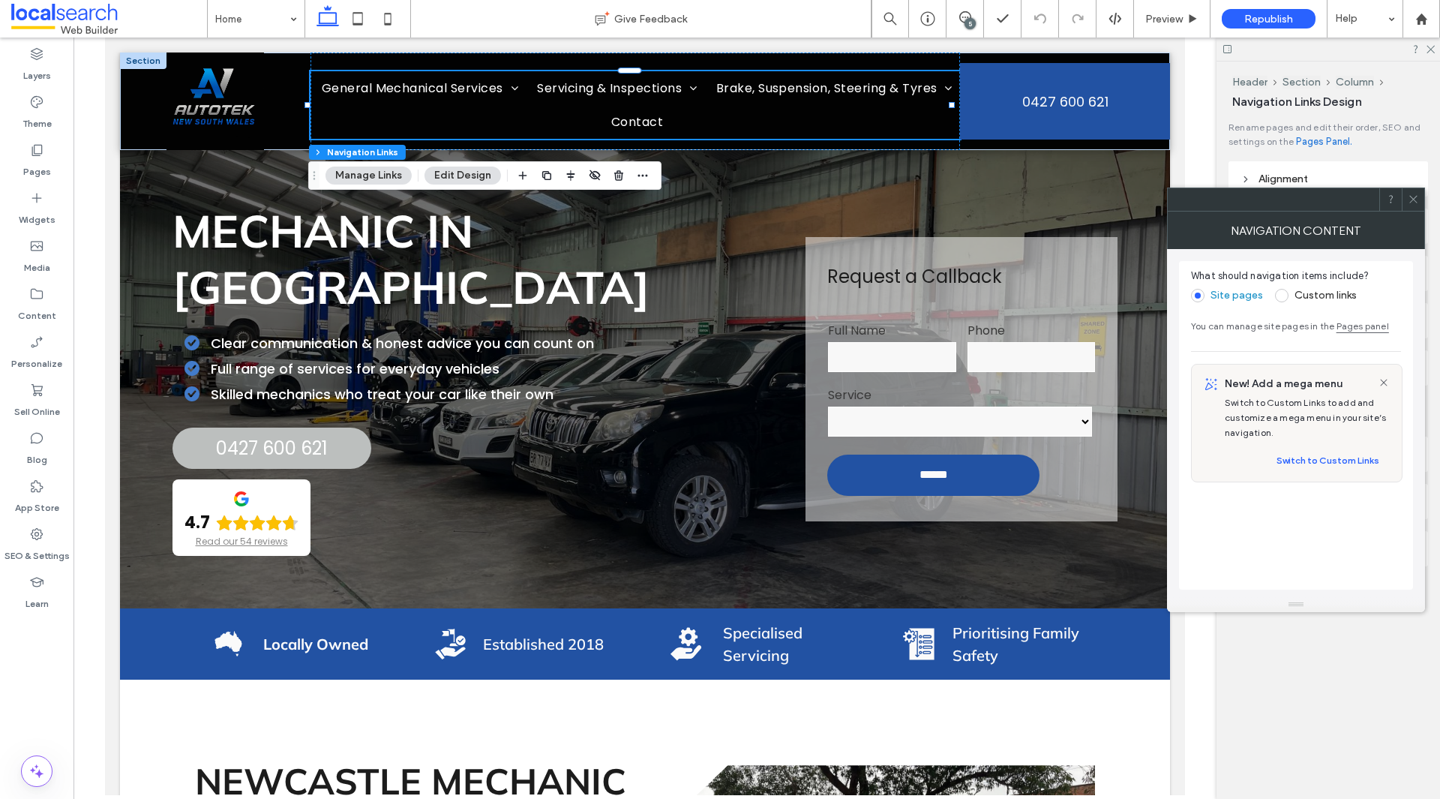
click at [1419, 204] on div at bounding box center [1412, 199] width 22 height 22
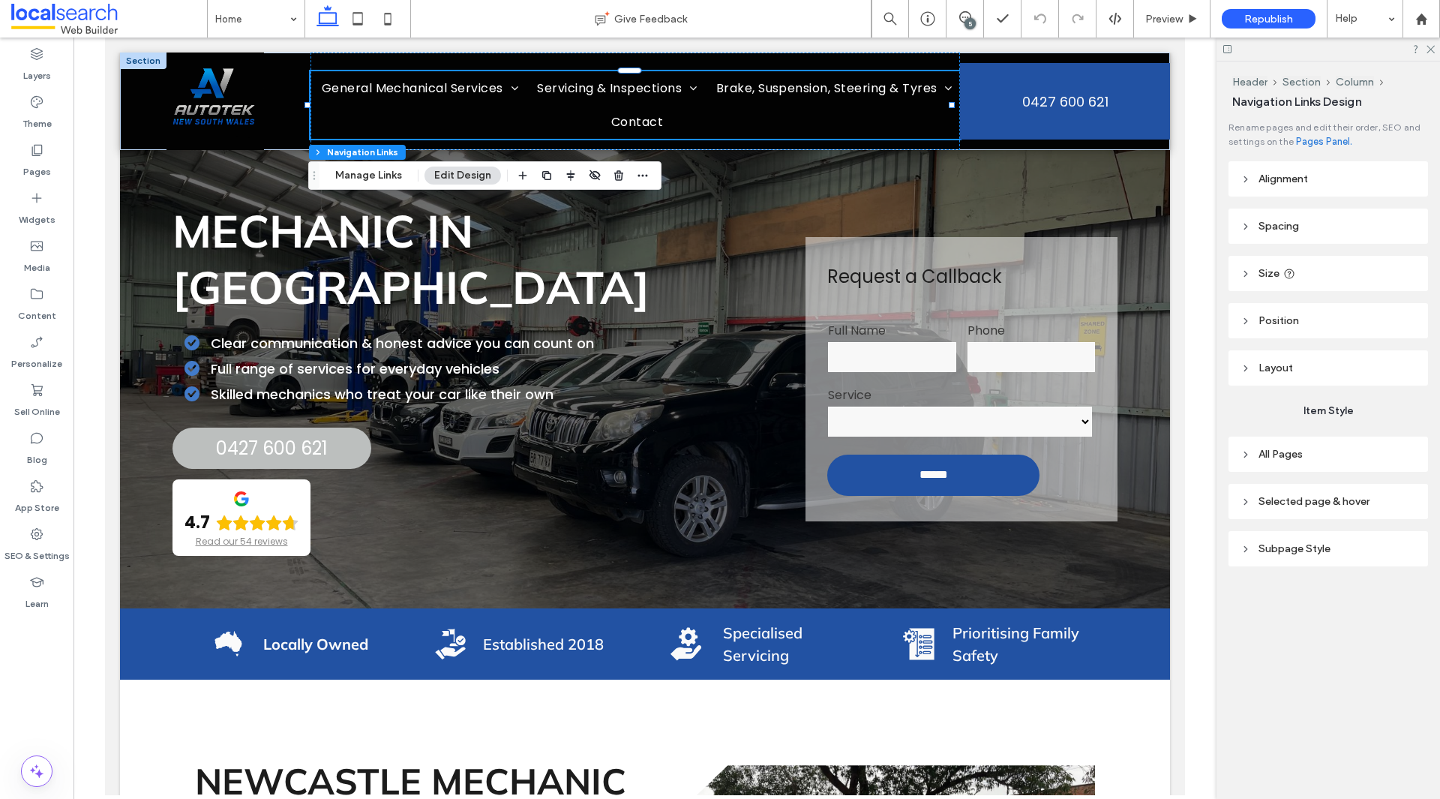
click at [1358, 193] on header "Alignment" at bounding box center [1327, 178] width 199 height 35
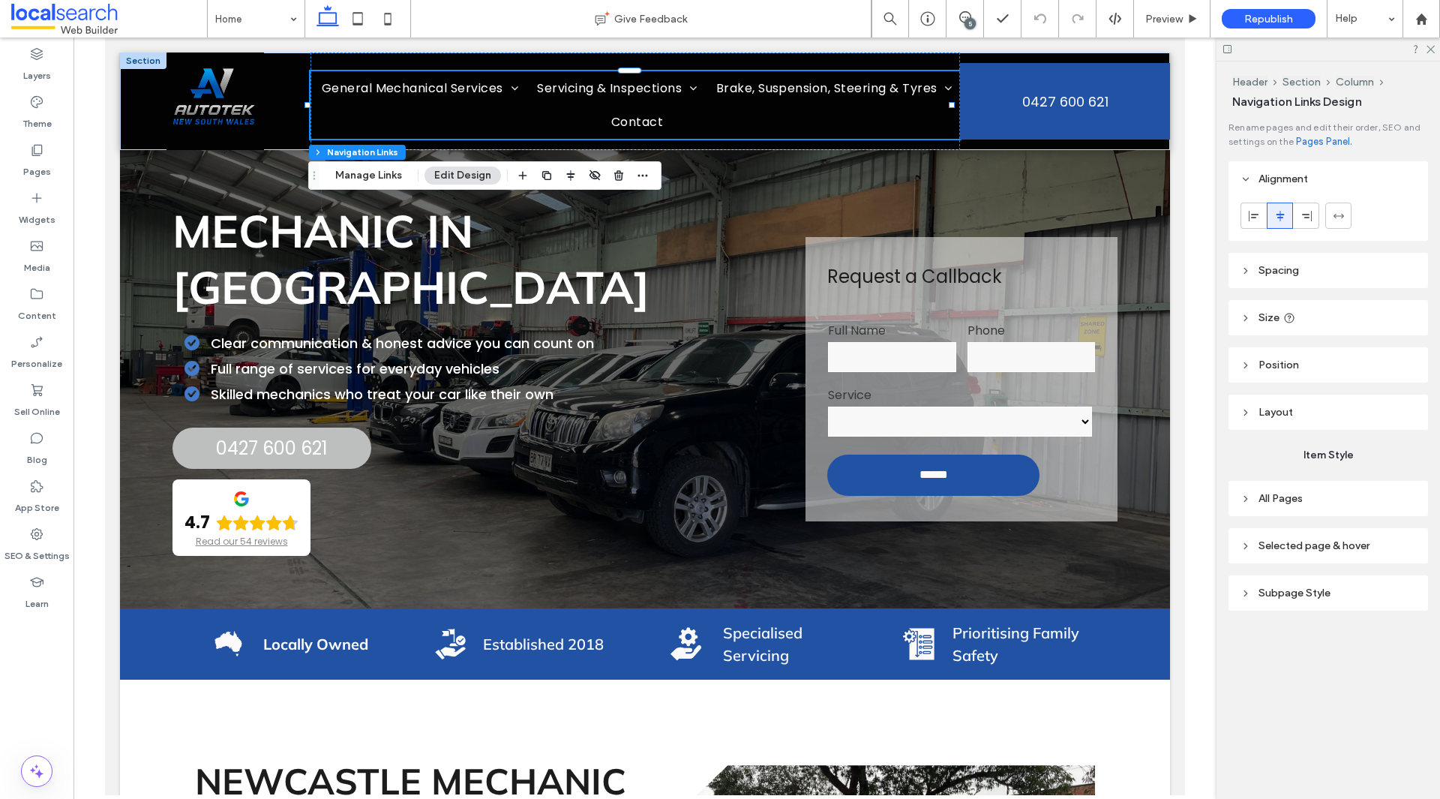
click at [1356, 177] on header "Alignment" at bounding box center [1327, 178] width 199 height 35
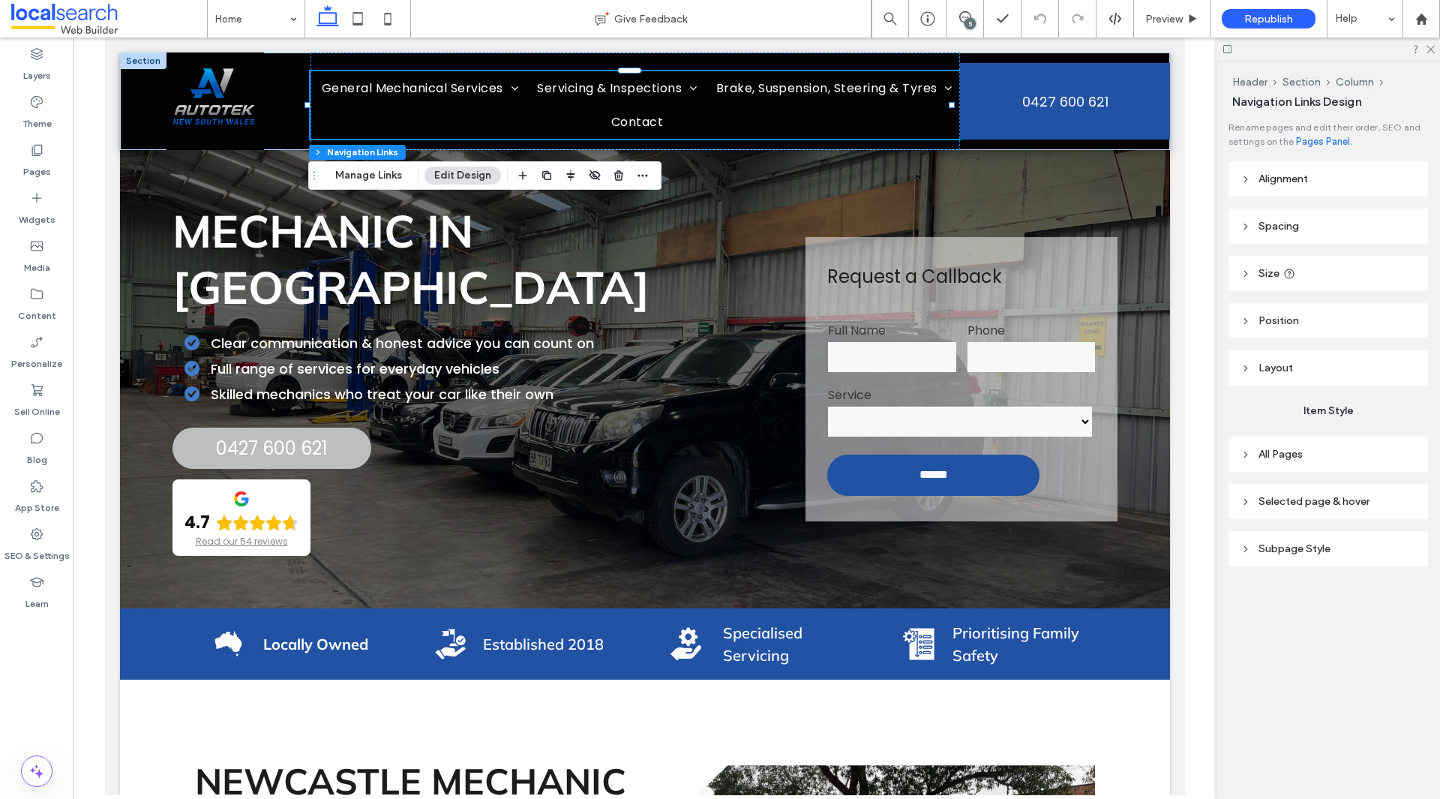
click at [1362, 227] on header "Spacing" at bounding box center [1327, 225] width 199 height 35
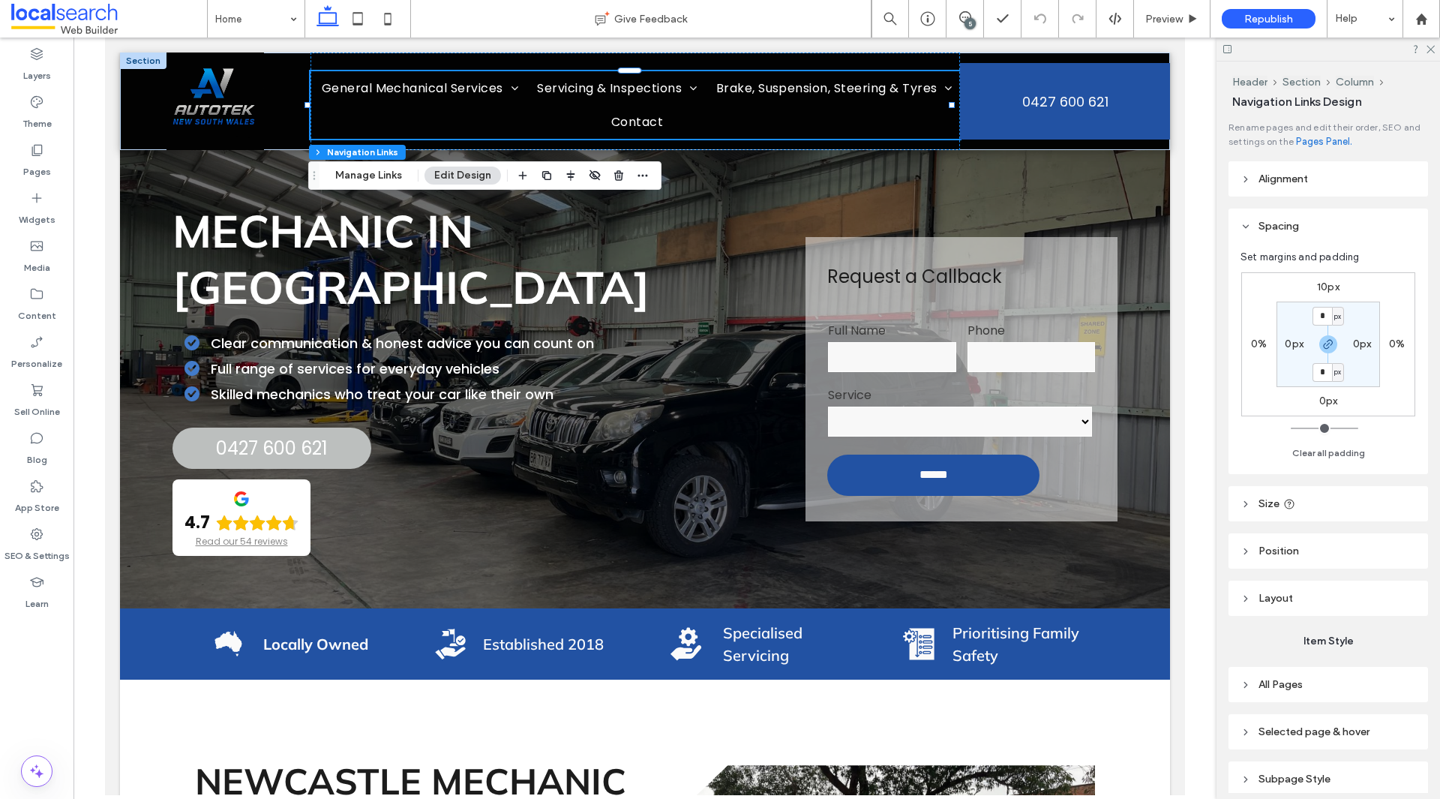
click at [1364, 227] on header "Spacing" at bounding box center [1327, 225] width 199 height 35
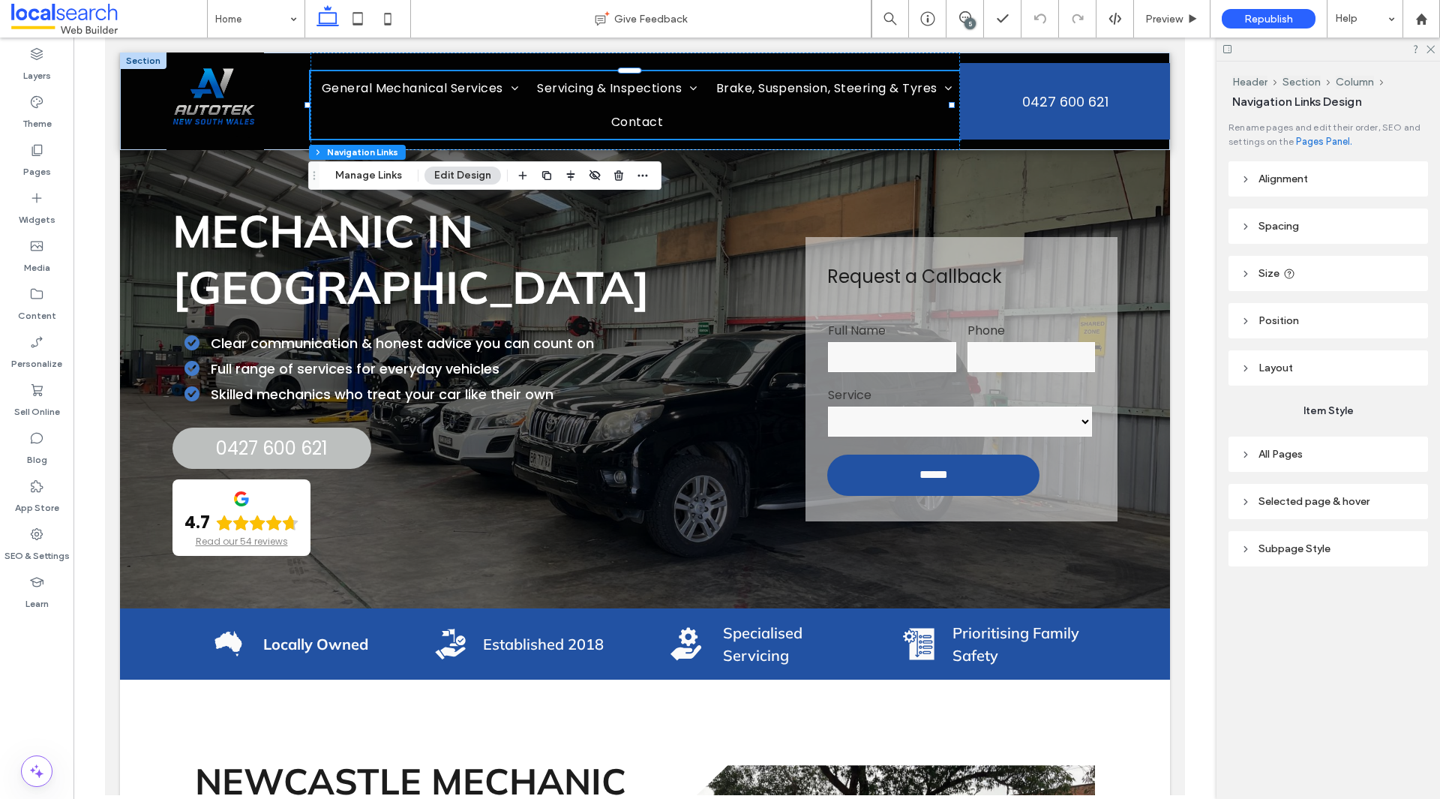
click at [1302, 373] on header "Layout" at bounding box center [1327, 367] width 199 height 35
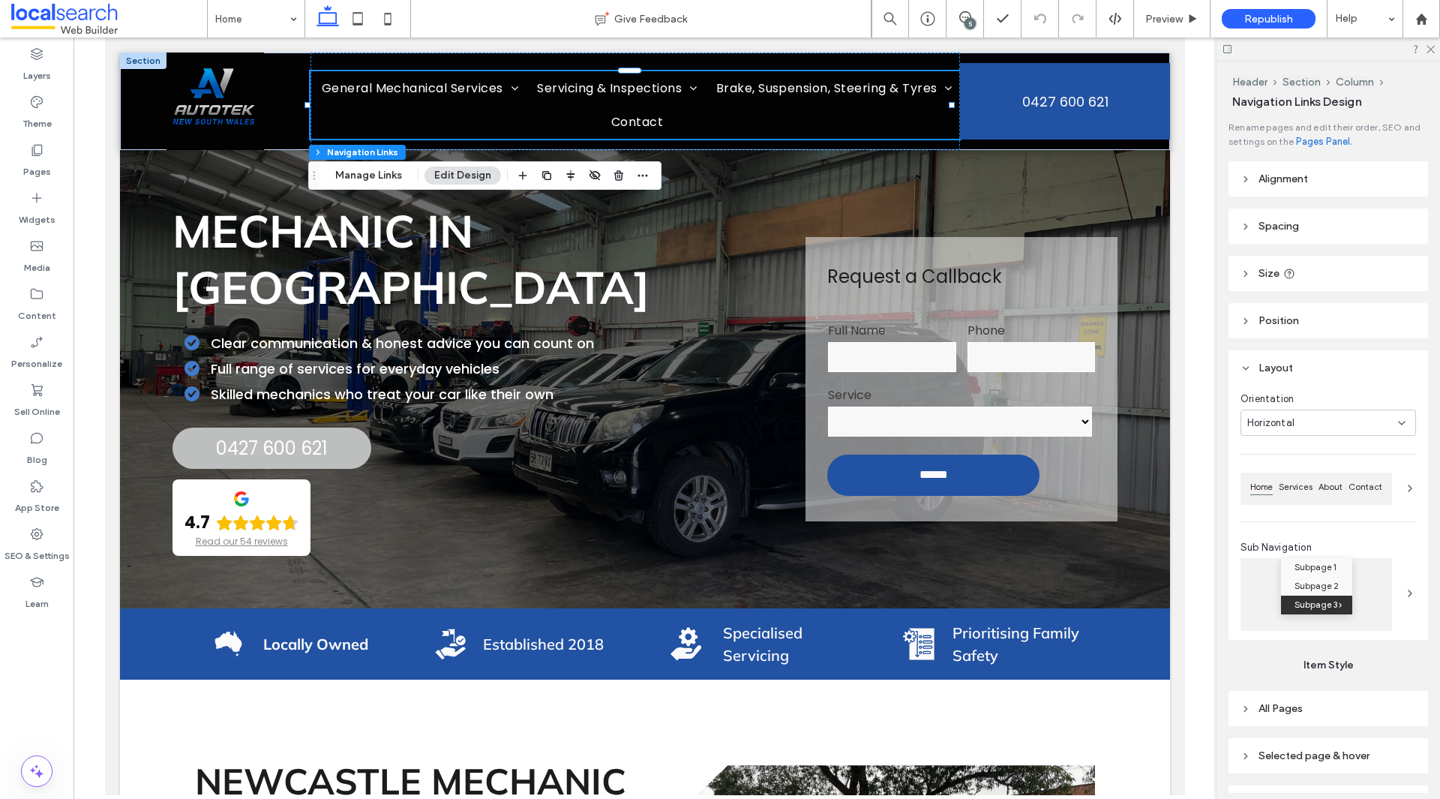
click at [1332, 361] on header "Layout" at bounding box center [1327, 367] width 199 height 35
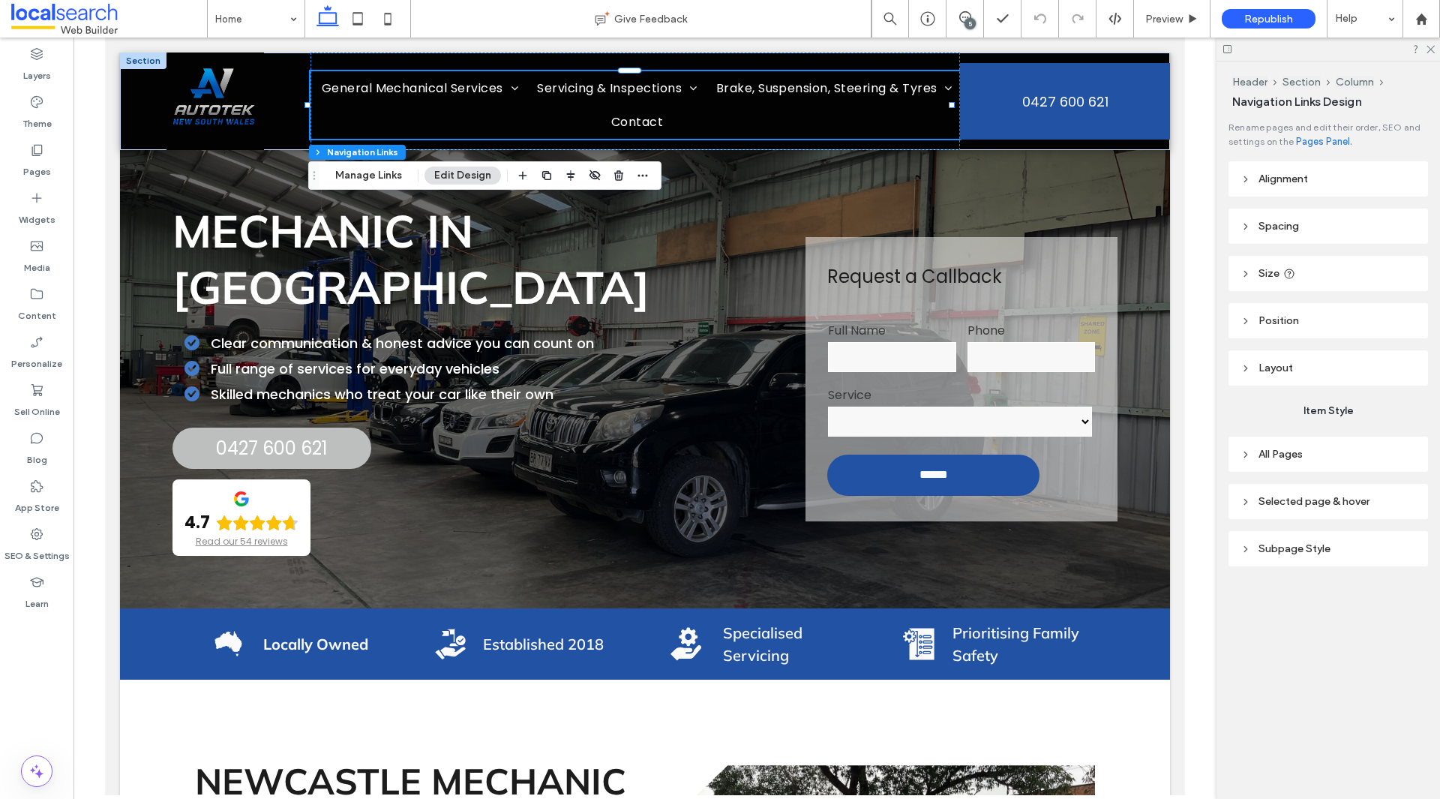
click at [1331, 500] on span "Selected page & hover" at bounding box center [1313, 501] width 111 height 13
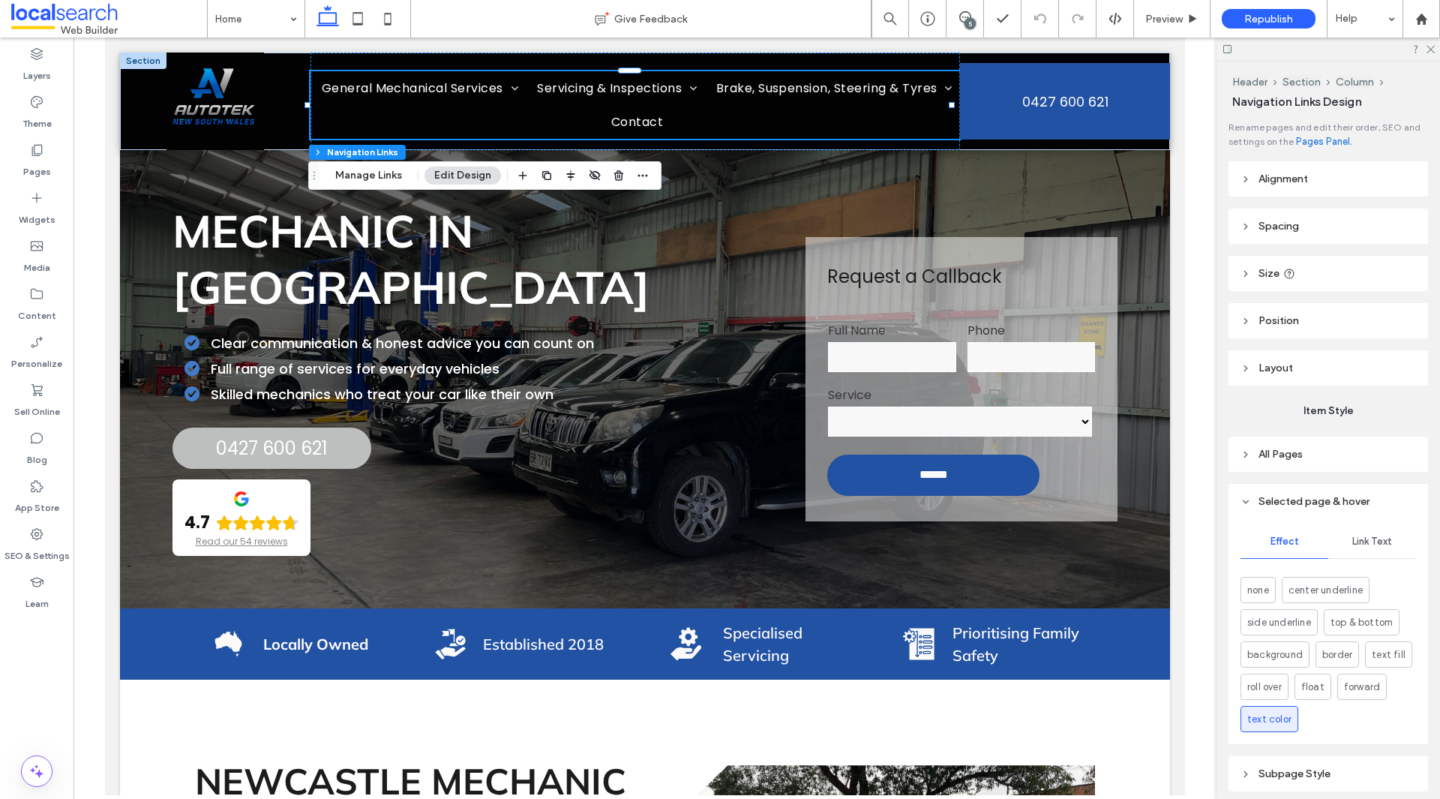
click at [1351, 484] on header "Selected page & hover" at bounding box center [1327, 501] width 199 height 35
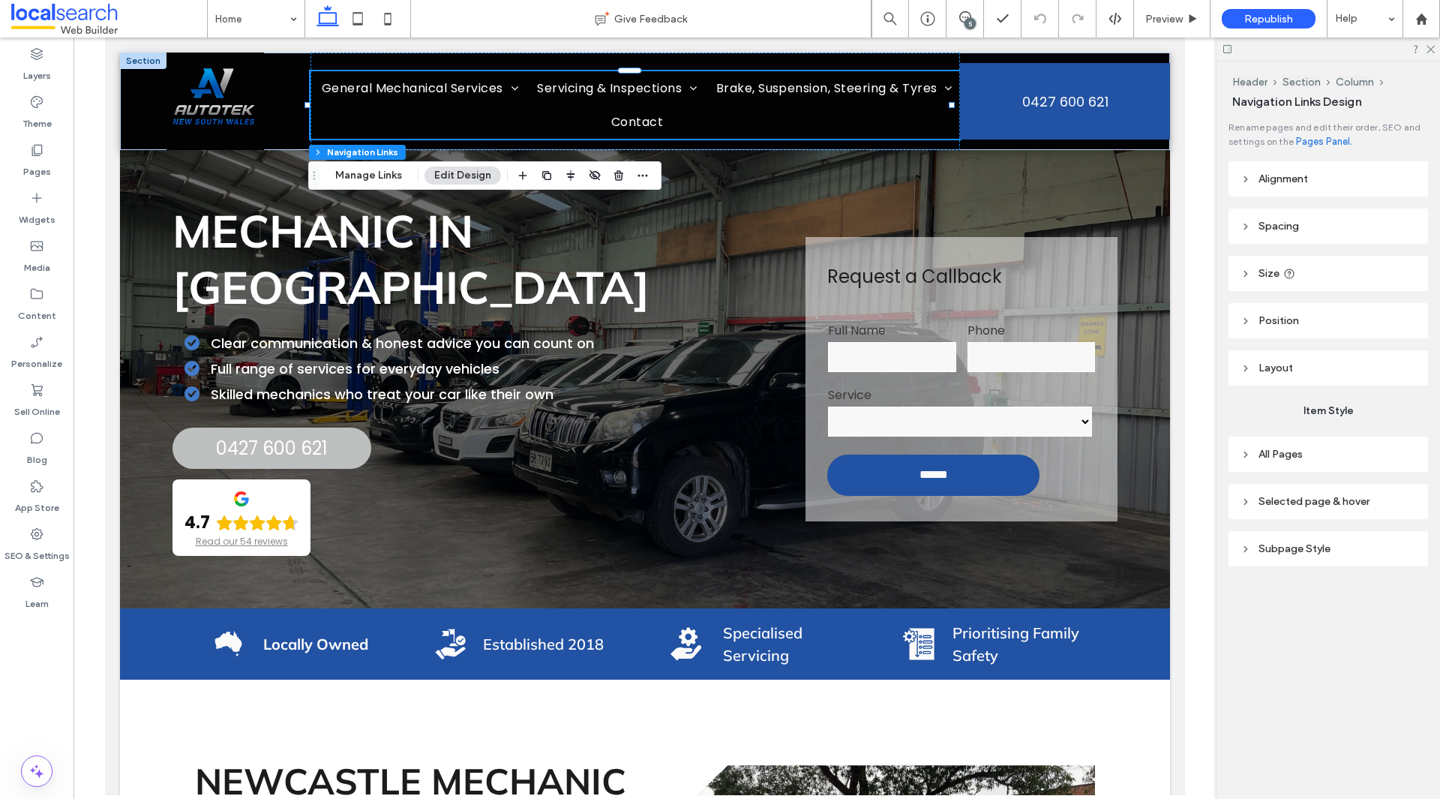
click at [1356, 551] on header "Subpage Style" at bounding box center [1327, 548] width 199 height 35
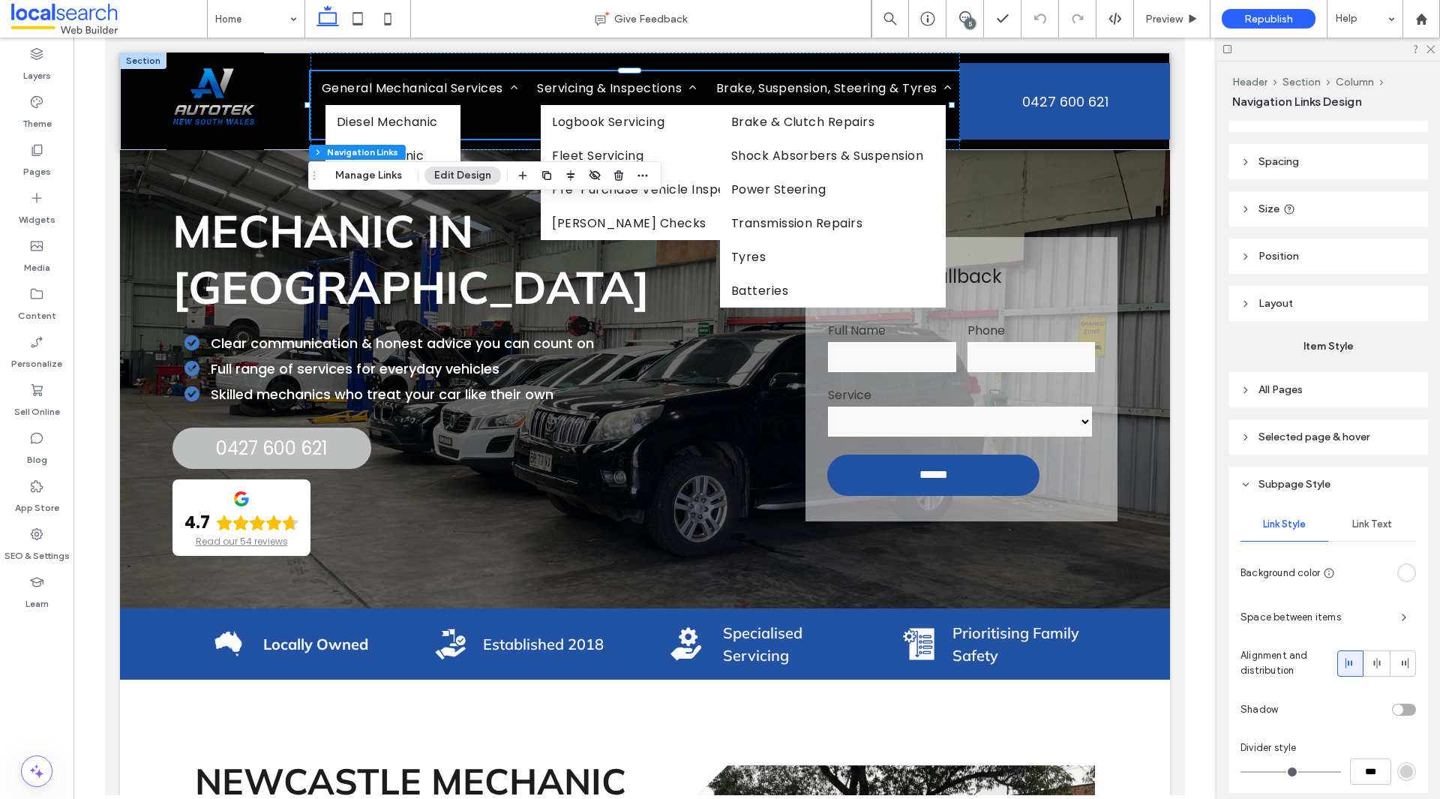
scroll to position [221, 0]
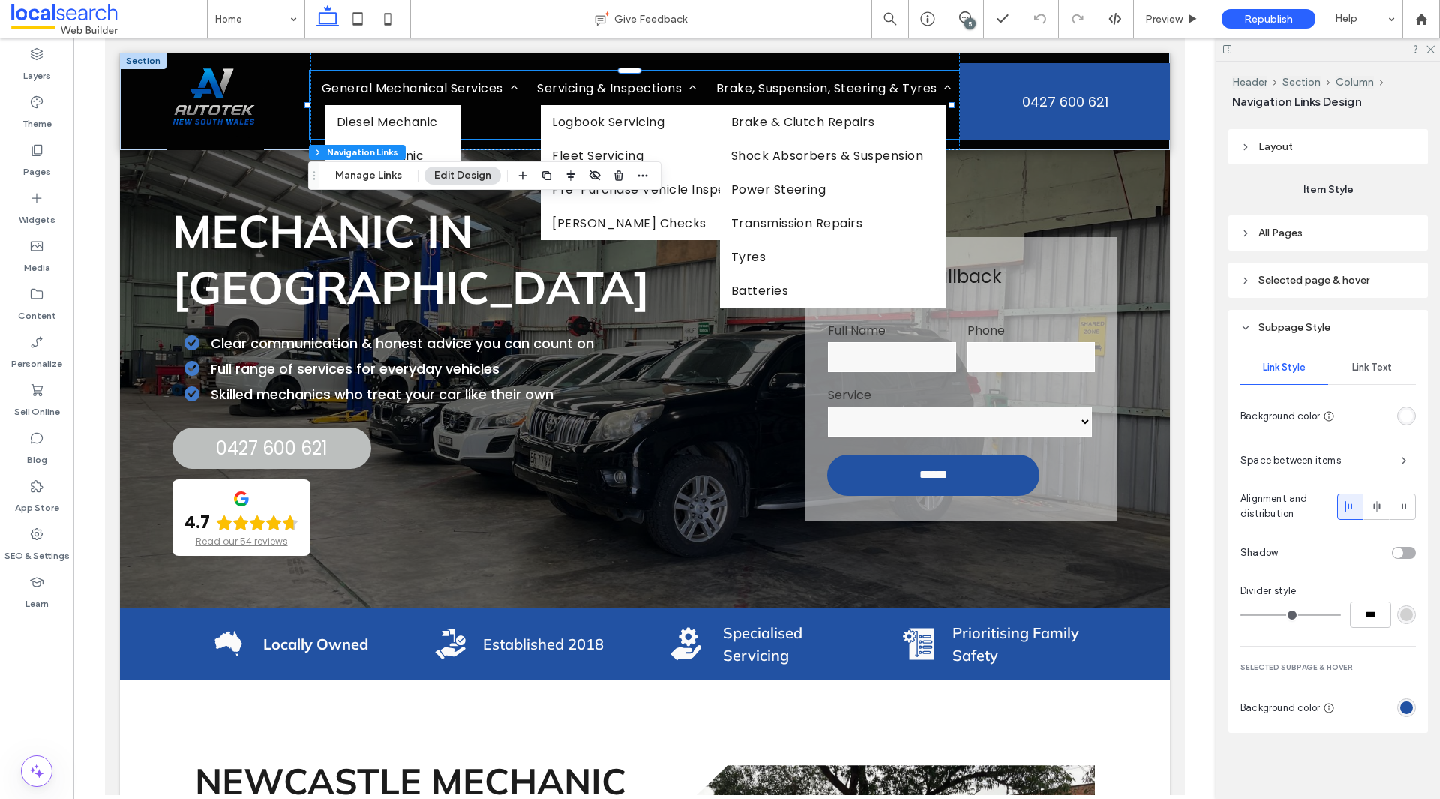
click at [1332, 460] on span "Space between items" at bounding box center [1314, 460] width 148 height 15
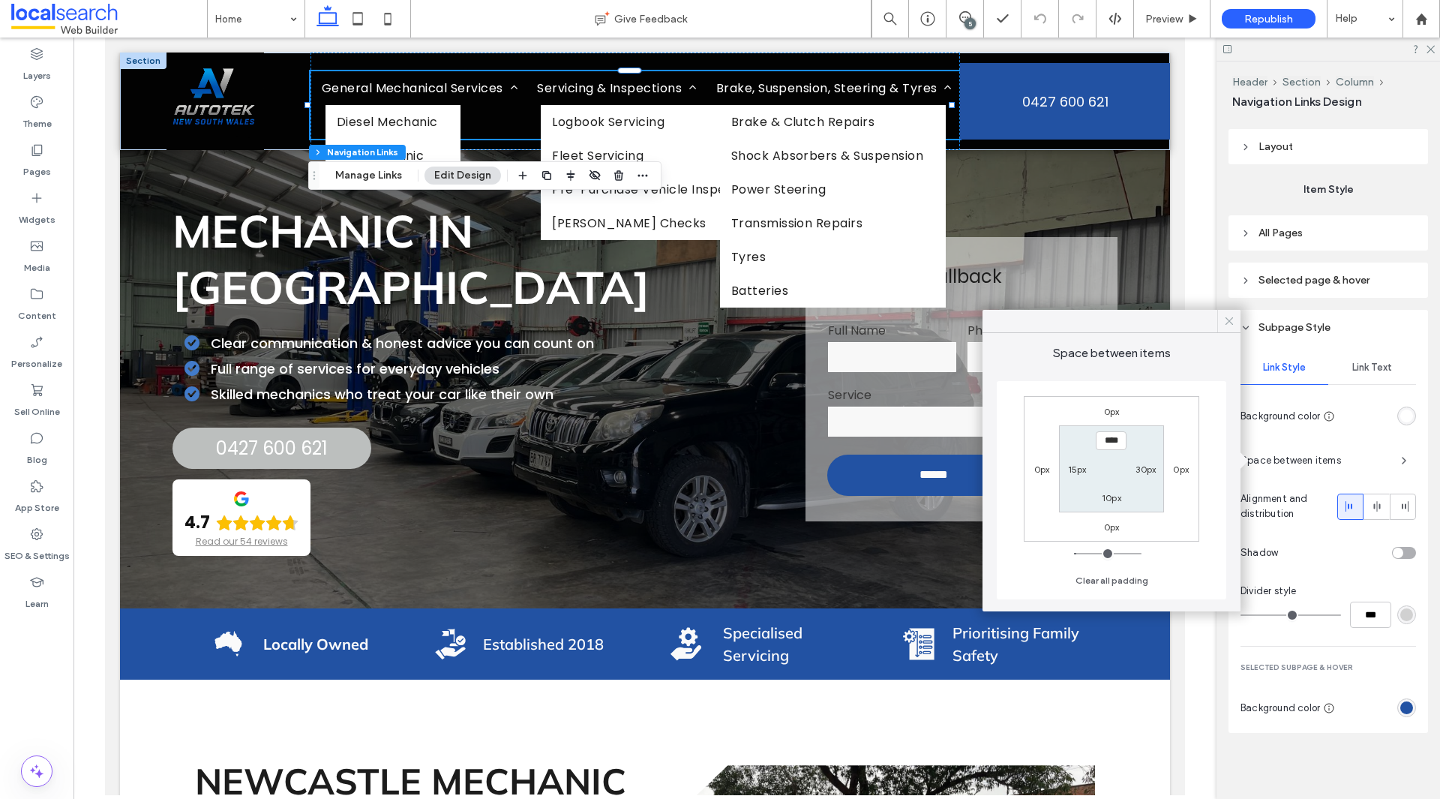
click at [1227, 322] on icon at bounding box center [1228, 320] width 13 height 13
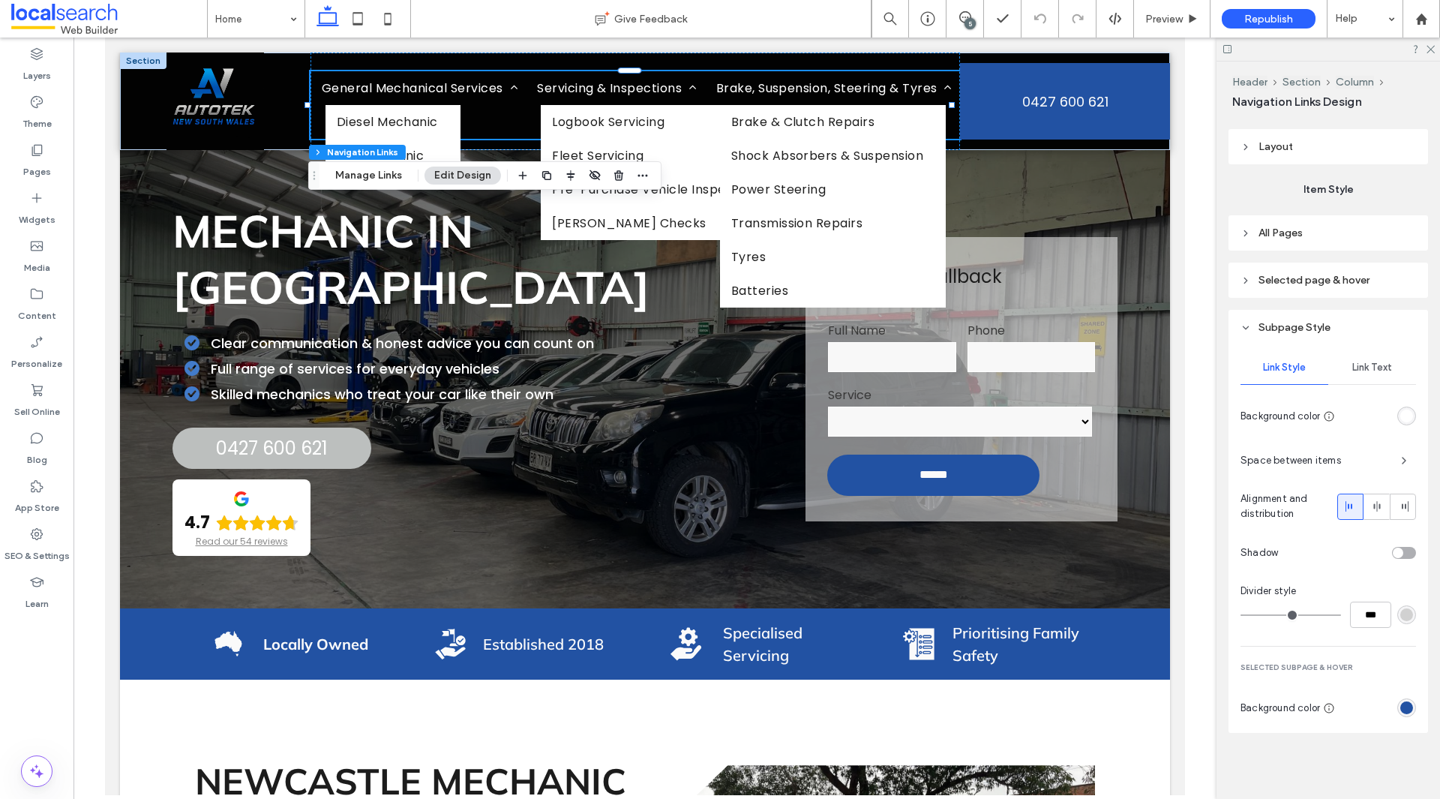
click at [1341, 280] on span "Selected page & hover" at bounding box center [1313, 280] width 111 height 13
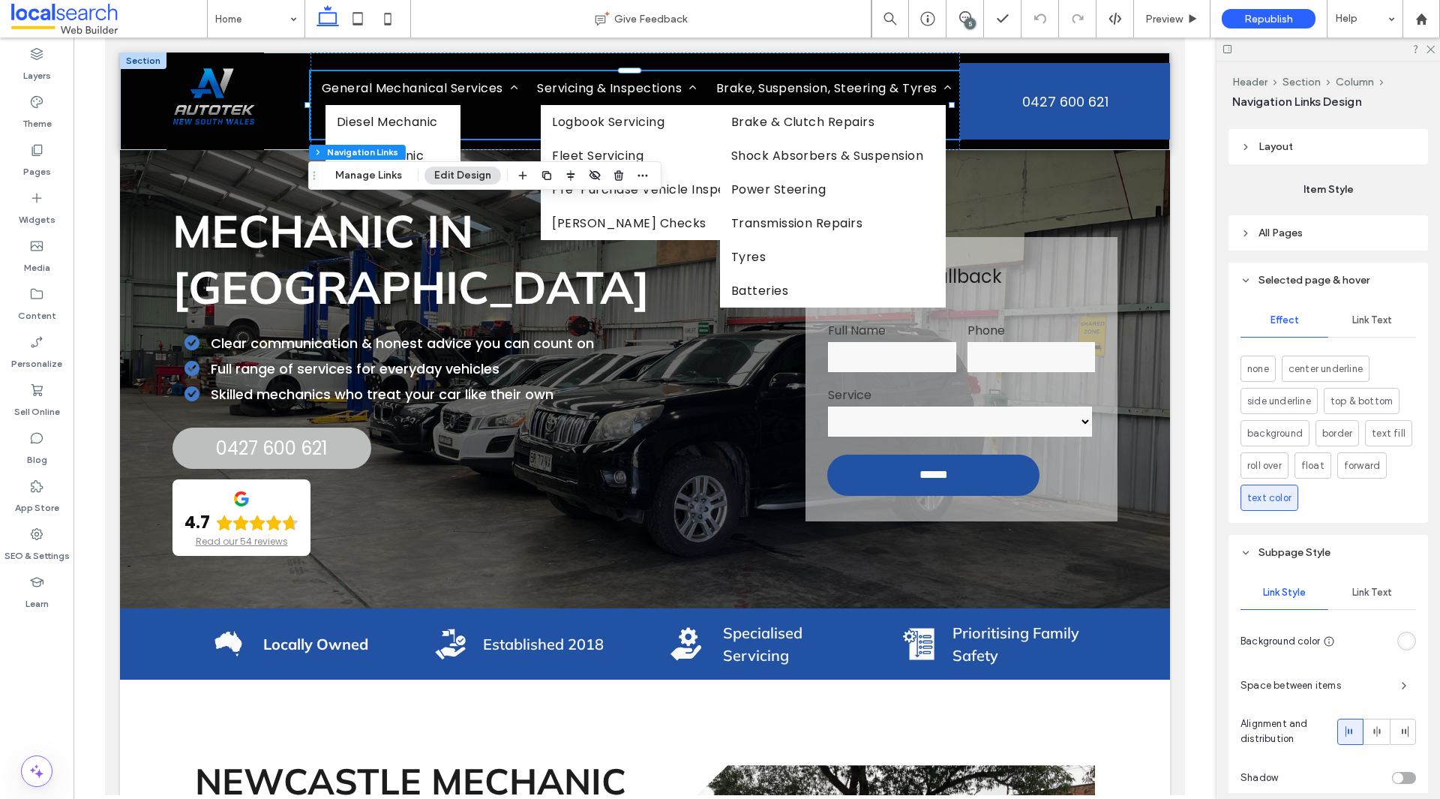
click at [1339, 292] on header "Selected page & hover" at bounding box center [1327, 279] width 199 height 35
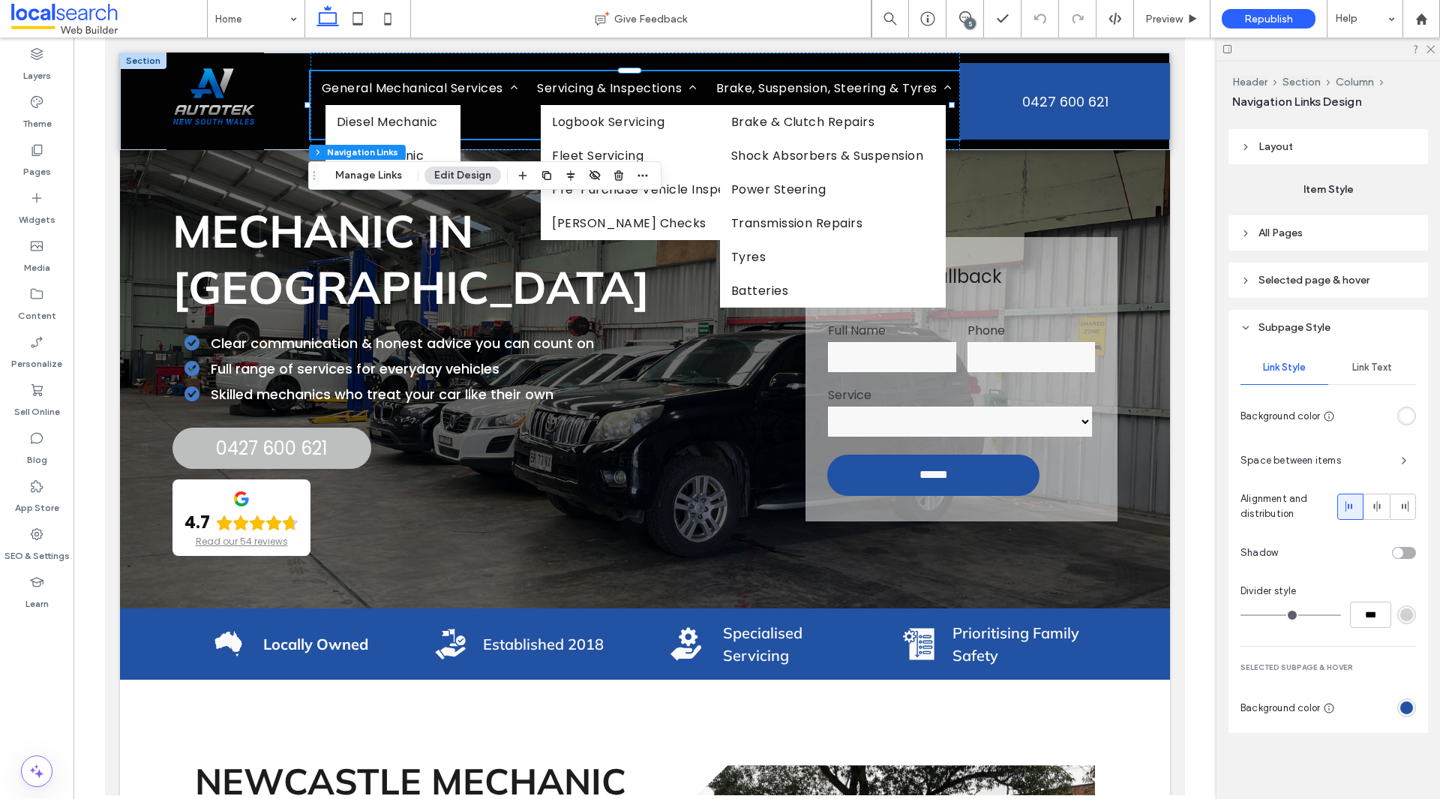
click at [1324, 244] on header "All Pages" at bounding box center [1327, 232] width 199 height 35
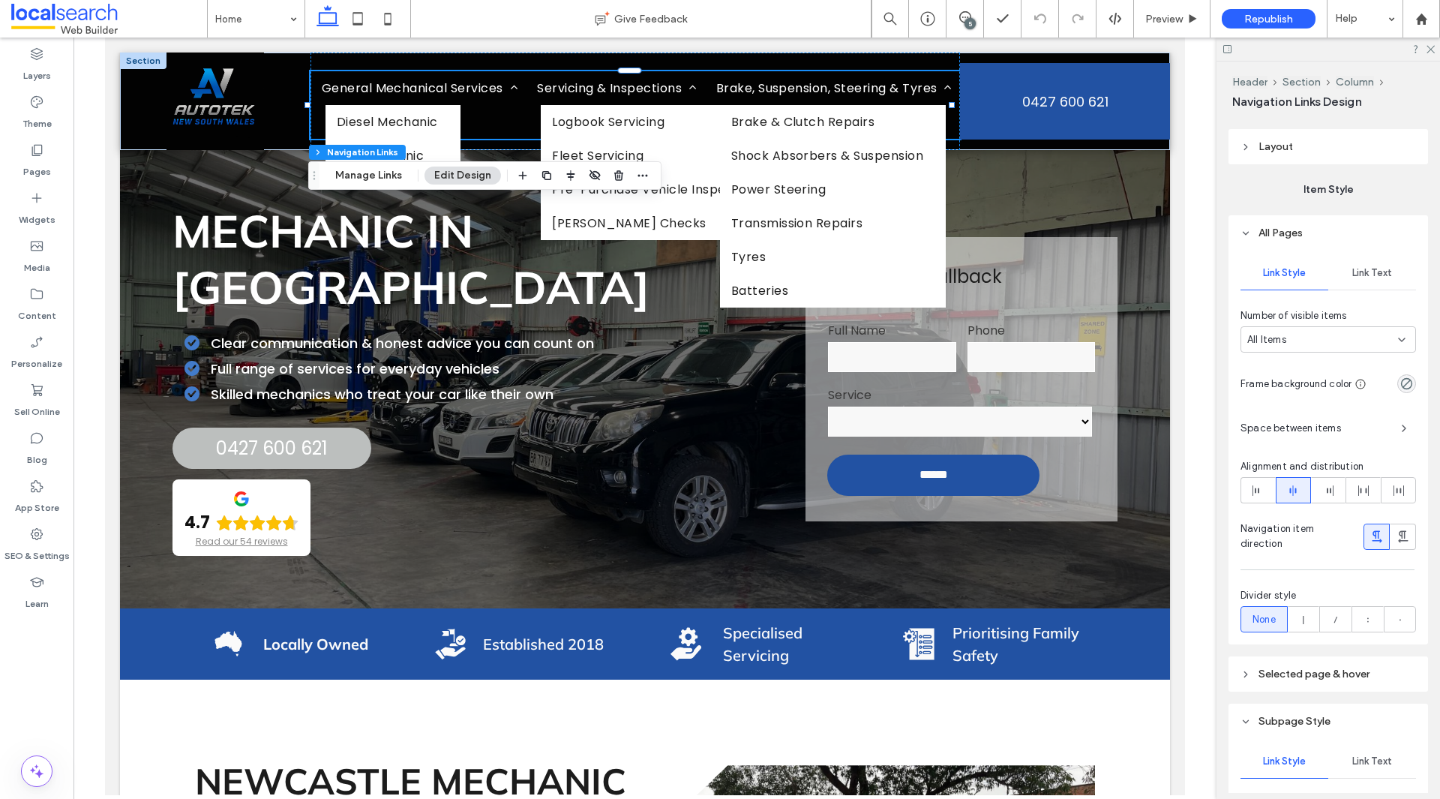
click at [1322, 421] on span "Space between items" at bounding box center [1314, 428] width 148 height 15
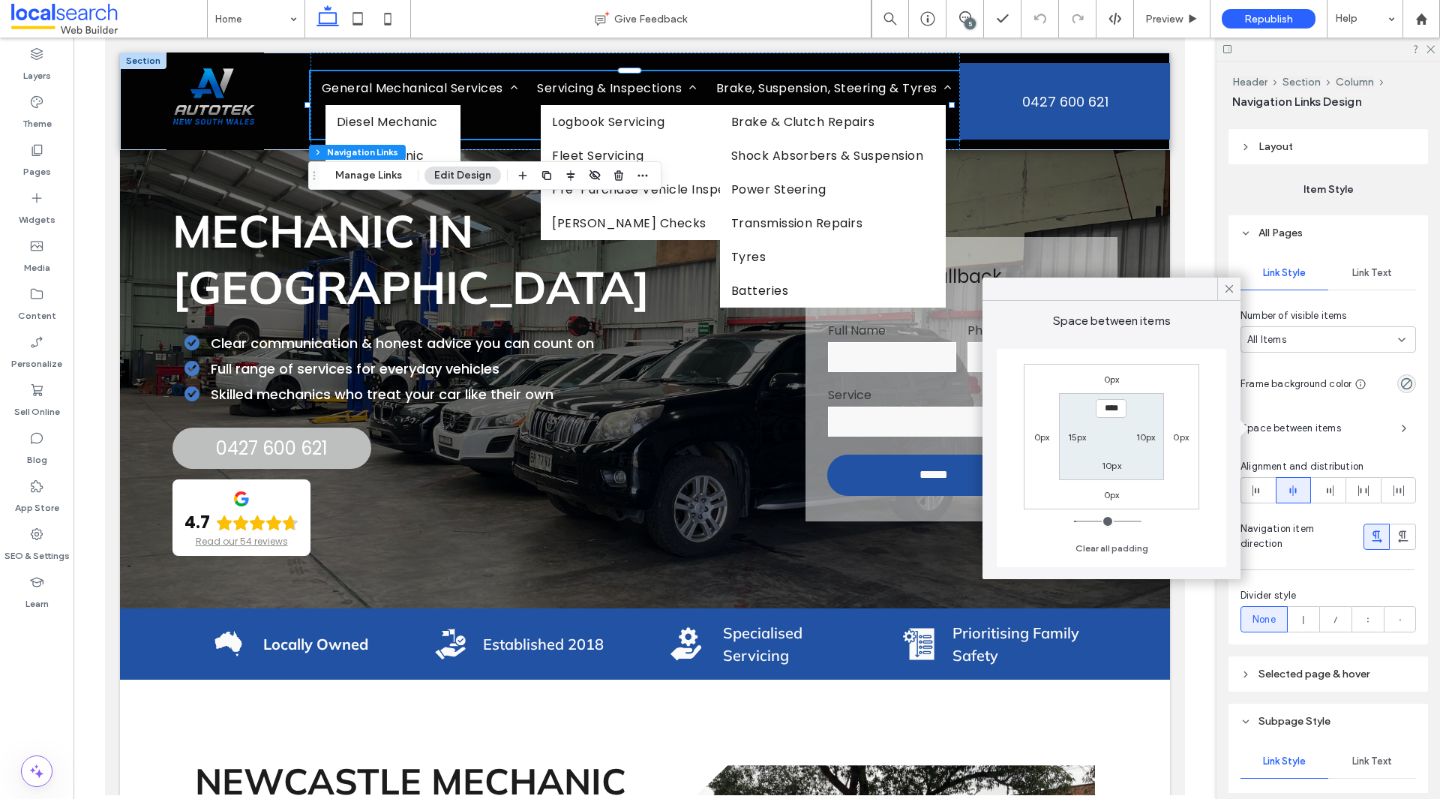
click at [1090, 439] on div "15px" at bounding box center [1076, 436] width 34 height 15
click at [1088, 439] on div "15px" at bounding box center [1076, 436] width 34 height 15
click at [1085, 436] on label "15px" at bounding box center [1077, 436] width 19 height 11
type input "**"
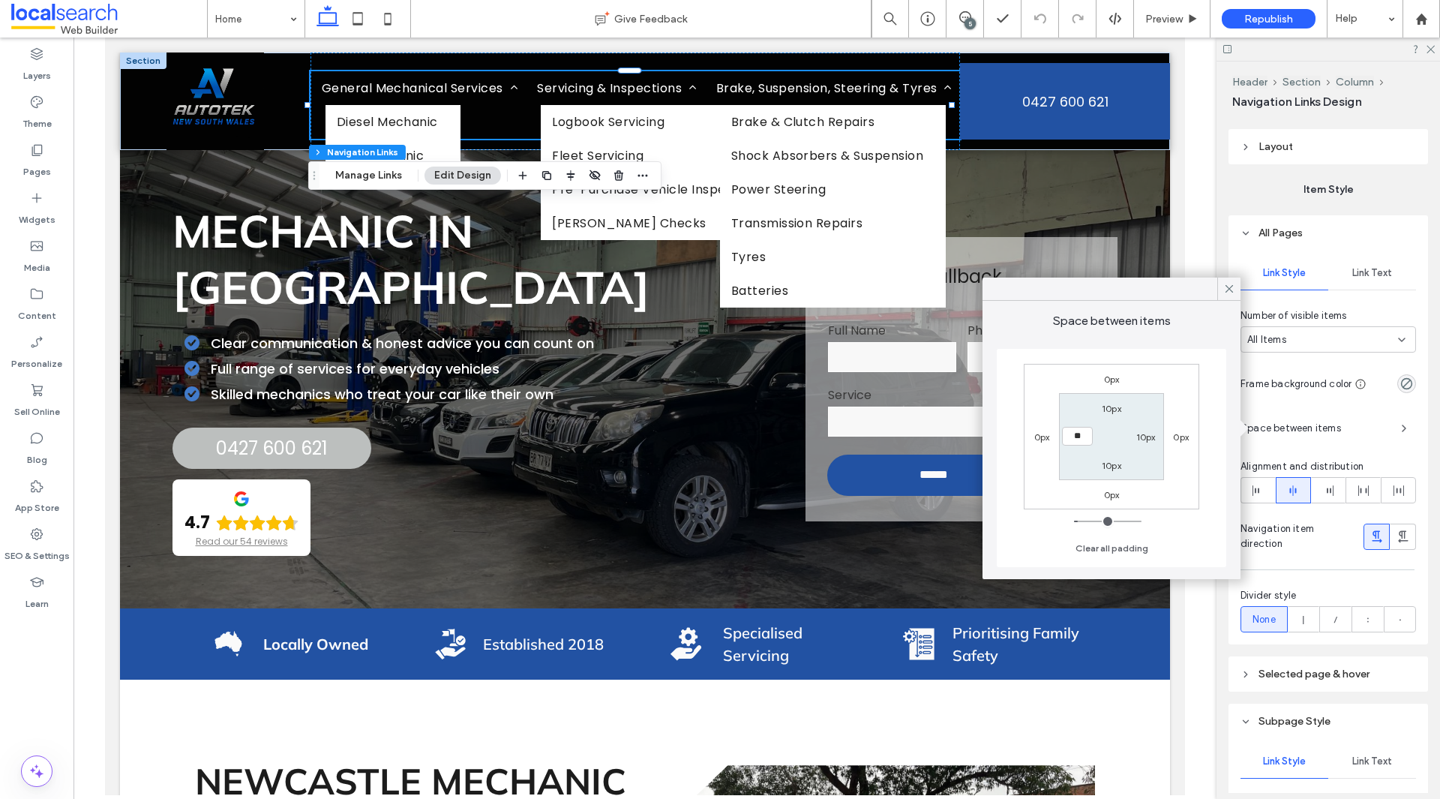
type input "**"
type input "****"
click at [1150, 435] on label "10px" at bounding box center [1145, 436] width 19 height 11
type input "**"
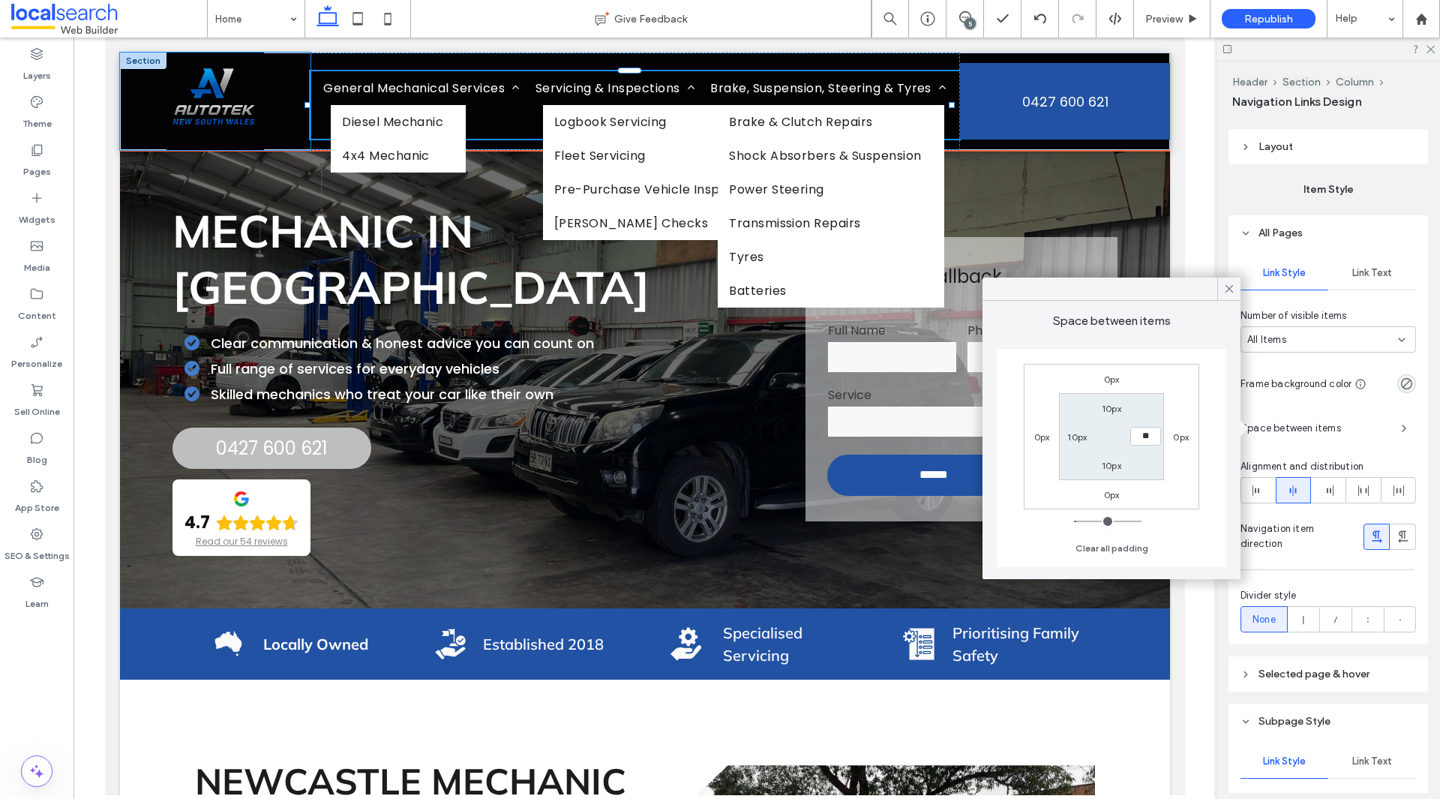
drag, startPoint x: 308, startPoint y: 103, endPoint x: 295, endPoint y: 105, distance: 13.6
click at [295, 105] on div "Home General Mechanical Services Diesel Mechanic 4x4 Mechanic Servicing & Inspe…" at bounding box center [645, 100] width 1050 height 97
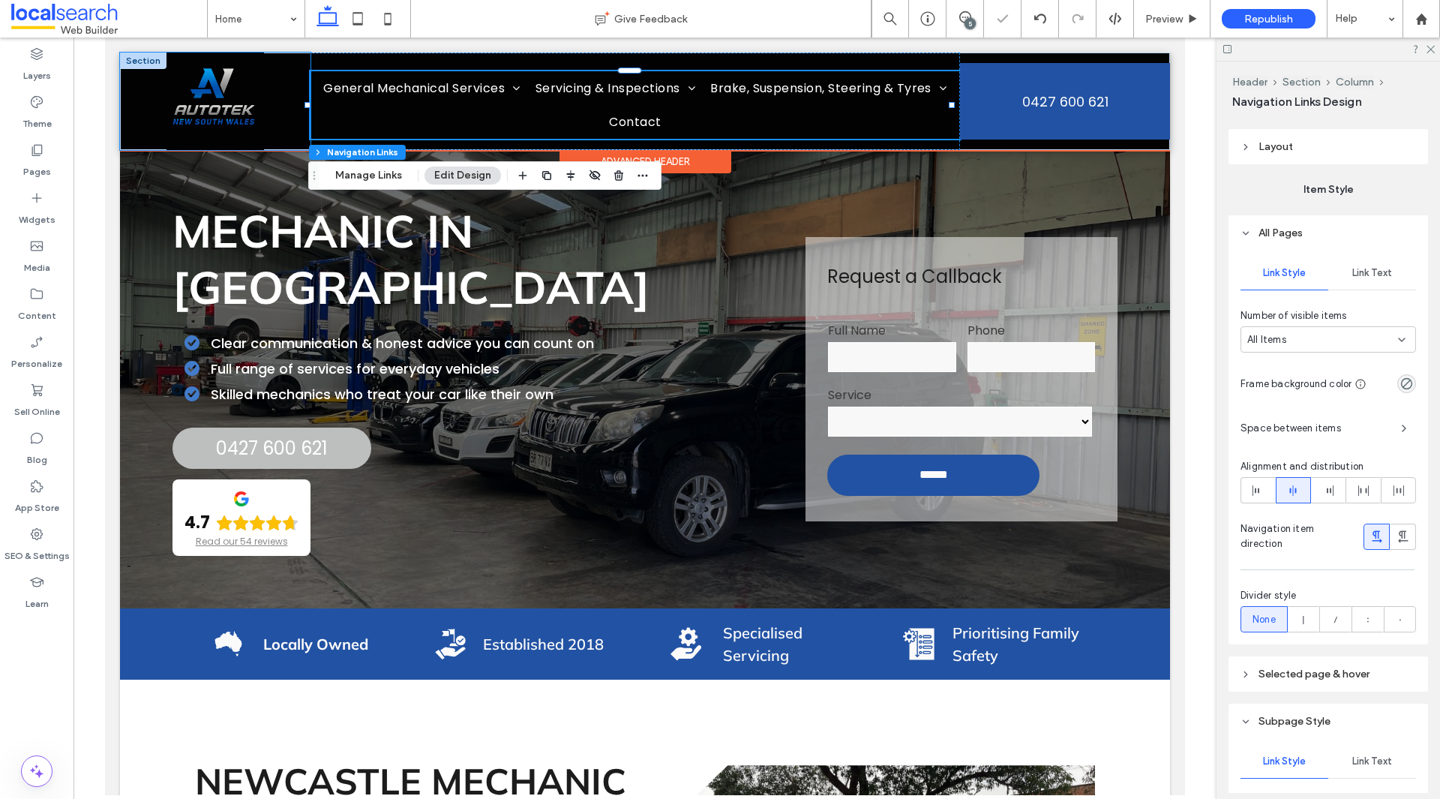
click at [274, 108] on div at bounding box center [215, 100] width 190 height 97
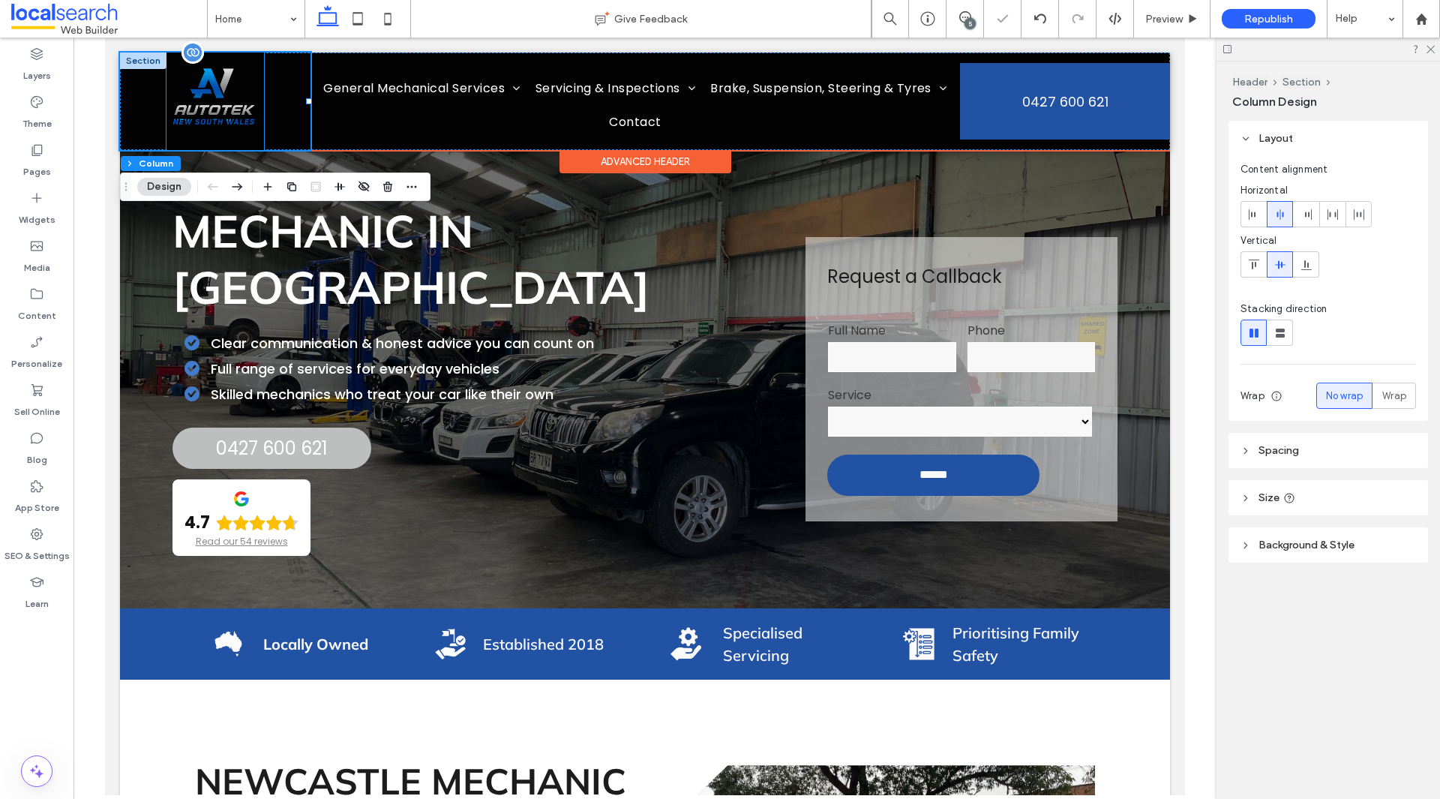
click at [244, 111] on img at bounding box center [214, 100] width 97 height 97
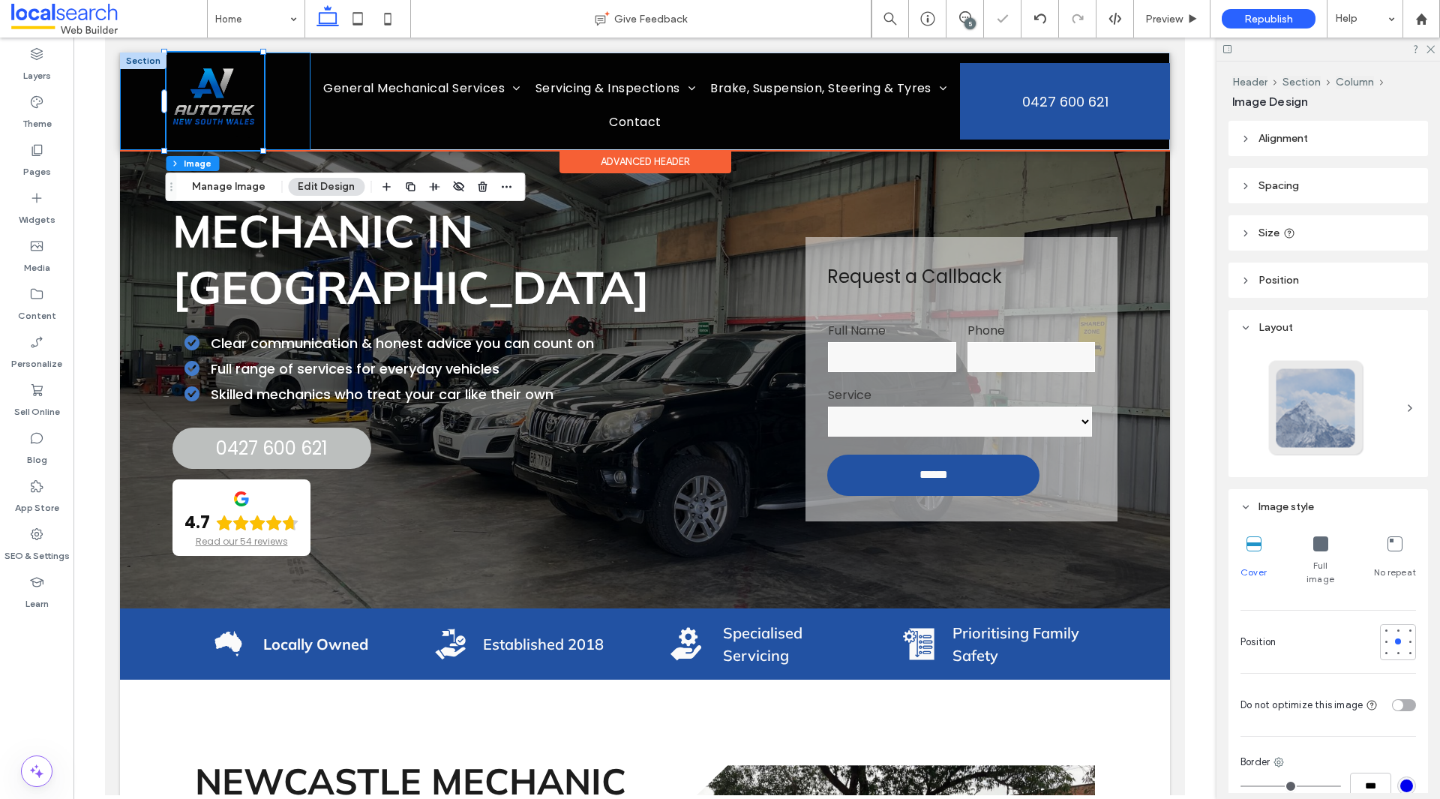
click at [273, 101] on div at bounding box center [215, 100] width 190 height 97
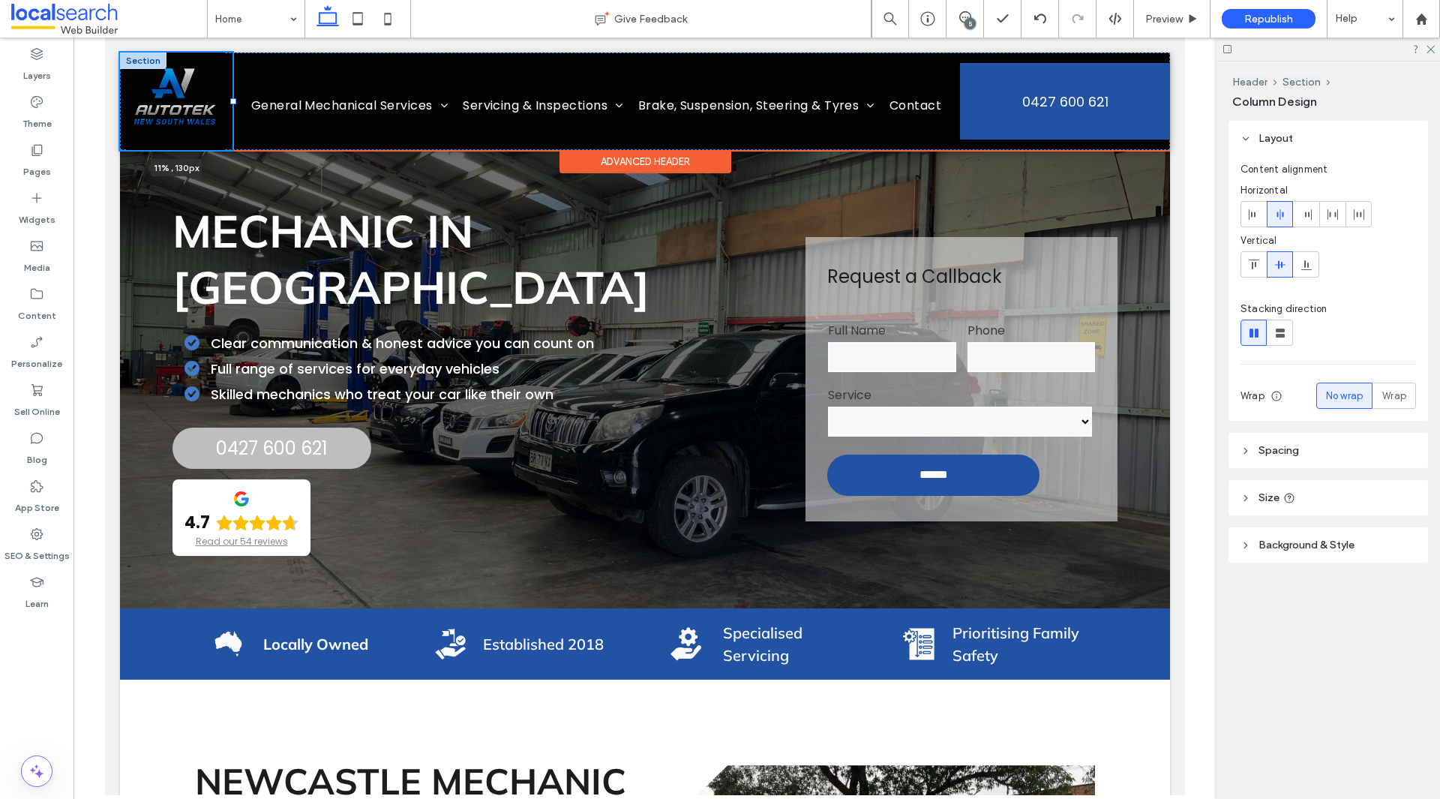
drag, startPoint x: 309, startPoint y: 100, endPoint x: 233, endPoint y: 106, distance: 76.0
click at [233, 106] on div "11% , 130px Home General Mechanical Services Diesel Mechanic 4x4 Mechanic Servi…" at bounding box center [645, 100] width 1050 height 97
type input "**"
type input "*****"
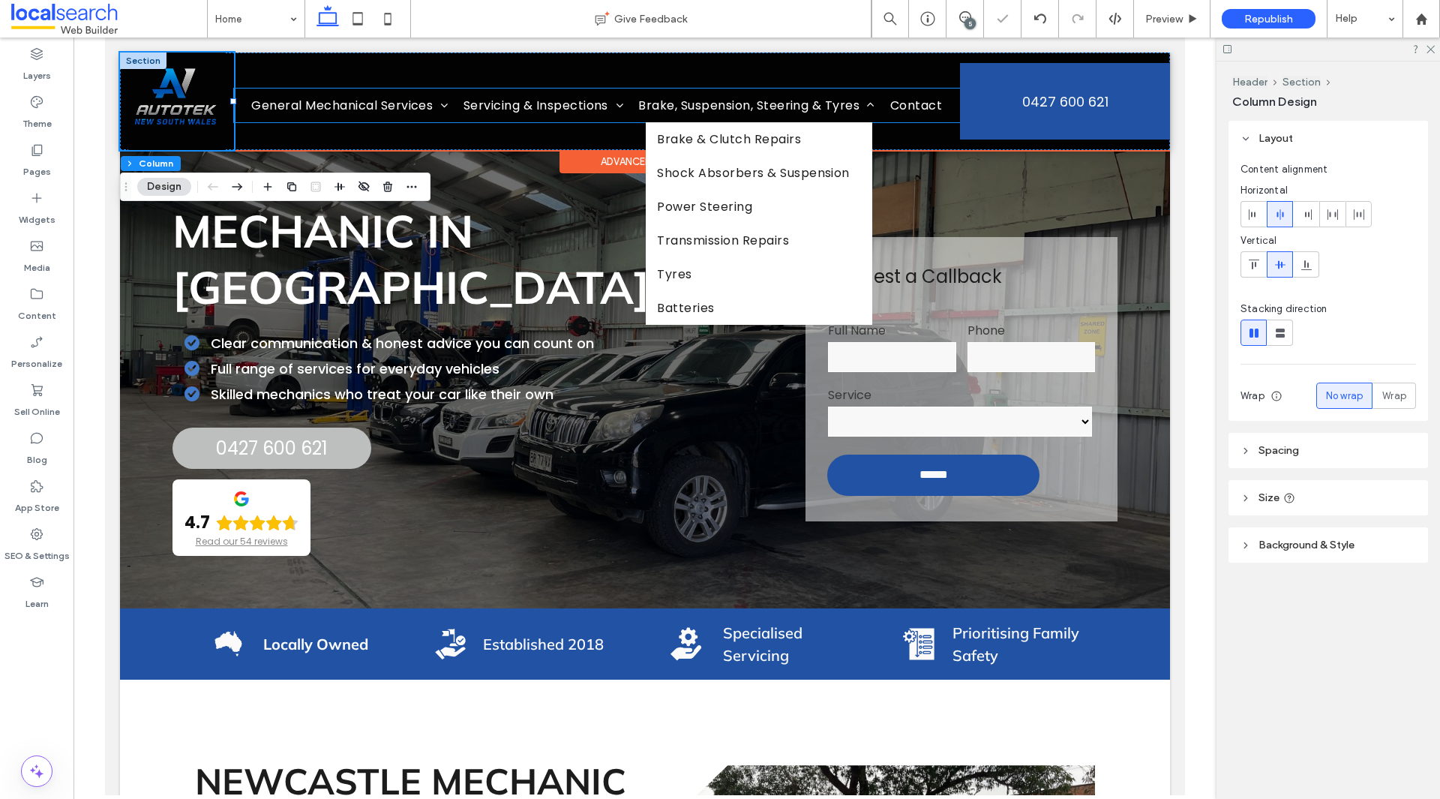
click at [853, 111] on span "Brake, Suspension, Steering & Tyres" at bounding box center [756, 105] width 236 height 19
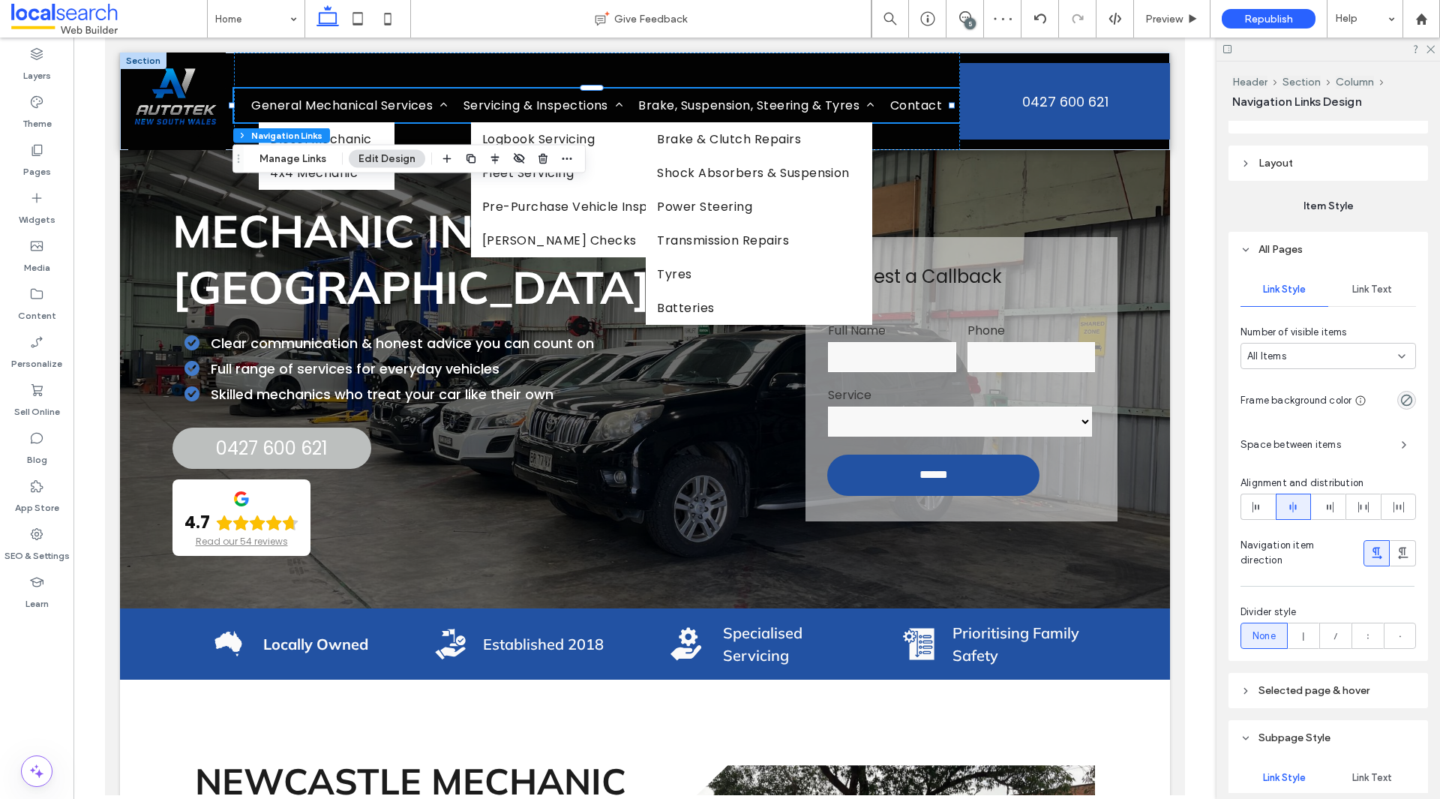
scroll to position [225, 0]
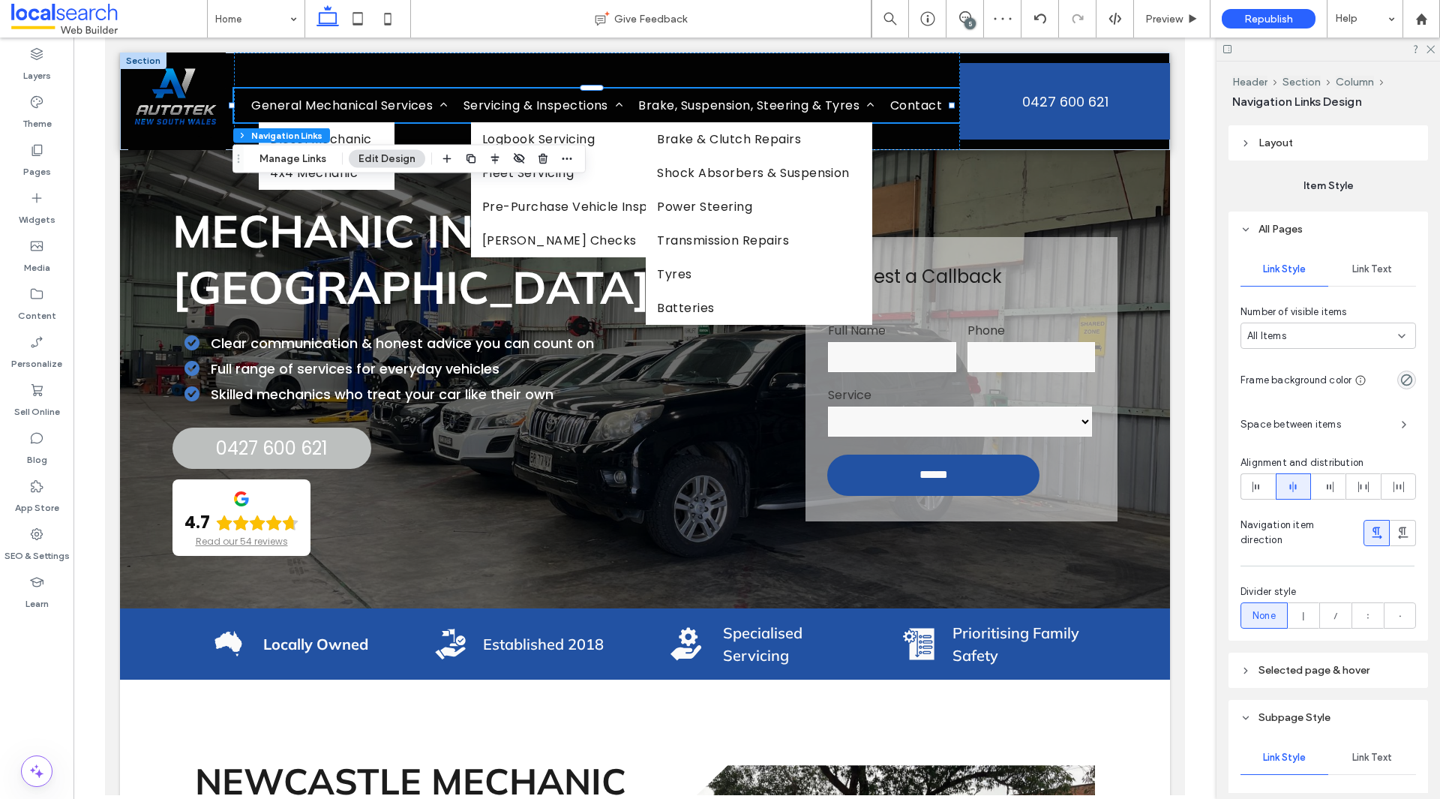
click at [1332, 411] on div "Space between items" at bounding box center [1327, 424] width 175 height 26
click at [1320, 422] on span "Space between items" at bounding box center [1314, 424] width 148 height 15
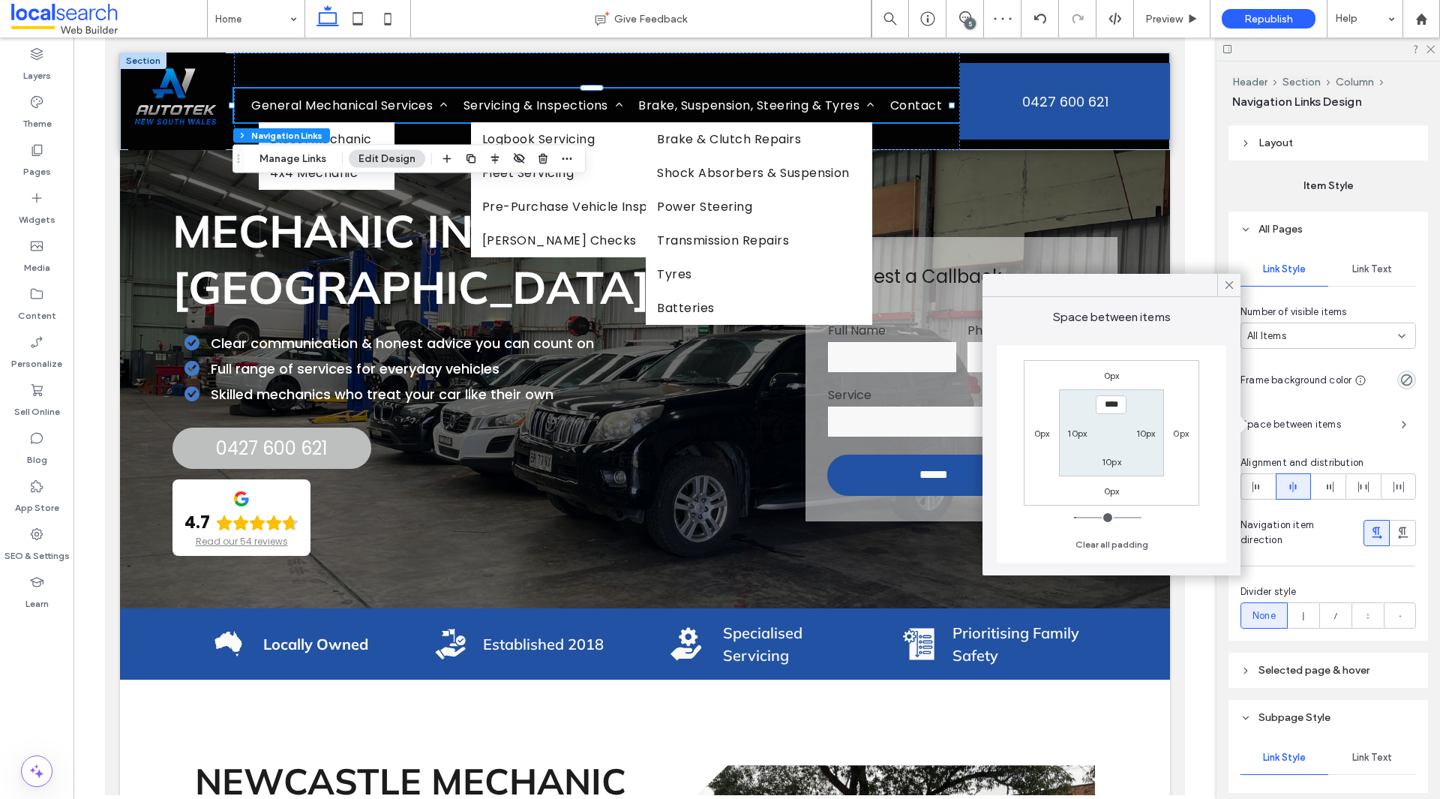
click at [1070, 435] on label "10px" at bounding box center [1076, 432] width 19 height 11
type input "*"
type input "***"
click at [1140, 431] on label "10px" at bounding box center [1145, 432] width 19 height 11
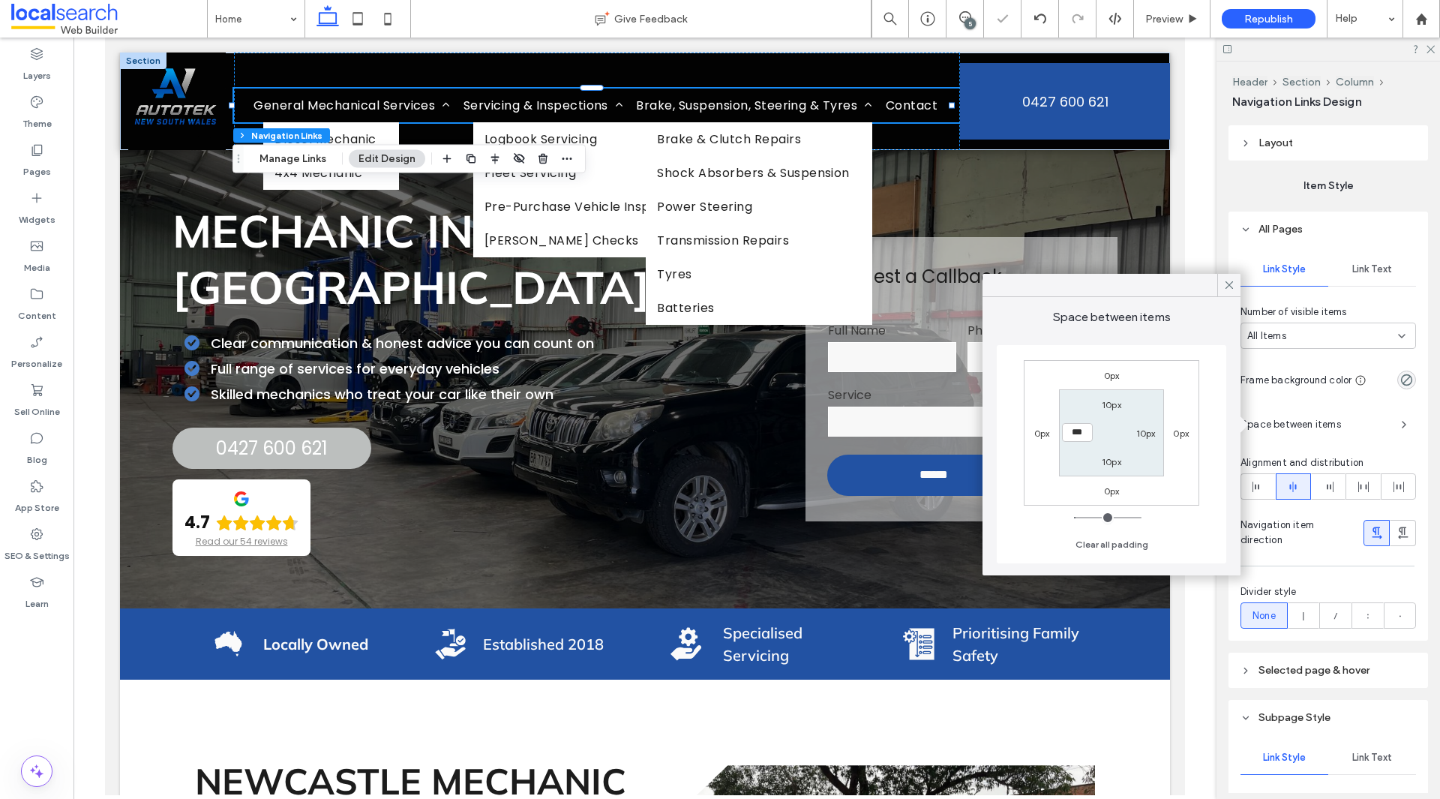
type input "**"
type input "*"
type input "***"
click at [1425, 52] on icon at bounding box center [1430, 48] width 10 height 10
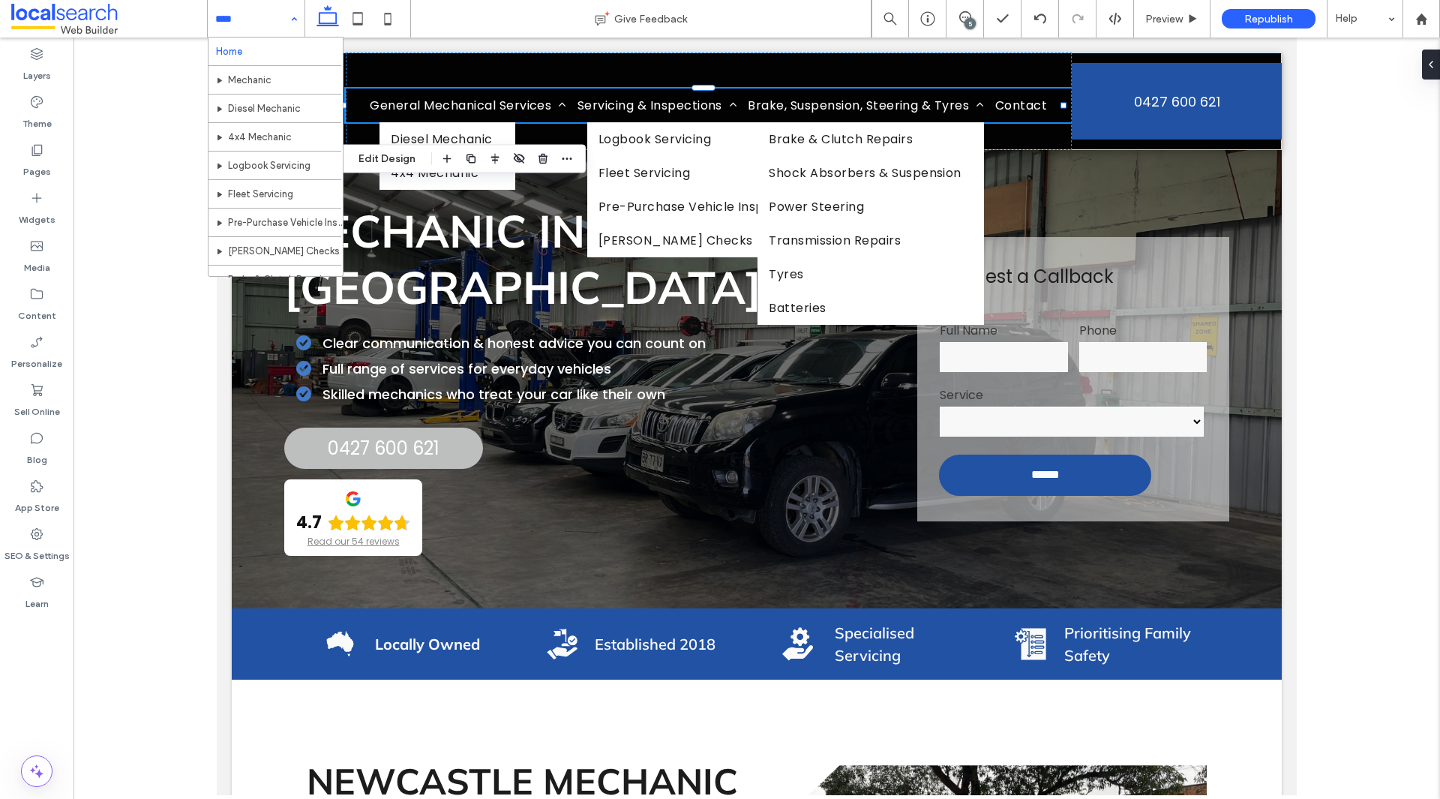
drag, startPoint x: 247, startPoint y: 28, endPoint x: 246, endPoint y: 43, distance: 15.1
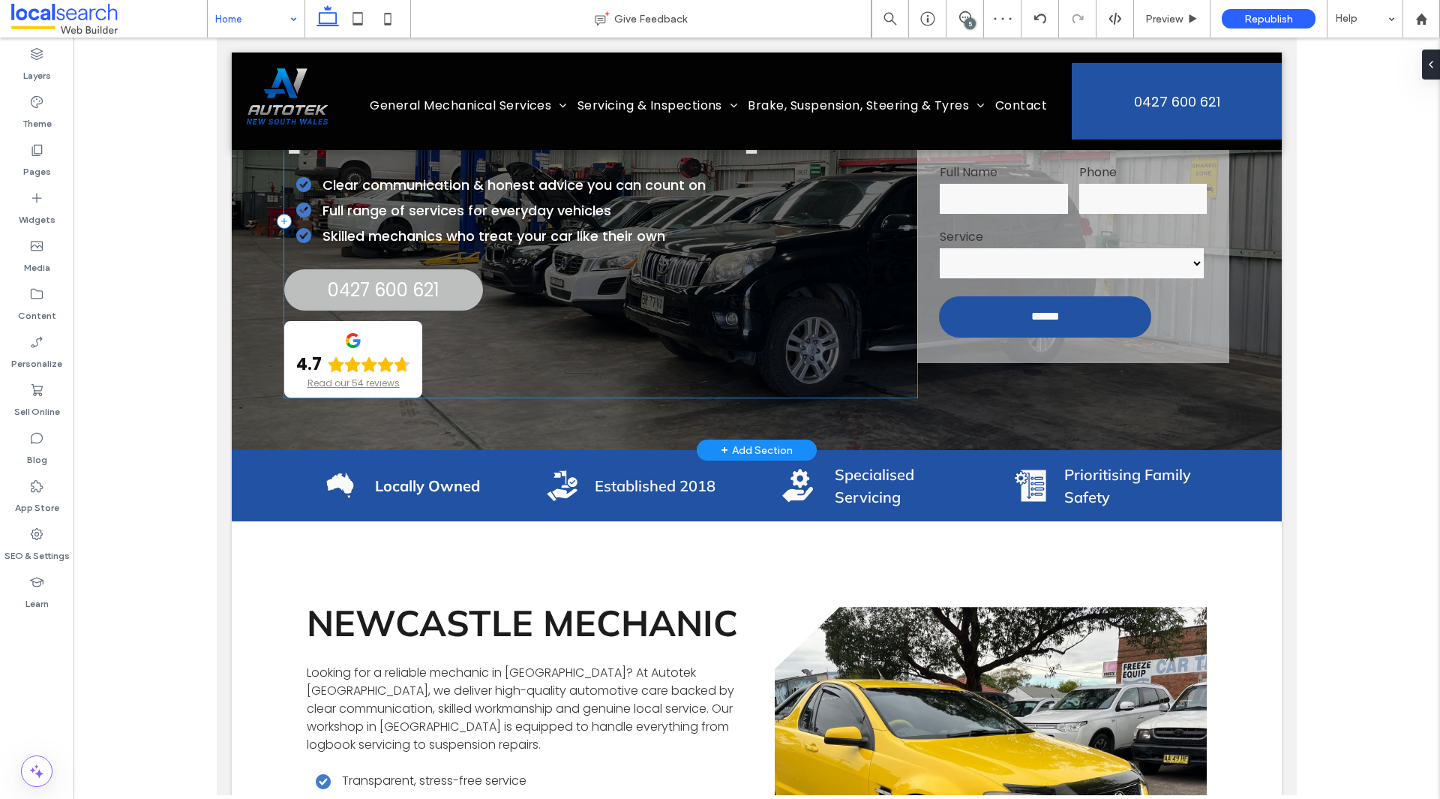
scroll to position [0, 0]
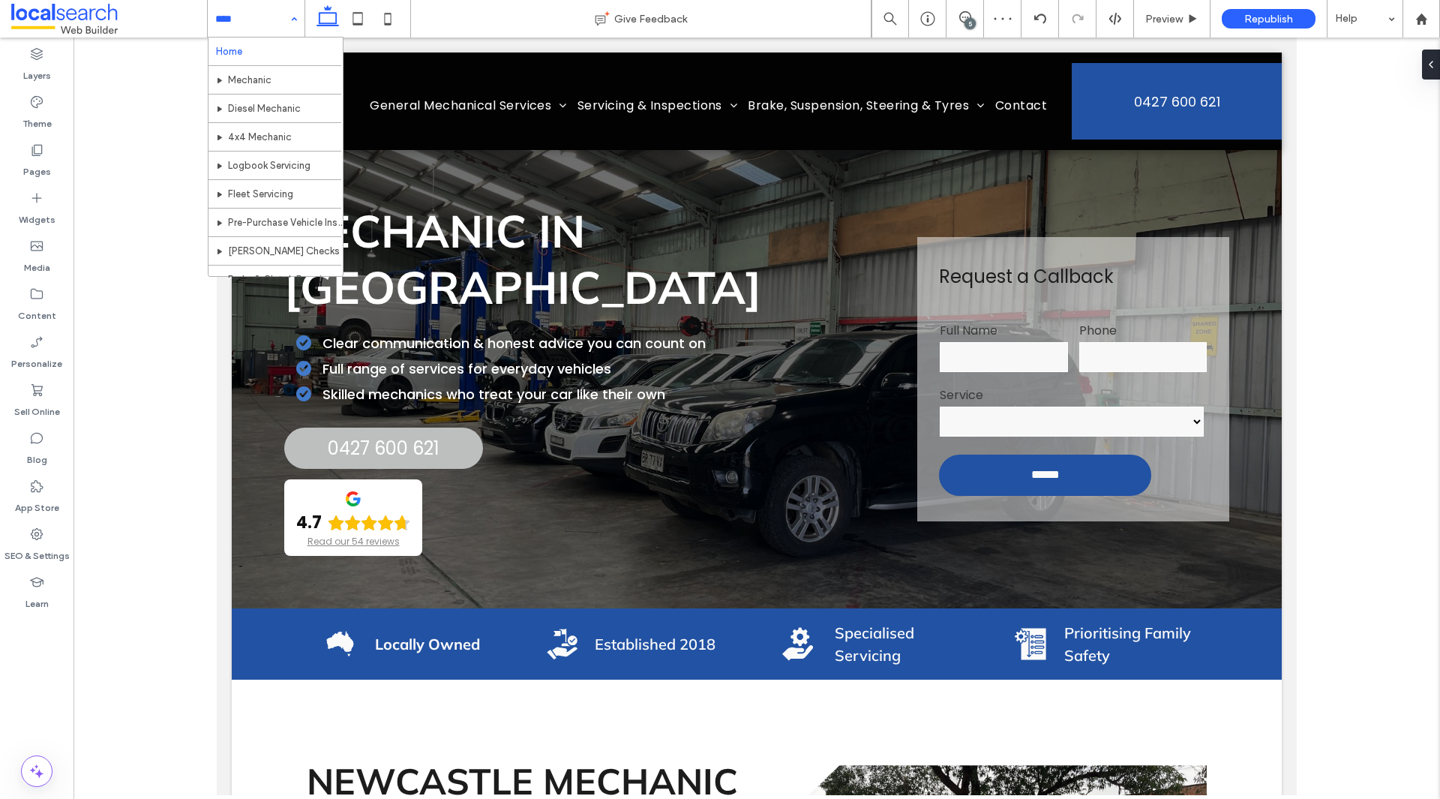
click at [240, 26] on input at bounding box center [252, 18] width 74 height 37
click at [59, 10] on span at bounding box center [109, 19] width 196 height 30
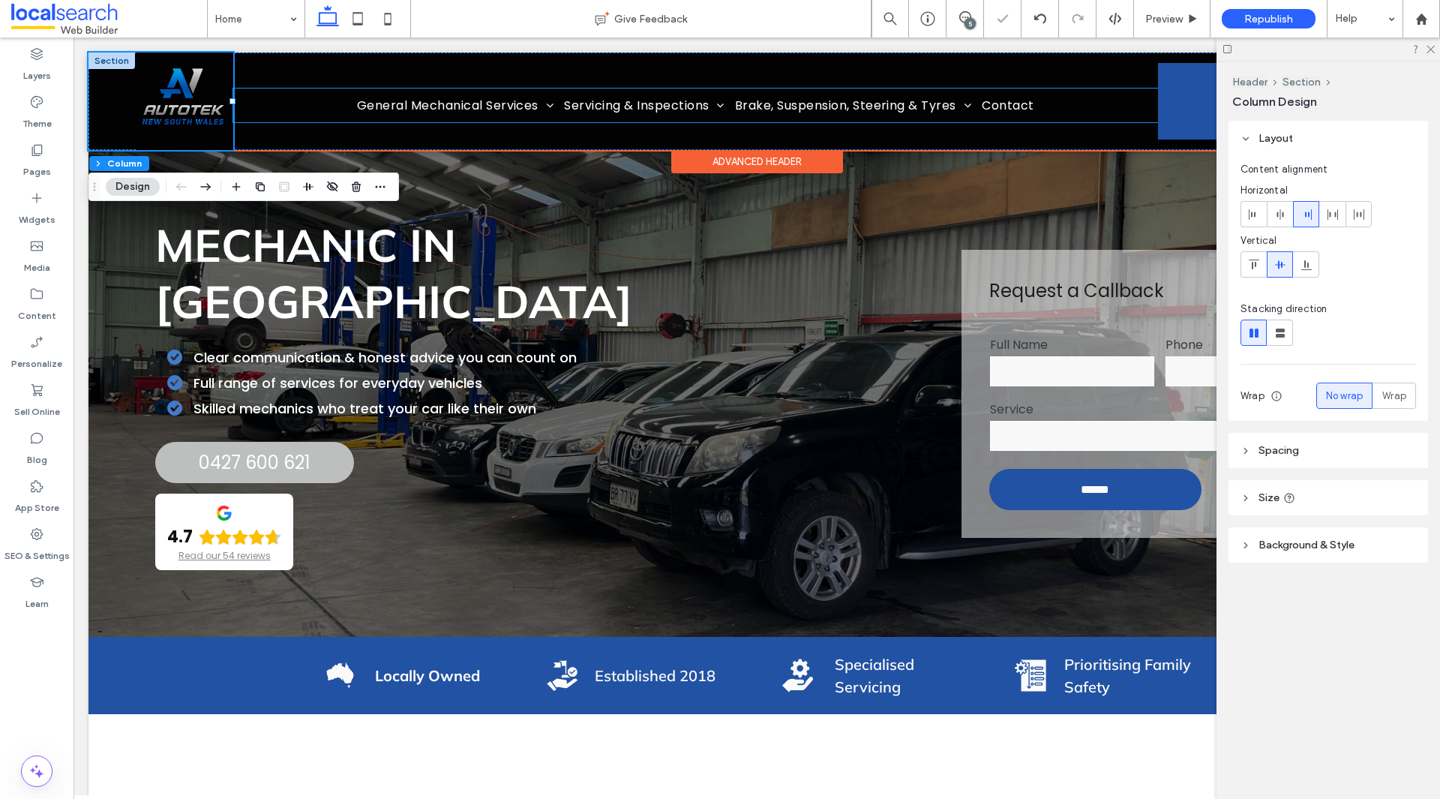
click at [291, 112] on ul "Home General Mechanical Services Diesel Mechanic 4x4 Mechanic Servicing & Inspe…" at bounding box center [695, 105] width 925 height 34
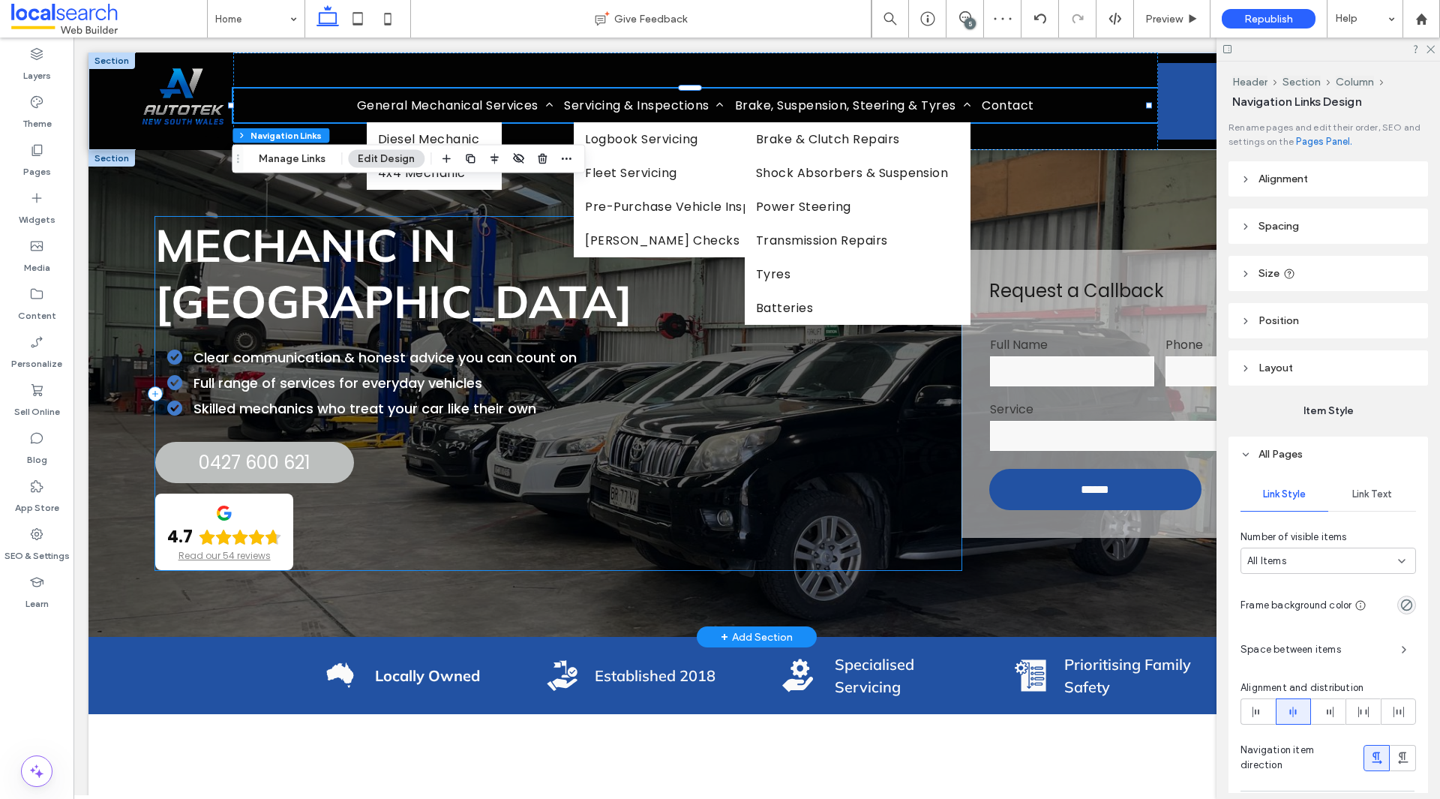
click at [607, 405] on div "Mechanic in [GEOGRAPHIC_DATA] Clear communication & honest advice you can count…" at bounding box center [558, 393] width 806 height 353
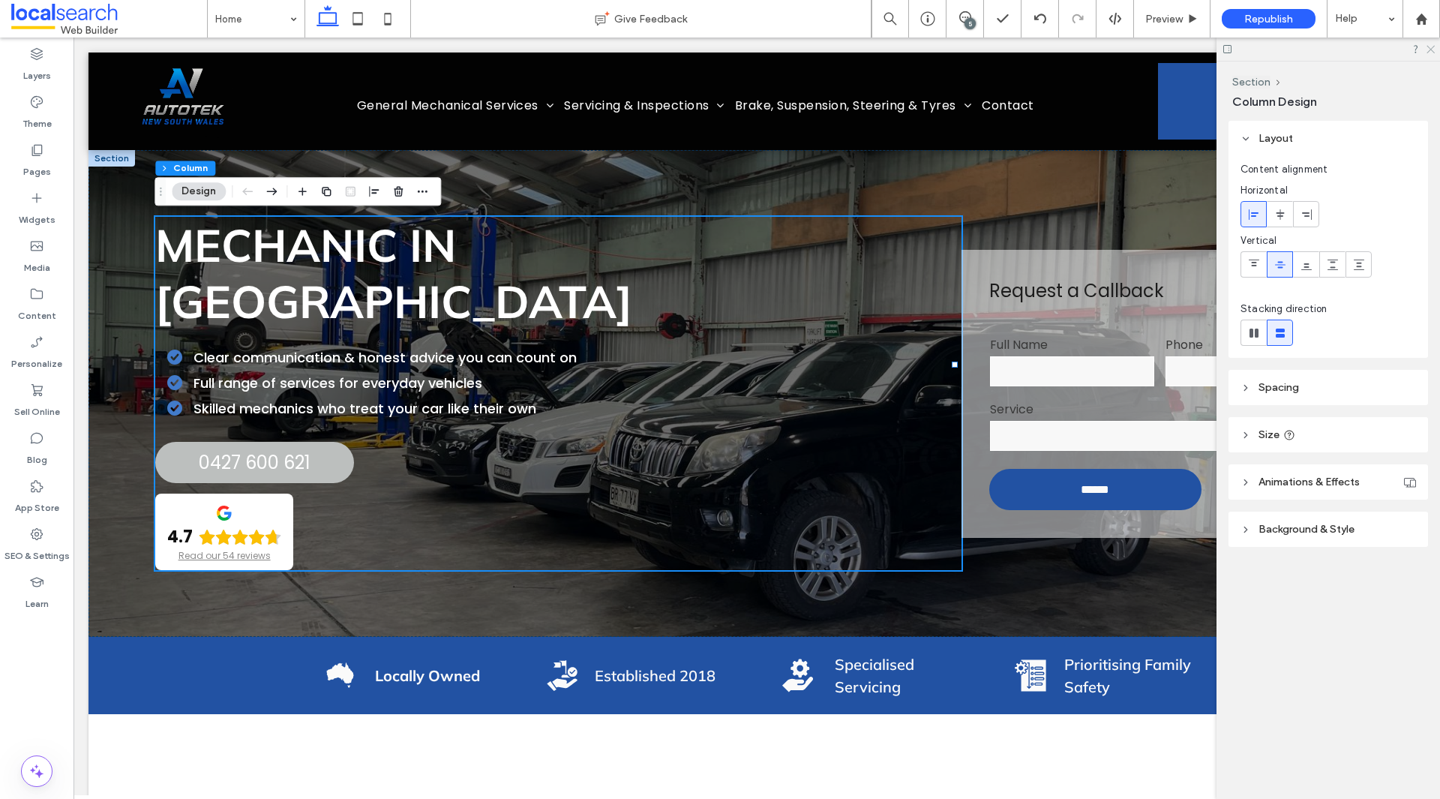
click at [1430, 49] on use at bounding box center [1430, 50] width 8 height 8
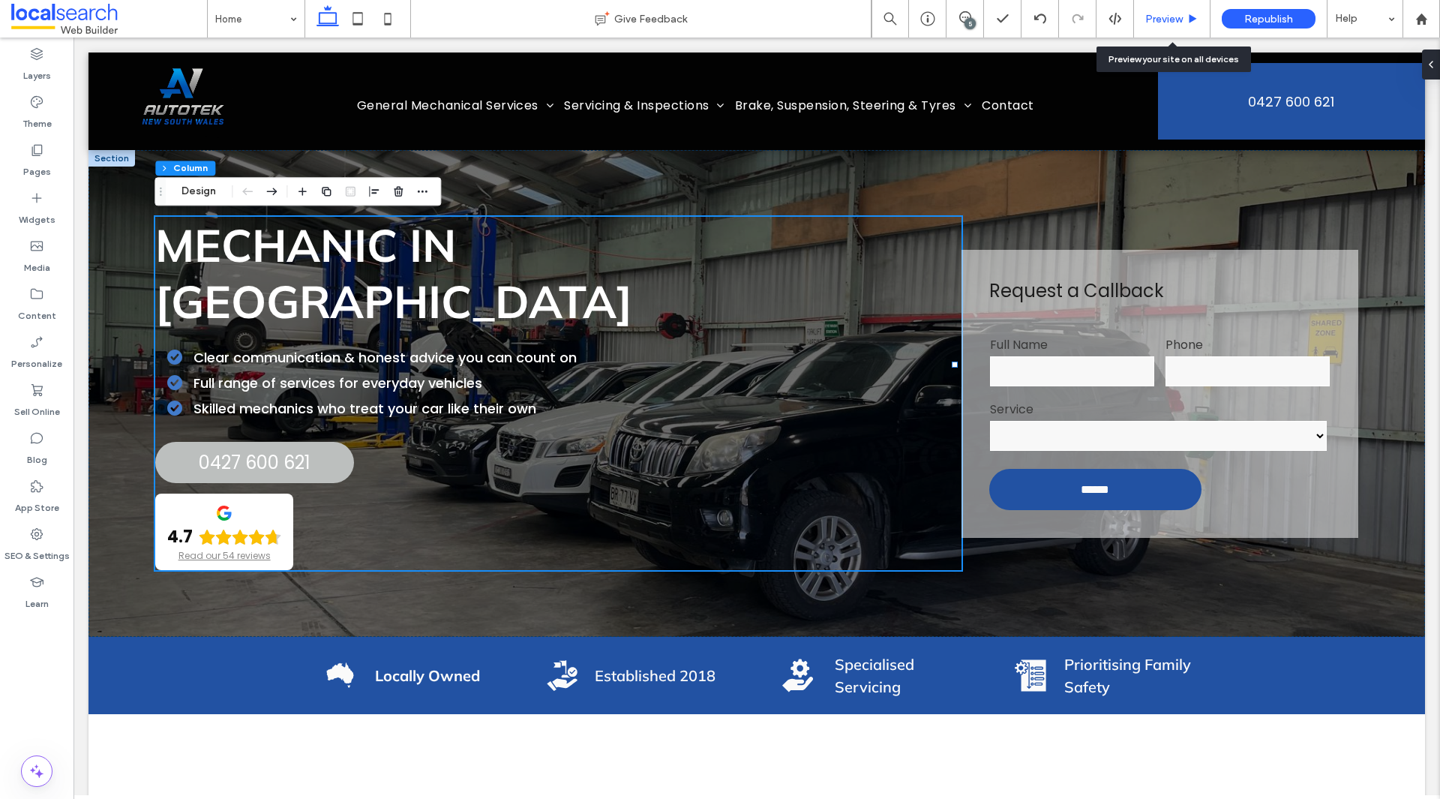
click at [1146, 16] on span "Preview" at bounding box center [1163, 19] width 37 height 13
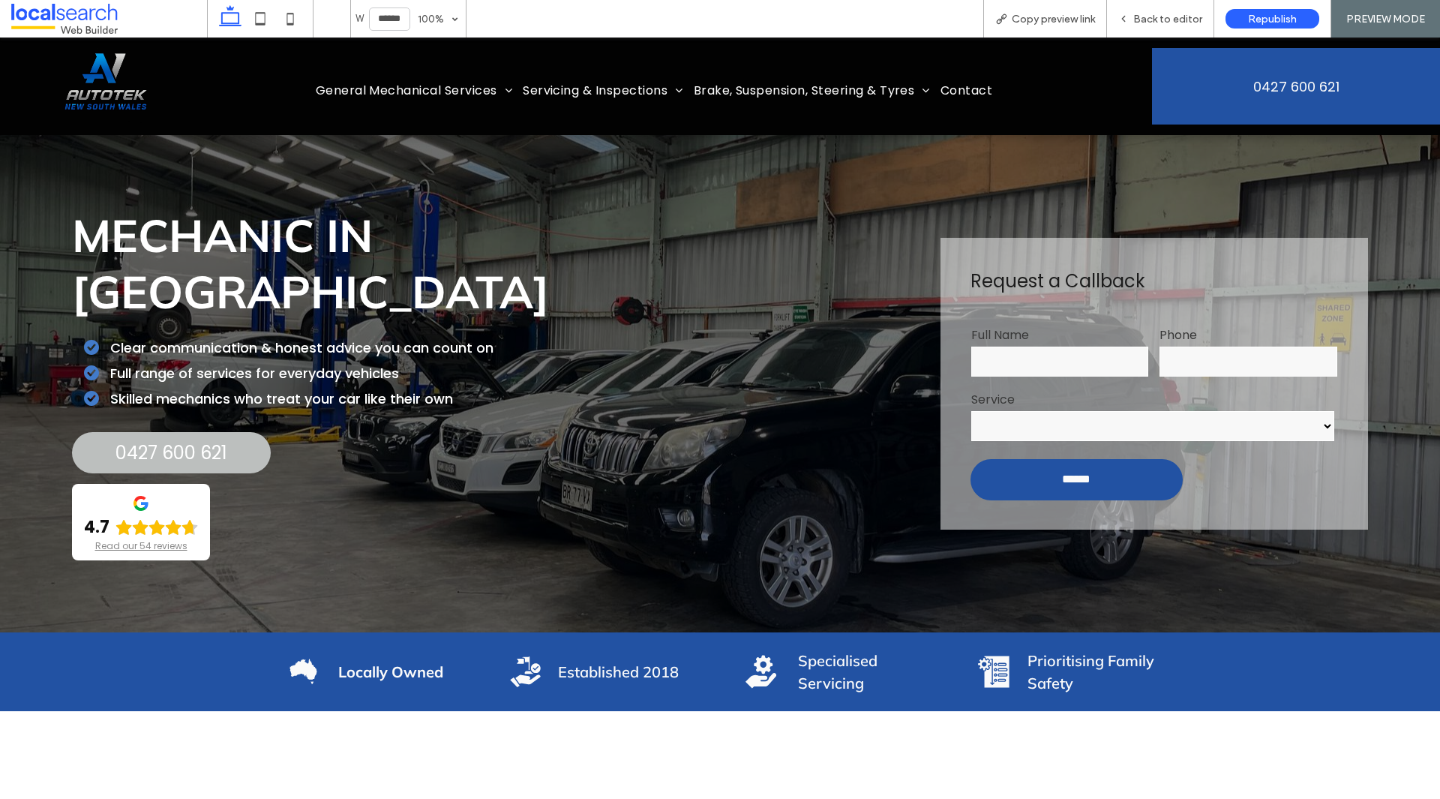
click at [1146, 16] on span "Back to editor" at bounding box center [1167, 19] width 69 height 13
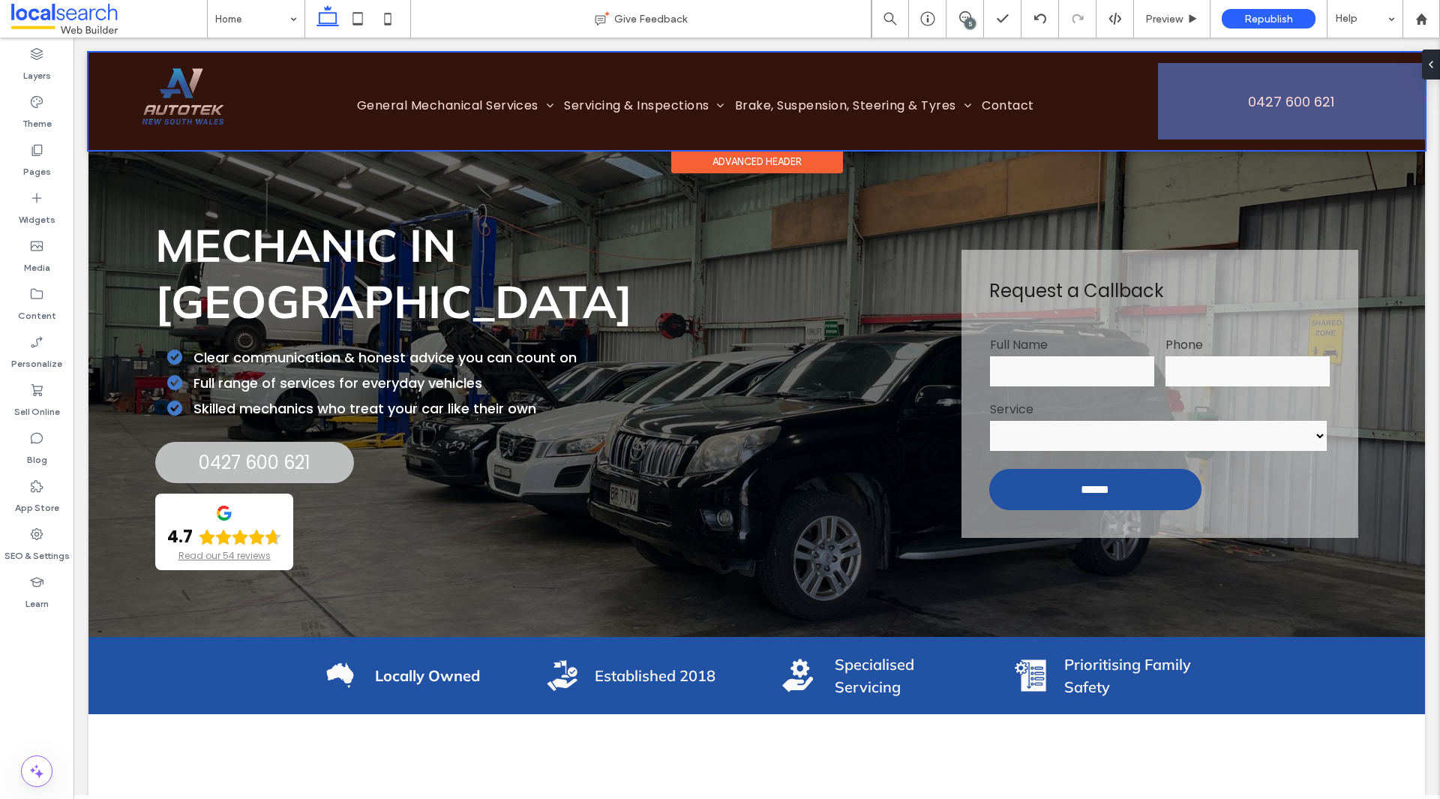
click at [322, 88] on div at bounding box center [756, 100] width 1336 height 97
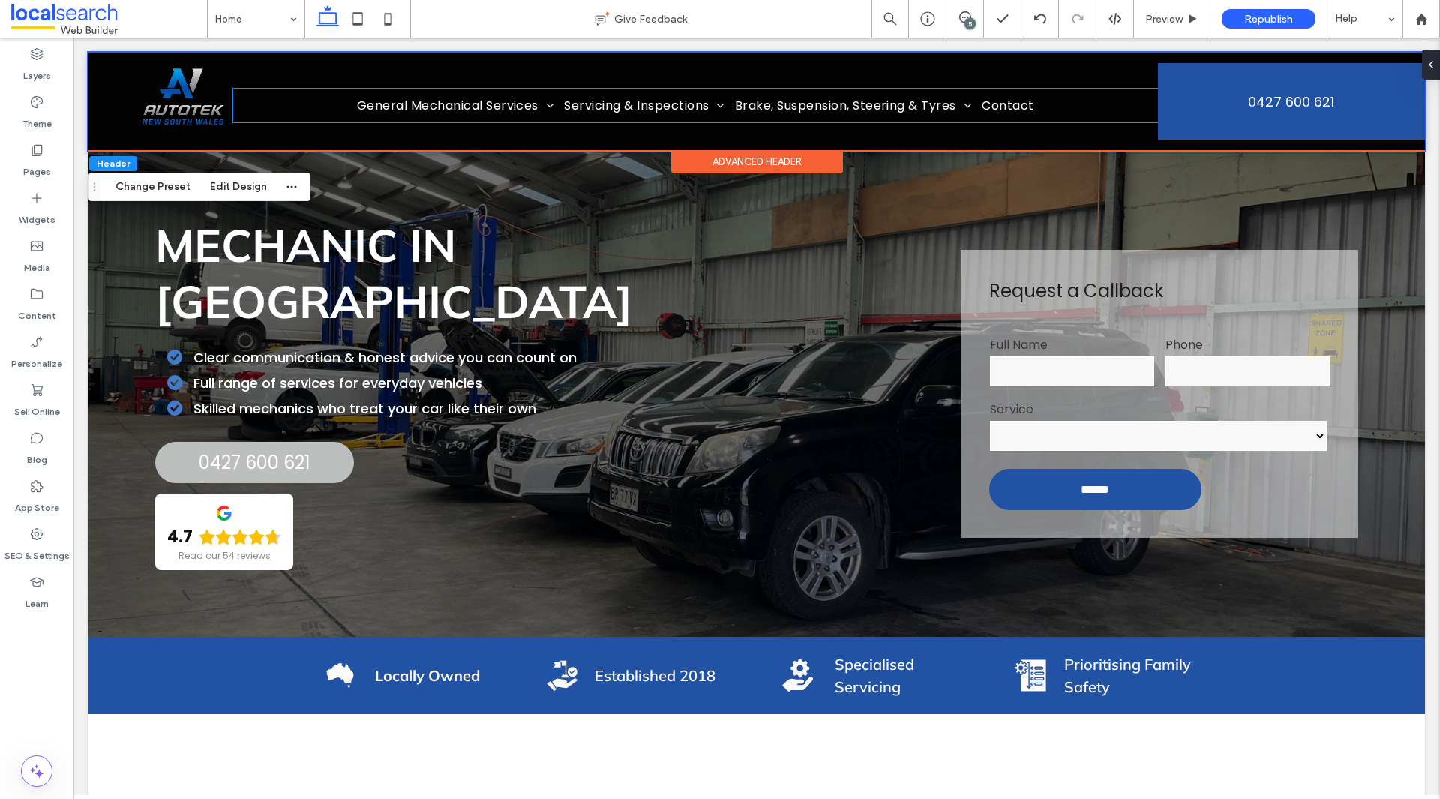
click at [322, 88] on ul "Home General Mechanical Services Diesel Mechanic 4x4 Mechanic Servicing & Inspe…" at bounding box center [695, 105] width 925 height 34
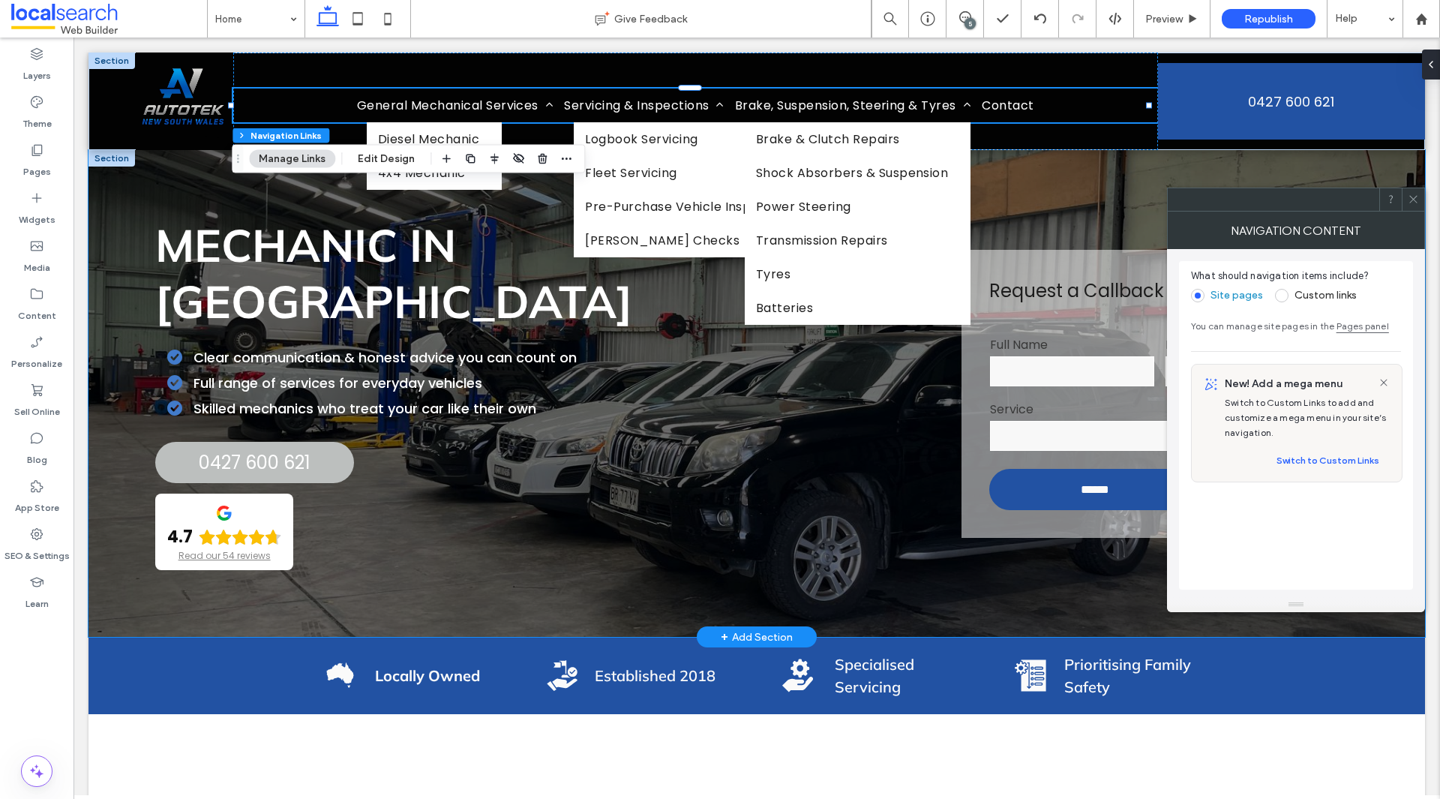
click at [1107, 160] on div "**********" at bounding box center [756, 393] width 1336 height 487
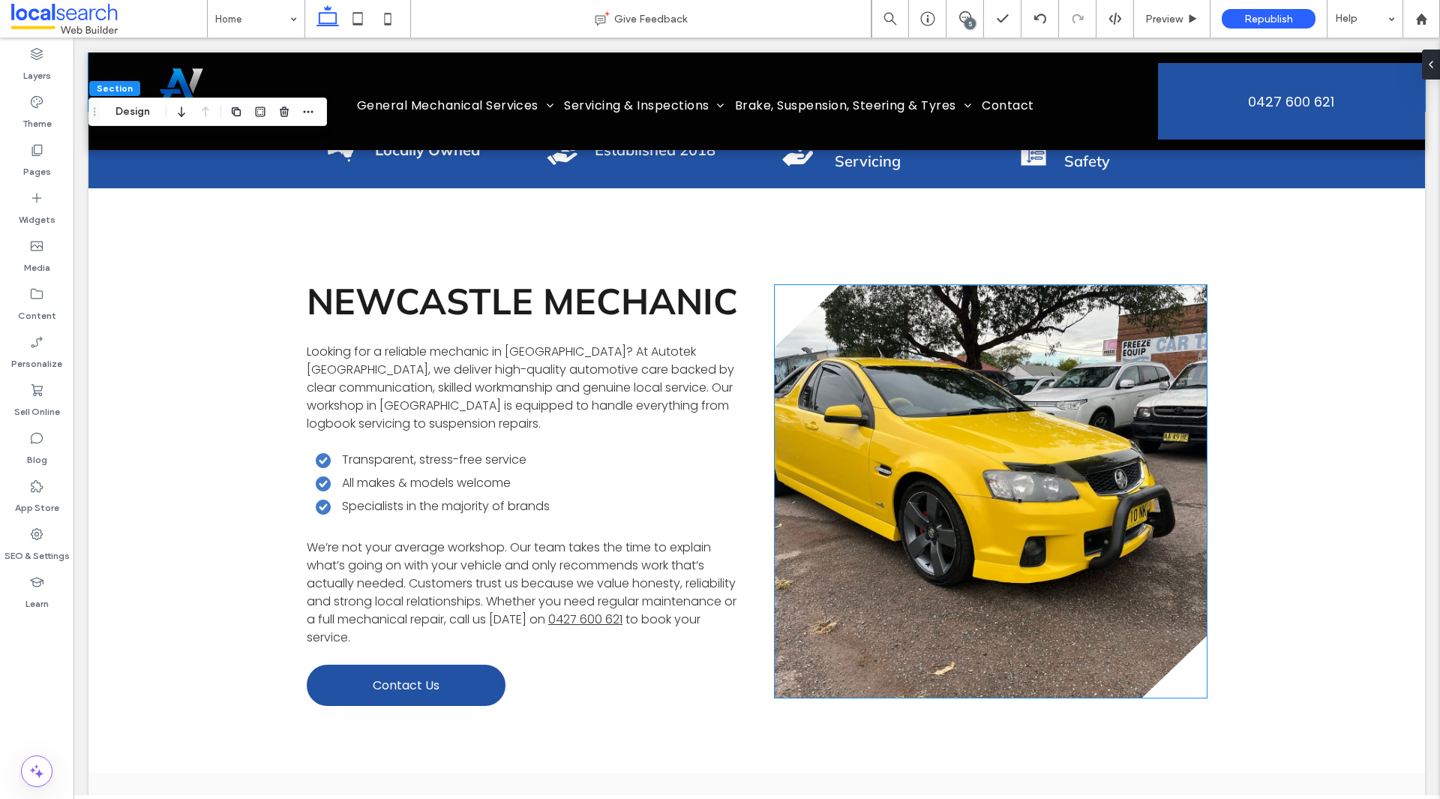
scroll to position [1050, 0]
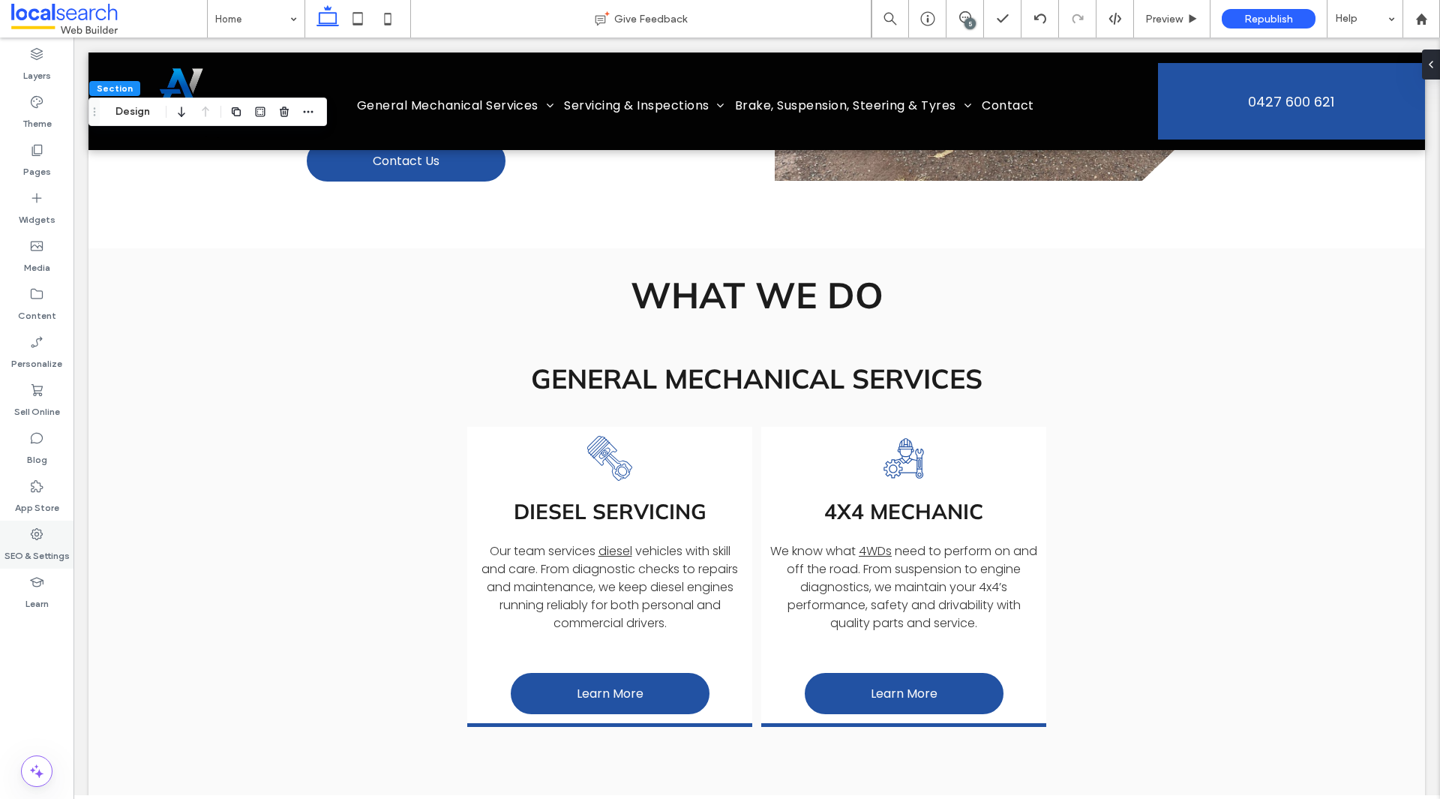
click at [48, 546] on label "SEO & Settings" at bounding box center [36, 551] width 65 height 21
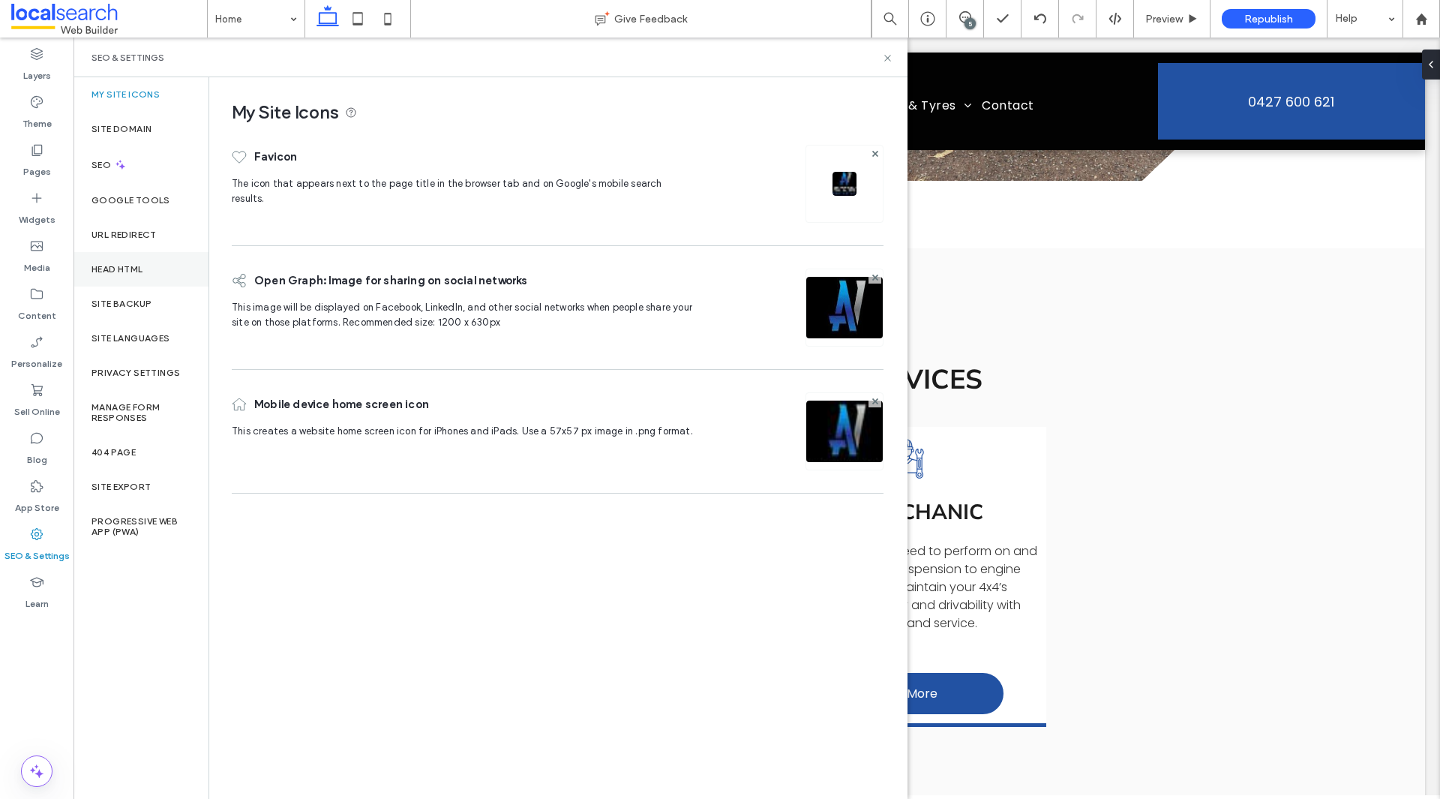
click at [121, 284] on div "Head HTML" at bounding box center [140, 269] width 135 height 34
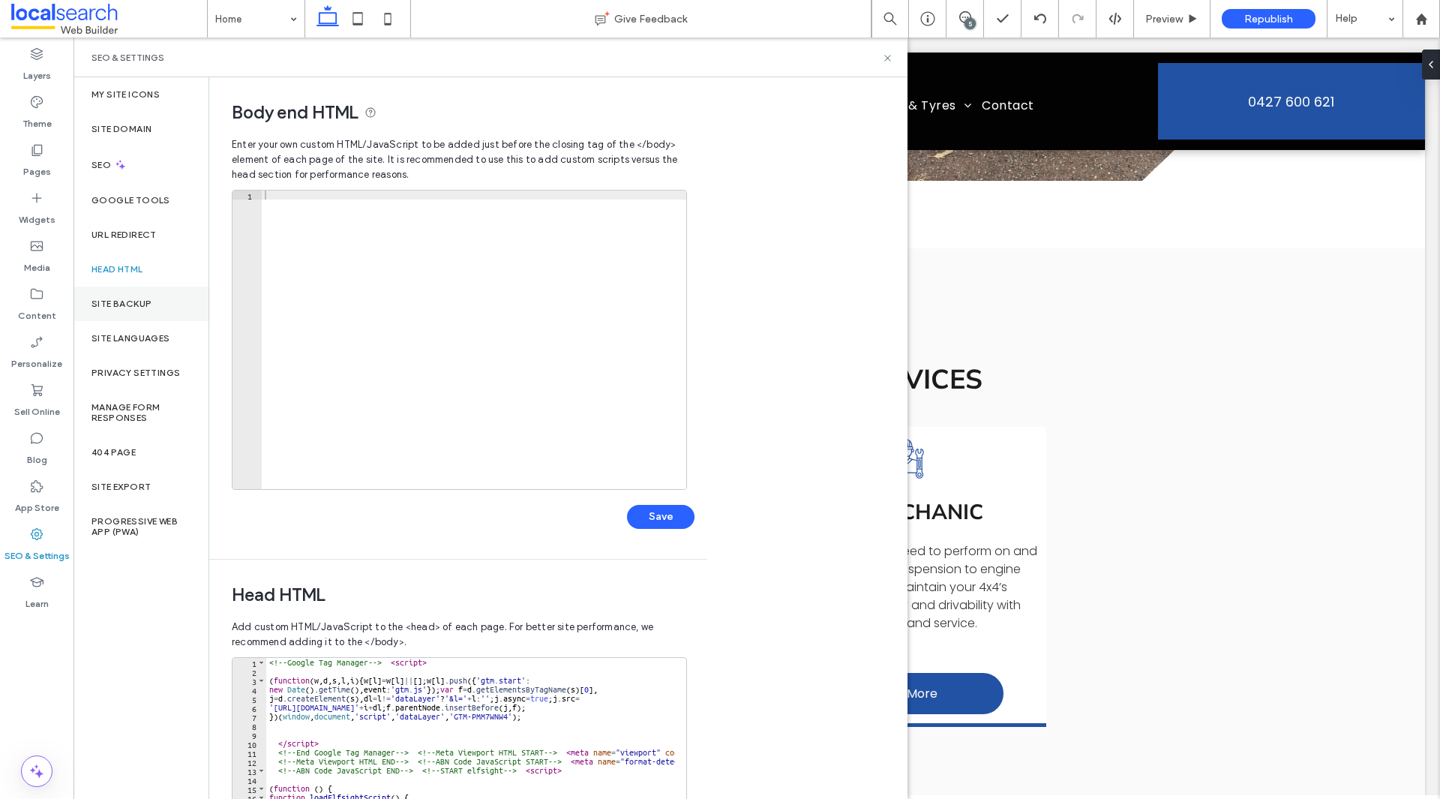
click at [121, 316] on div "Site Backup" at bounding box center [140, 303] width 135 height 34
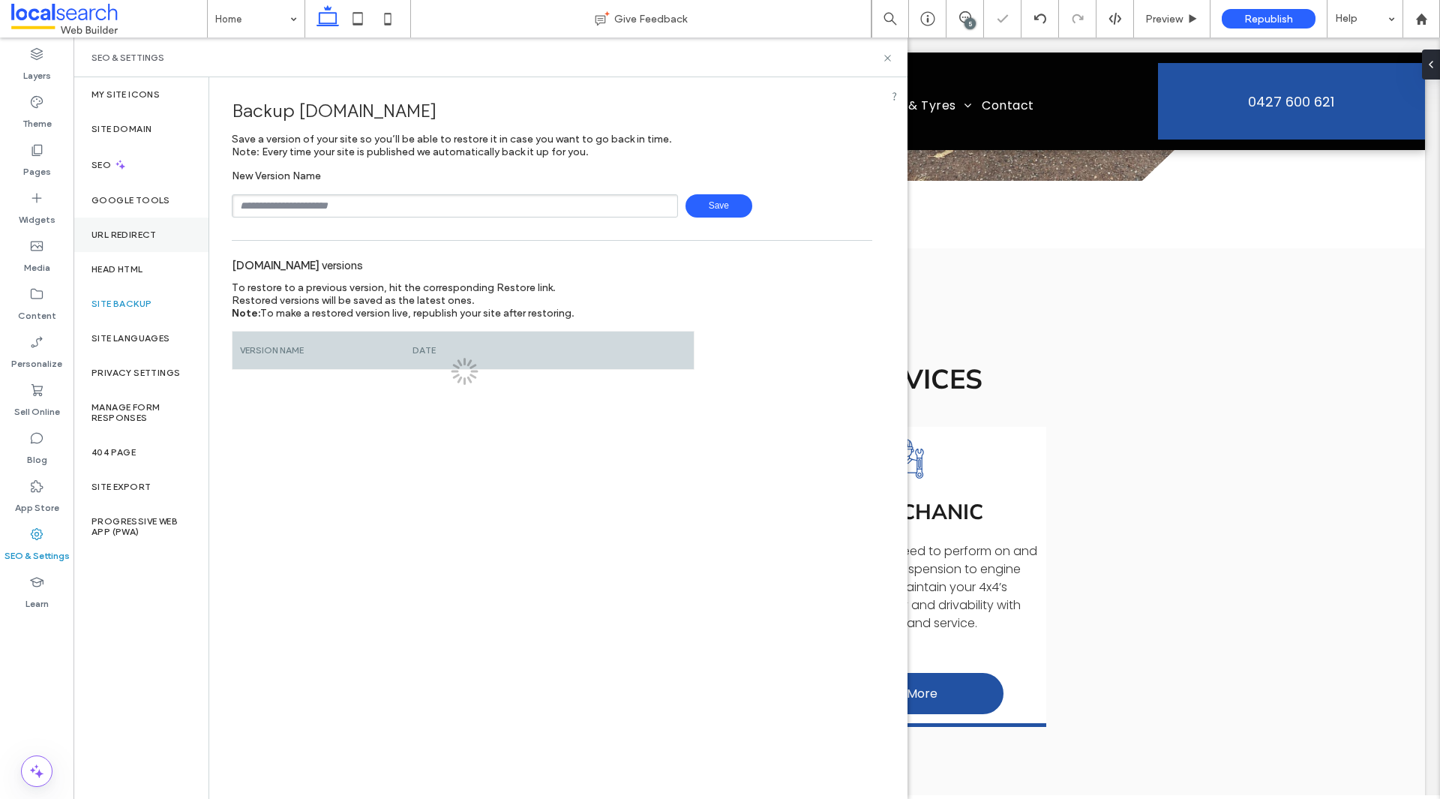
click at [117, 241] on div "URL Redirect" at bounding box center [140, 234] width 135 height 34
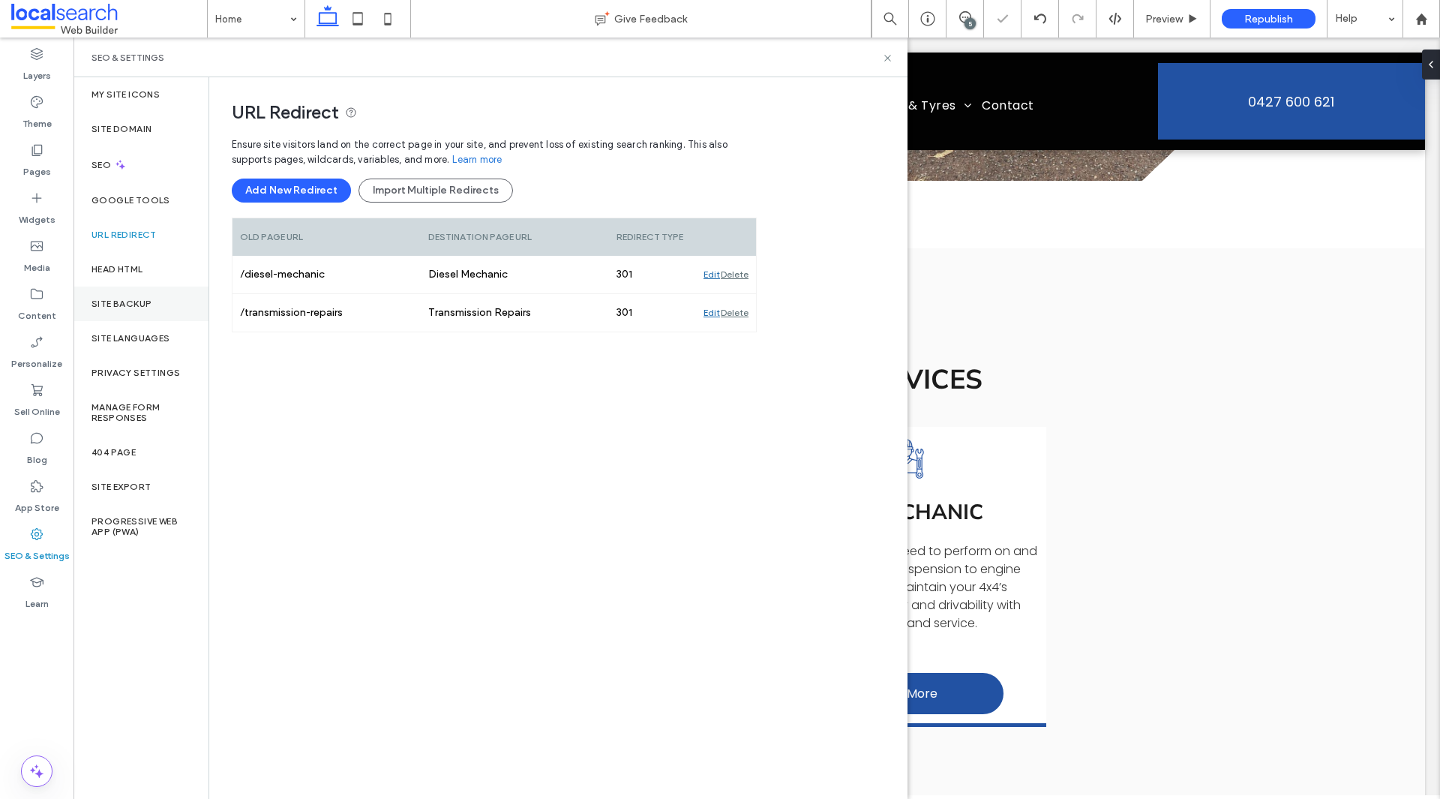
click at [124, 308] on div "Site Backup" at bounding box center [140, 303] width 135 height 34
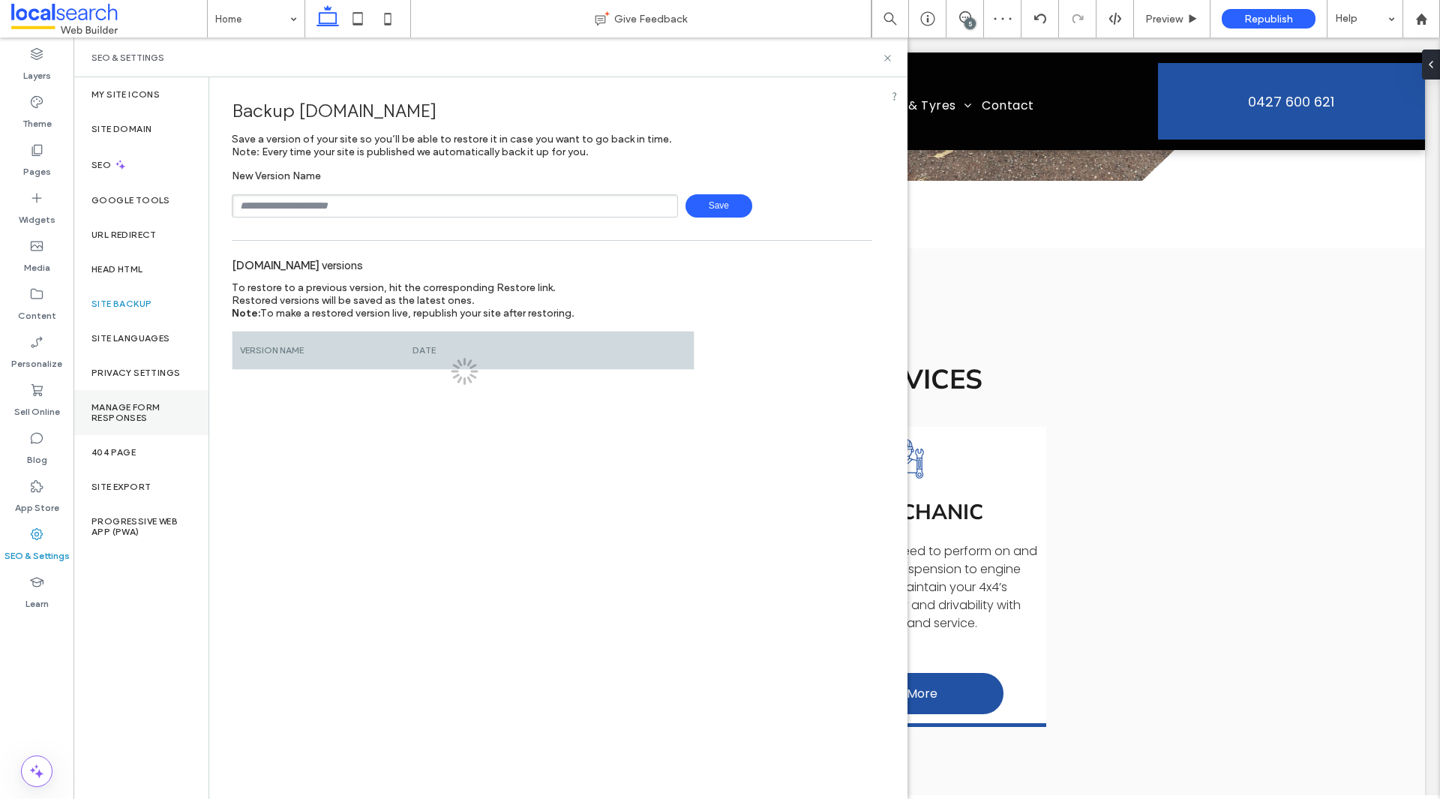
click at [126, 415] on label "Manage Form Responses" at bounding box center [140, 412] width 99 height 21
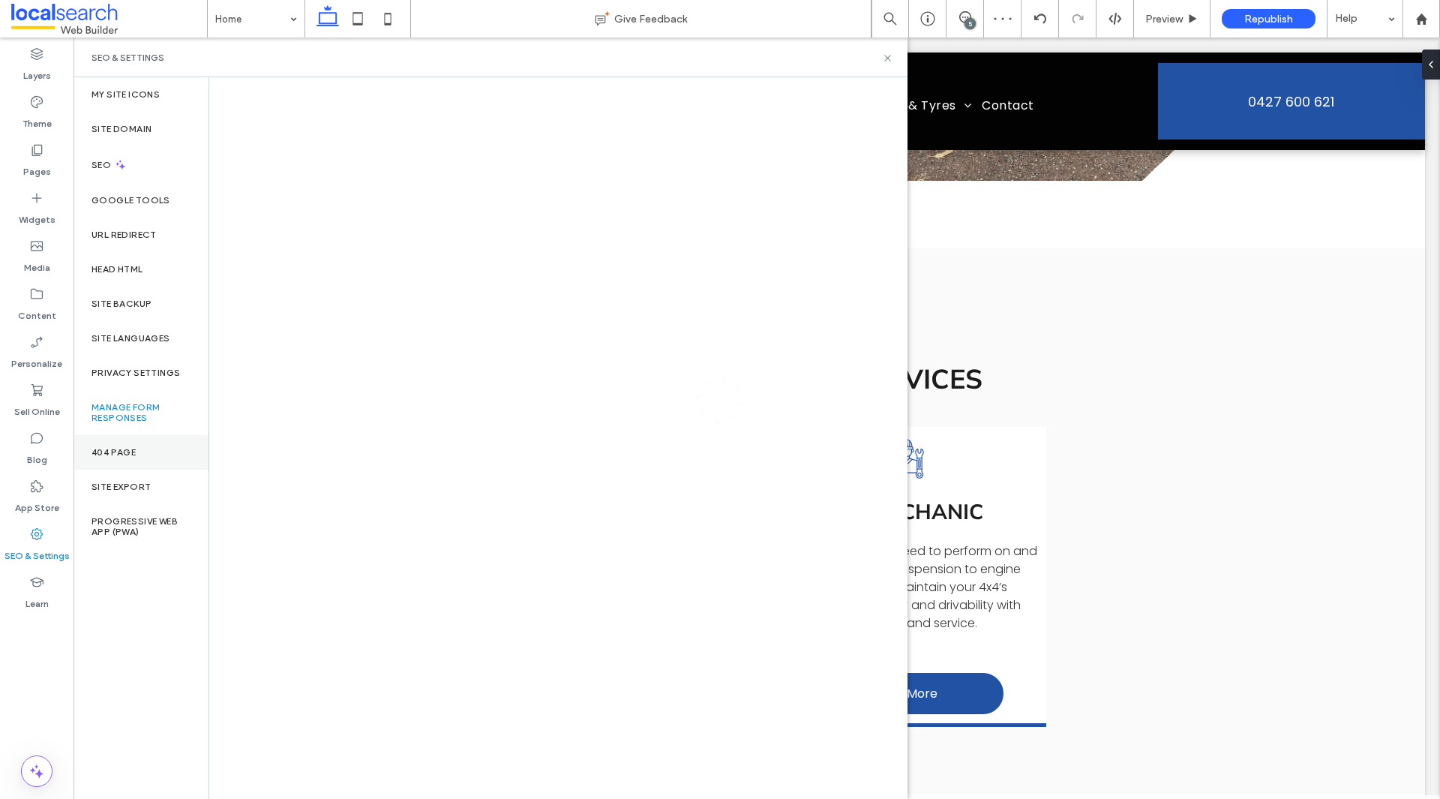
click at [128, 443] on div "404 Page" at bounding box center [140, 452] width 135 height 34
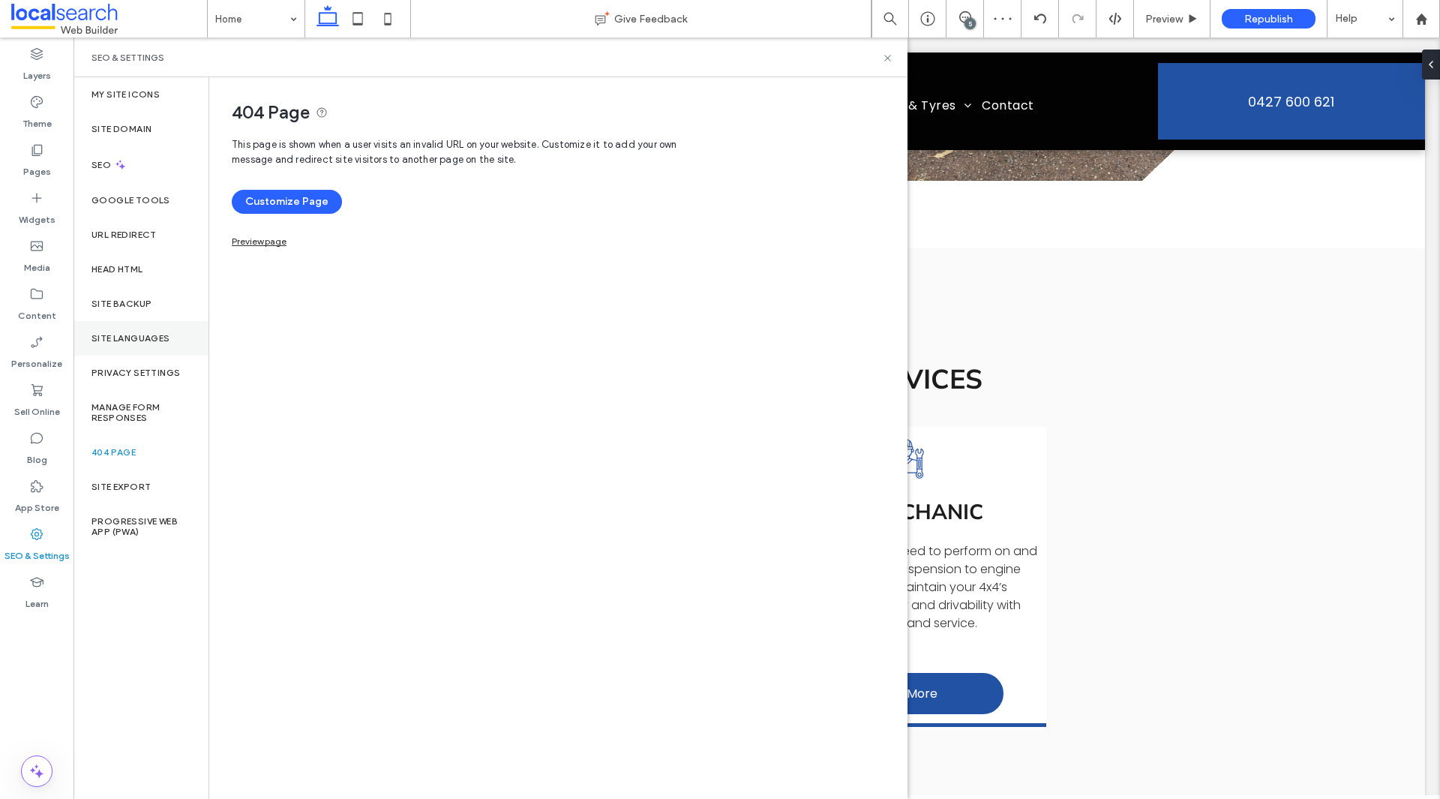
click at [118, 338] on label "Site Languages" at bounding box center [130, 338] width 79 height 10
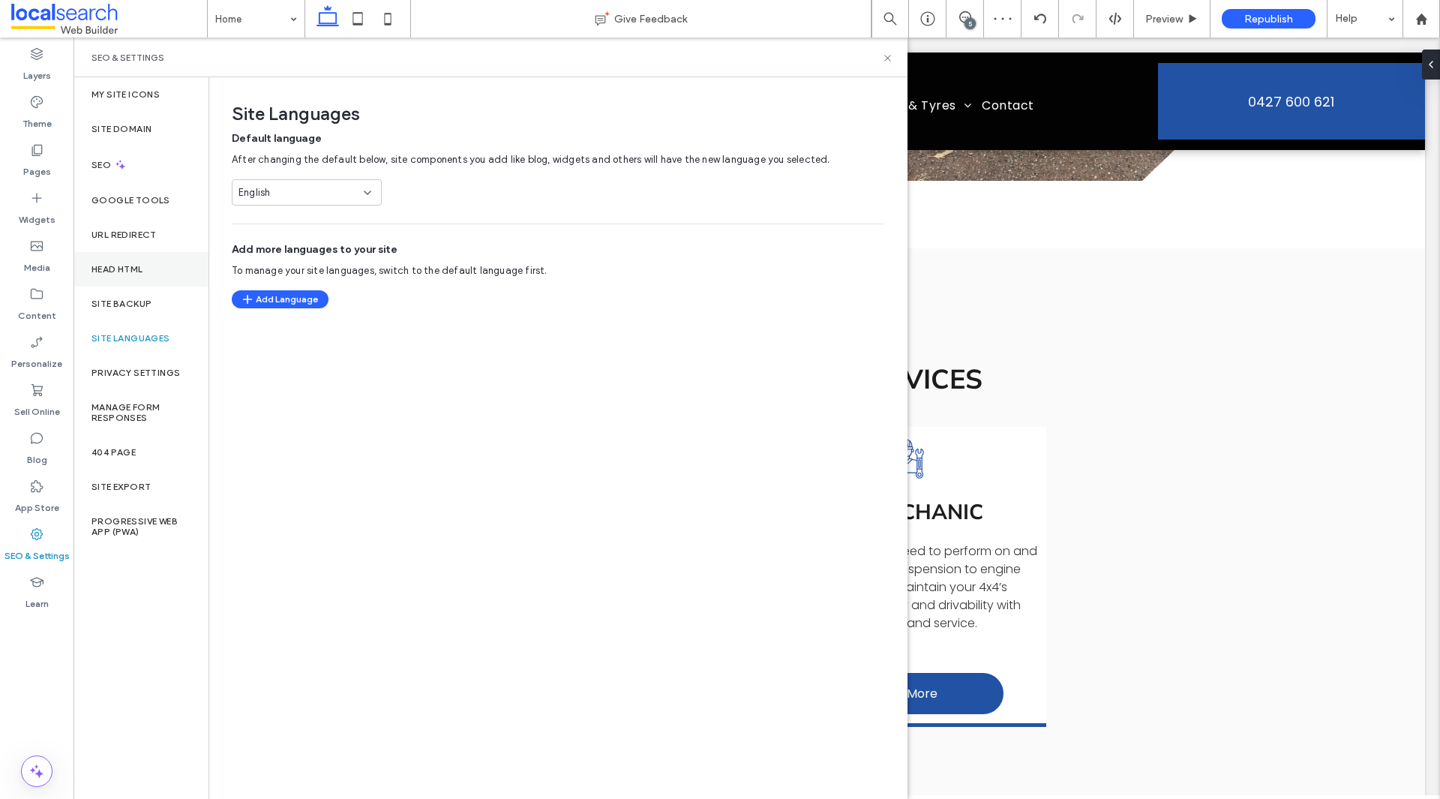
click at [112, 266] on label "Head HTML" at bounding box center [117, 269] width 52 height 10
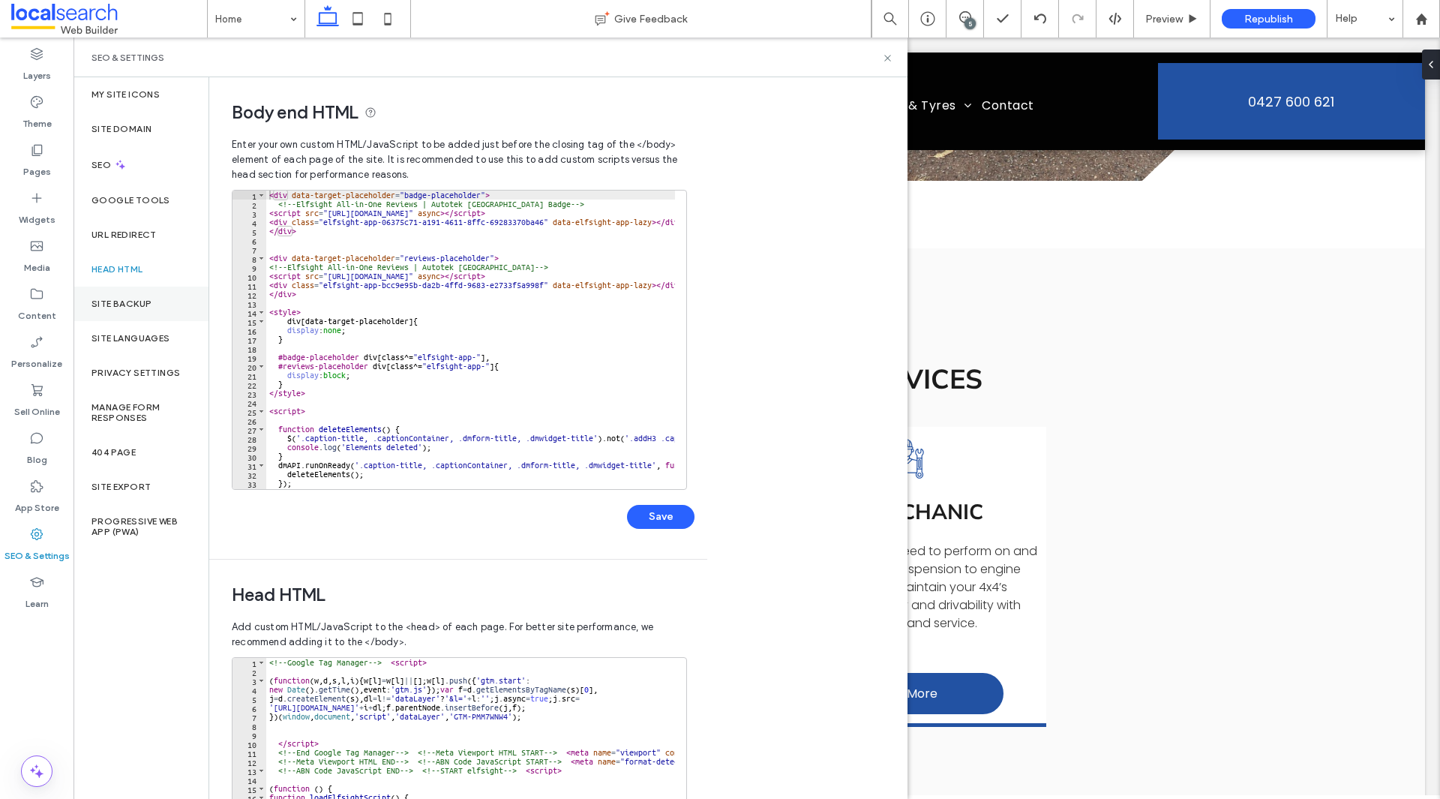
click at [129, 302] on label "Site Backup" at bounding box center [121, 303] width 60 height 10
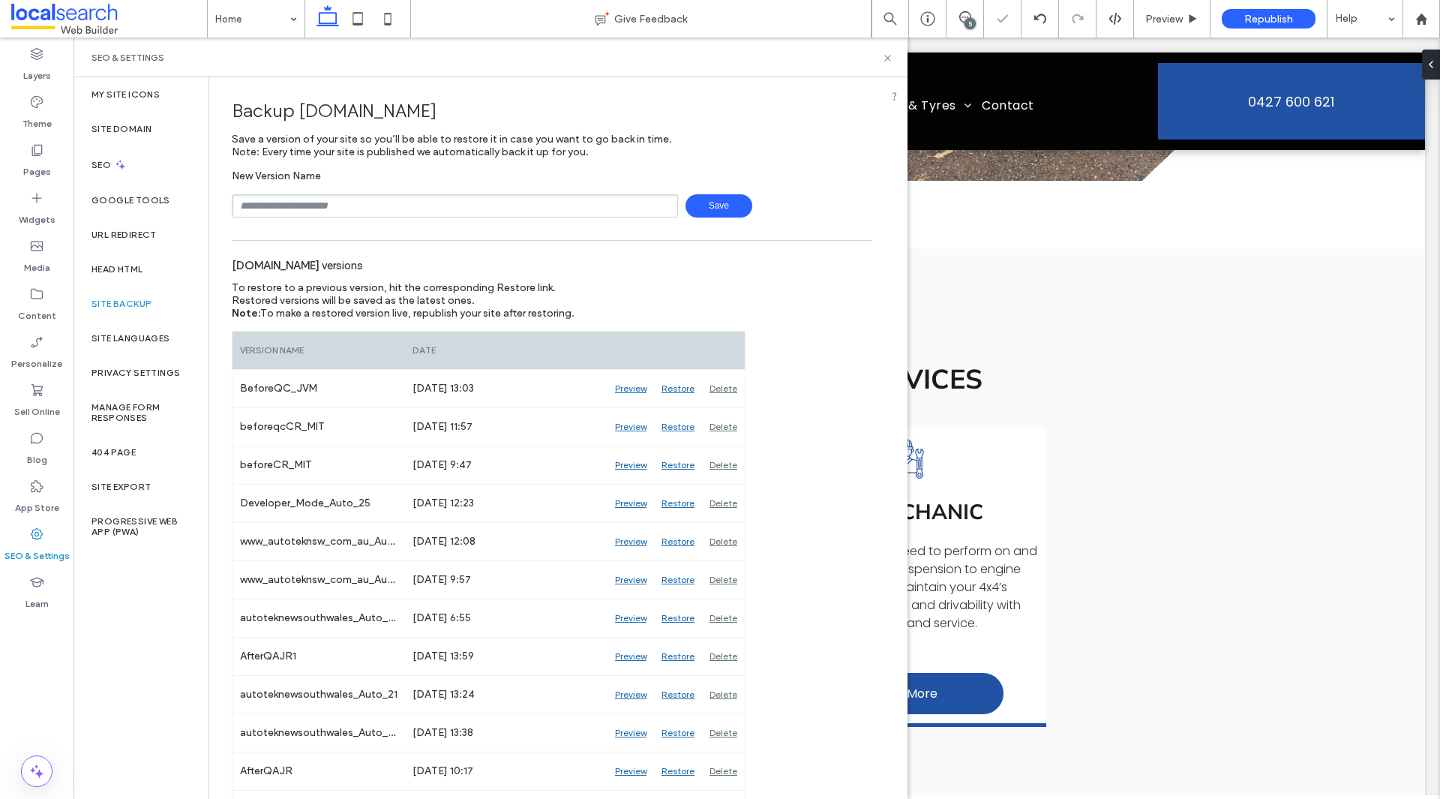
click at [334, 193] on div "New Version Name Save" at bounding box center [552, 193] width 640 height 48
click at [343, 207] on input "text" at bounding box center [455, 205] width 446 height 23
type input "**********"
click at [721, 205] on span "Save" at bounding box center [718, 205] width 67 height 23
click at [891, 57] on icon at bounding box center [887, 57] width 11 height 11
